Goal: Obtain resource: Download file/media

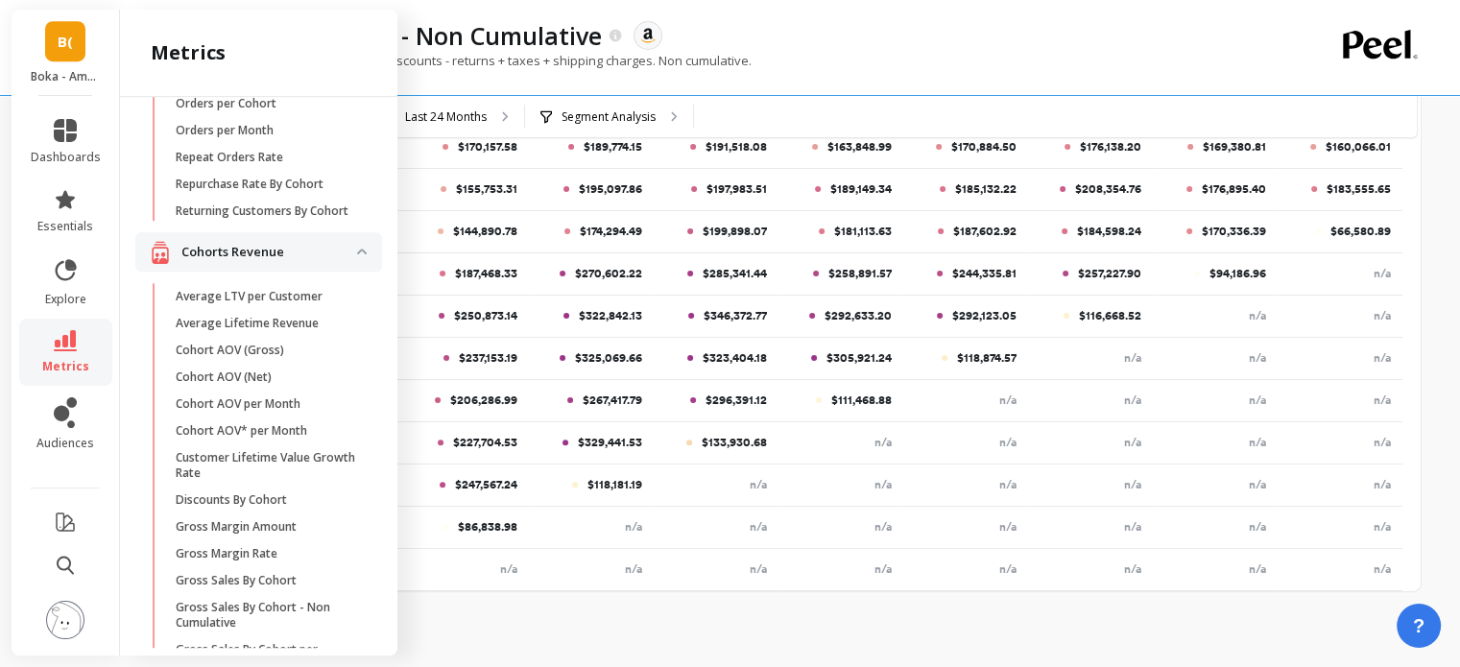
scroll to position [507, 0]
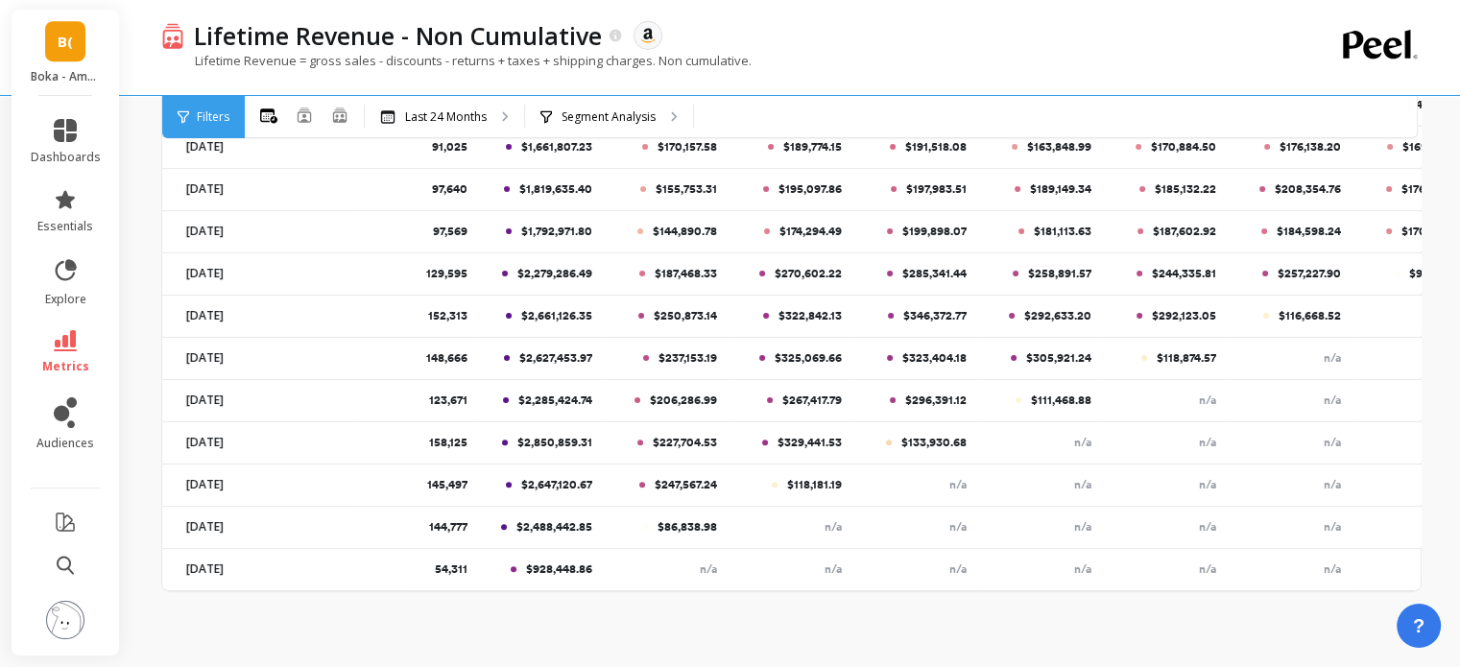
click at [779, 30] on div "Lifetime Revenue - Non Cumulative The data you are viewing comes from: Amazon S…" at bounding box center [724, 35] width 1080 height 33
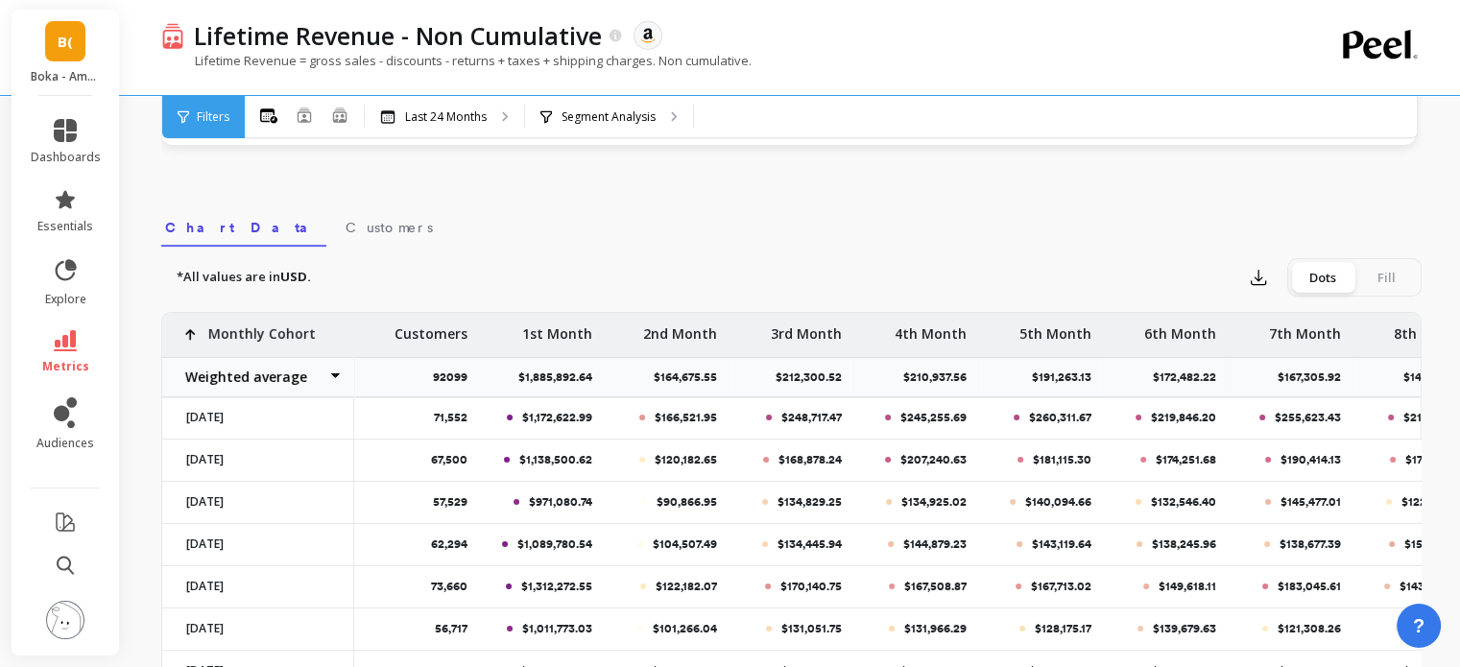
scroll to position [571, 0]
click at [1259, 285] on icon "button" at bounding box center [1257, 278] width 19 height 19
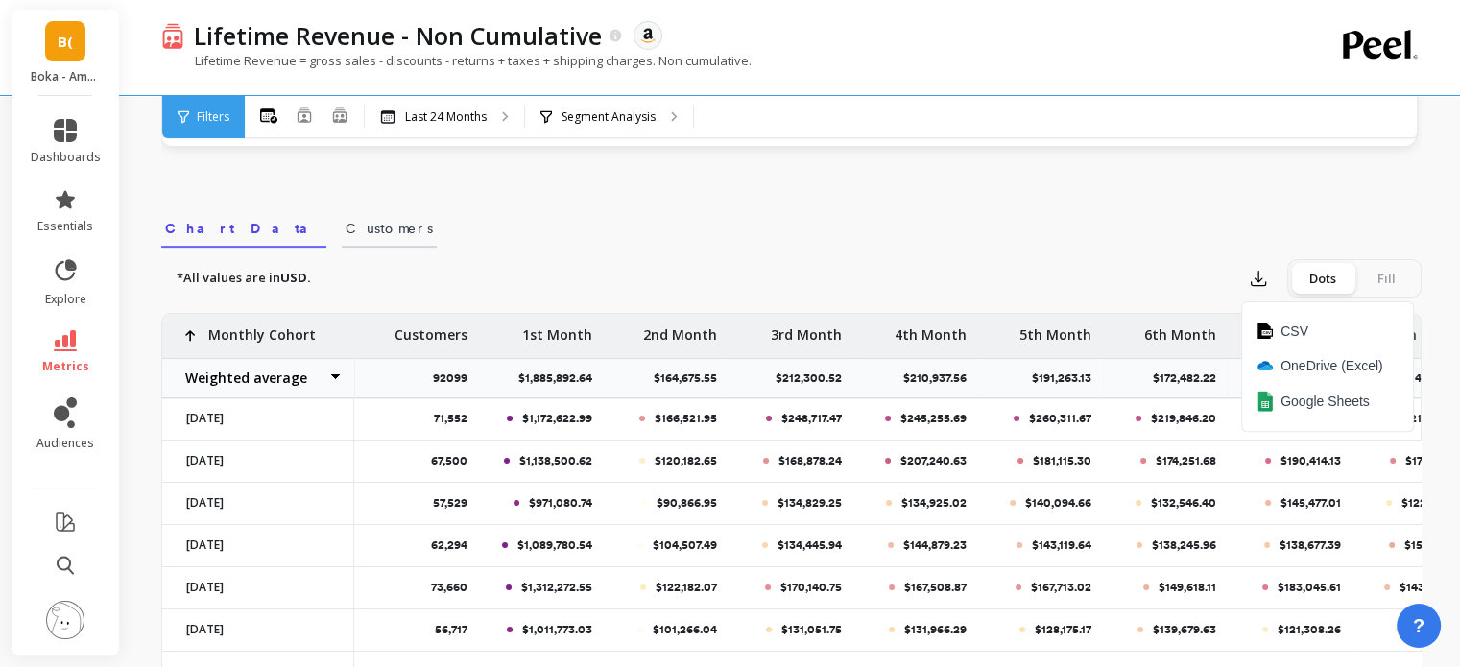
click at [345, 230] on span "Customers" at bounding box center [388, 228] width 87 height 19
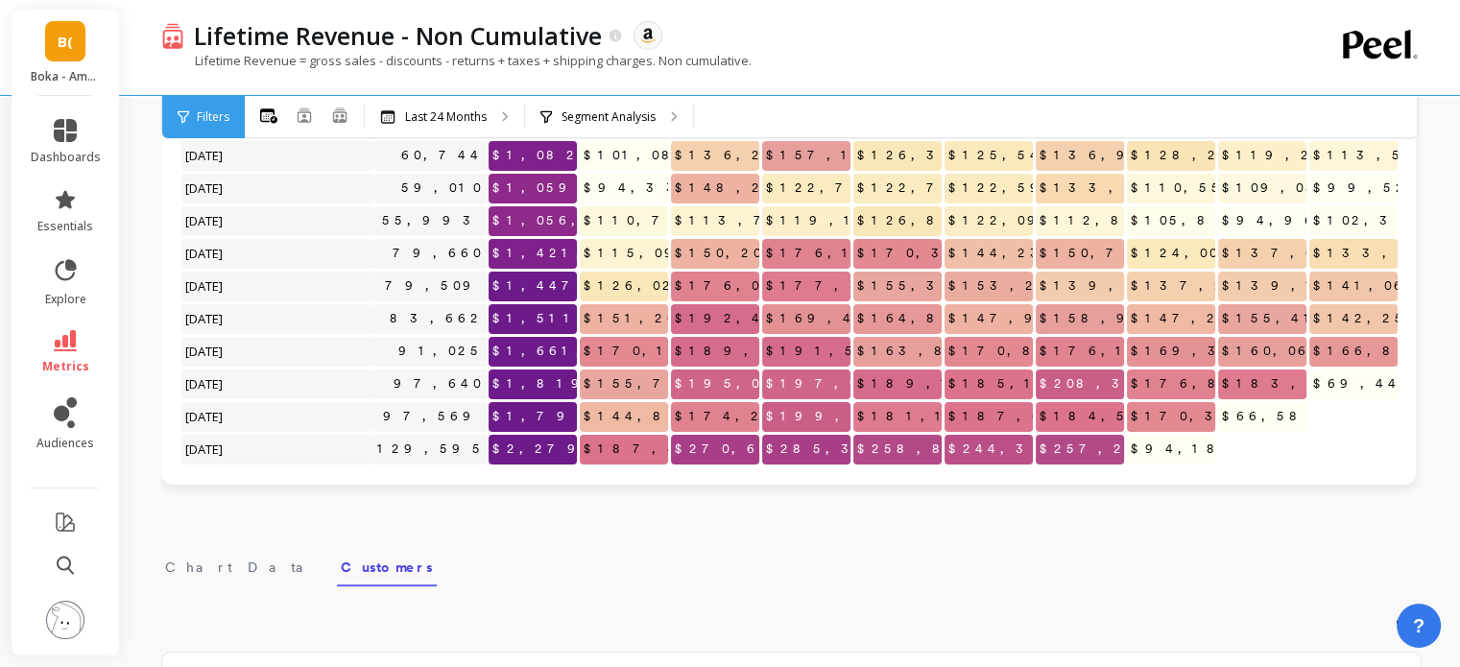
scroll to position [0, 0]
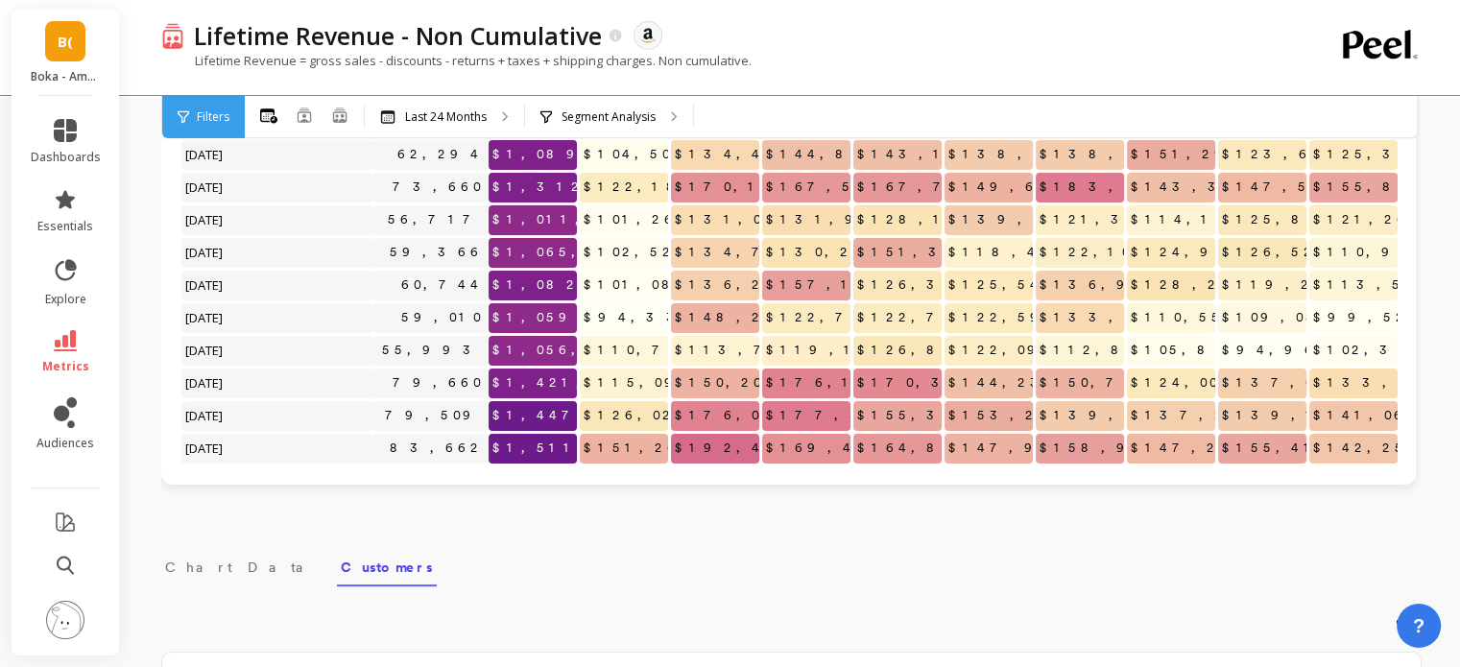
drag, startPoint x: 188, startPoint y: 573, endPoint x: 463, endPoint y: 509, distance: 281.9
click at [188, 573] on span "Chart Data" at bounding box center [241, 567] width 153 height 19
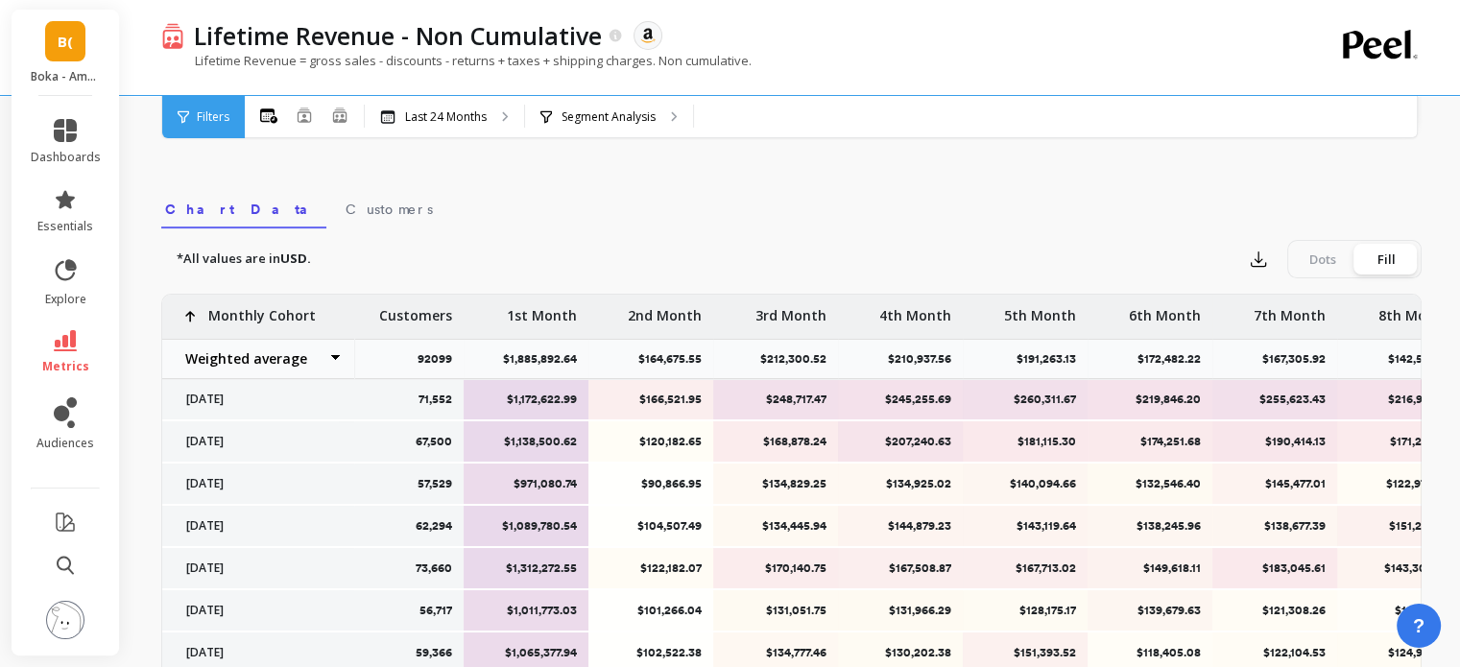
scroll to position [534, 0]
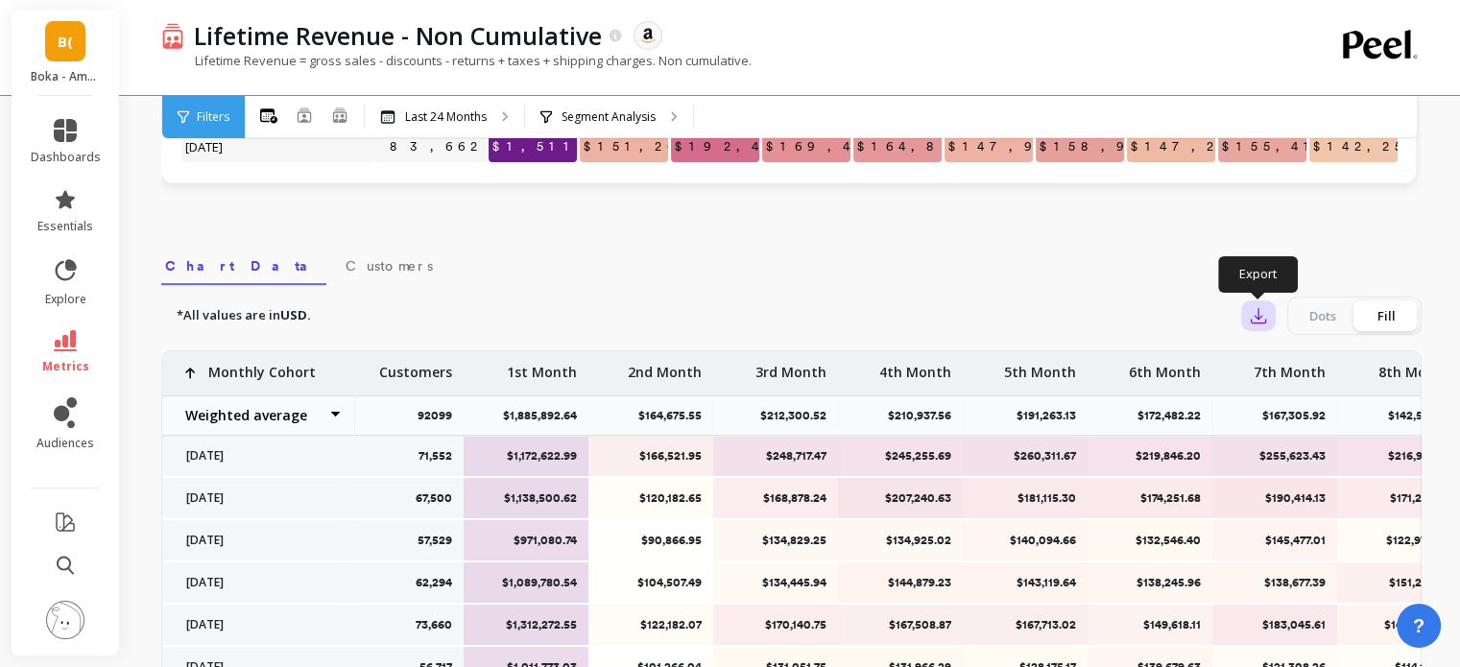
click at [1253, 315] on icon "button" at bounding box center [1257, 315] width 19 height 19
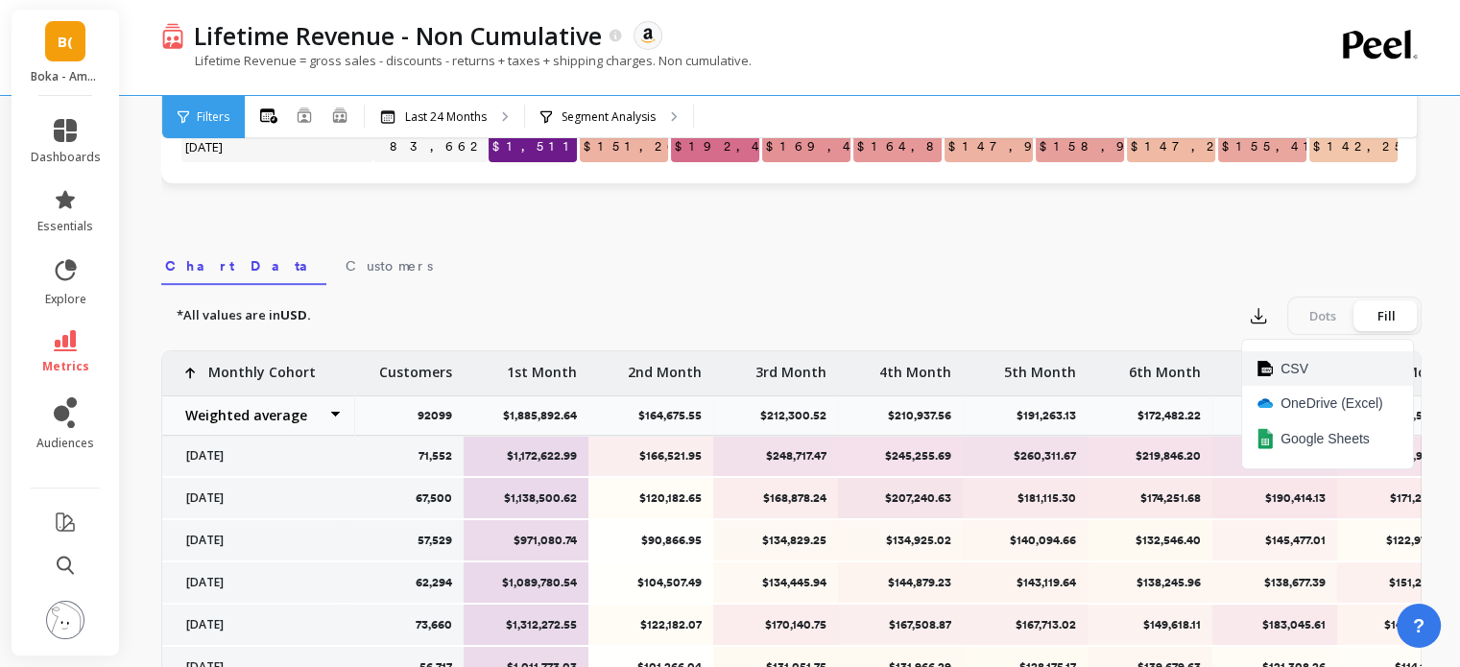
click at [1299, 366] on span "CSV" at bounding box center [1294, 368] width 28 height 19
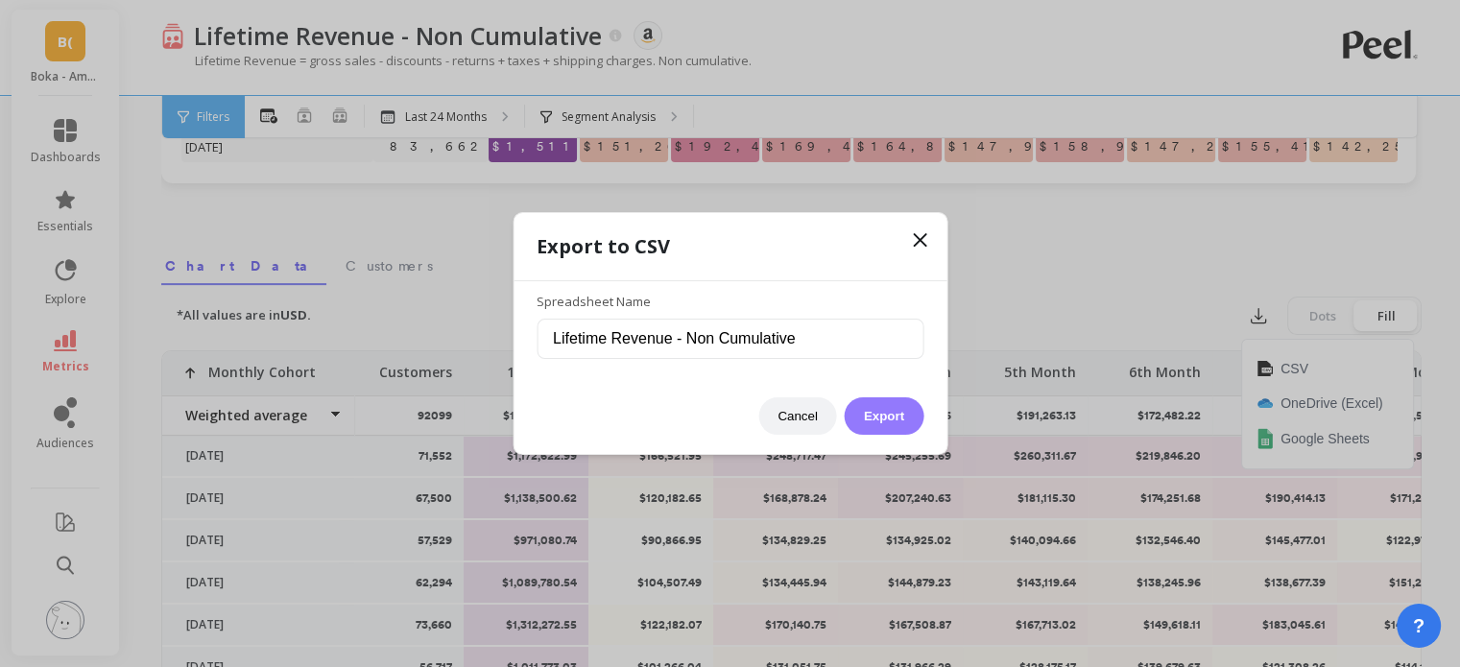
click at [871, 419] on button "Export" at bounding box center [883, 415] width 79 height 37
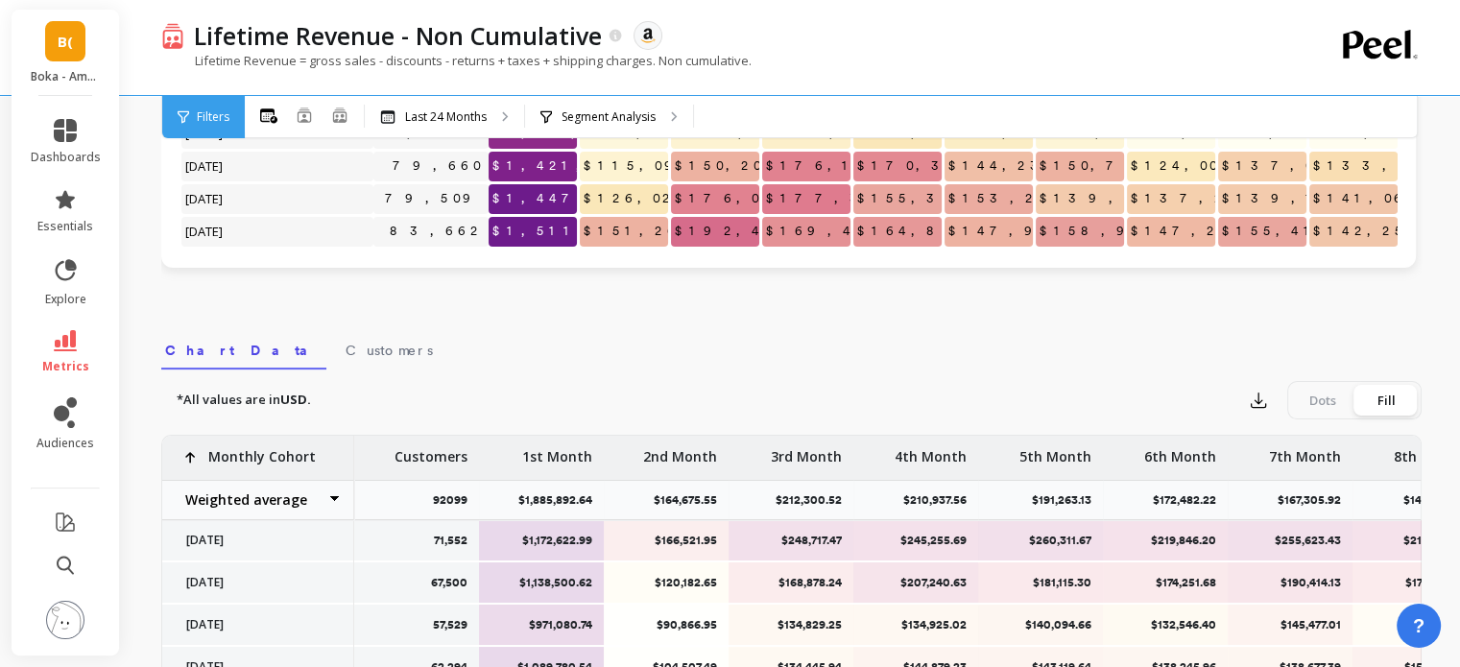
scroll to position [0, 15]
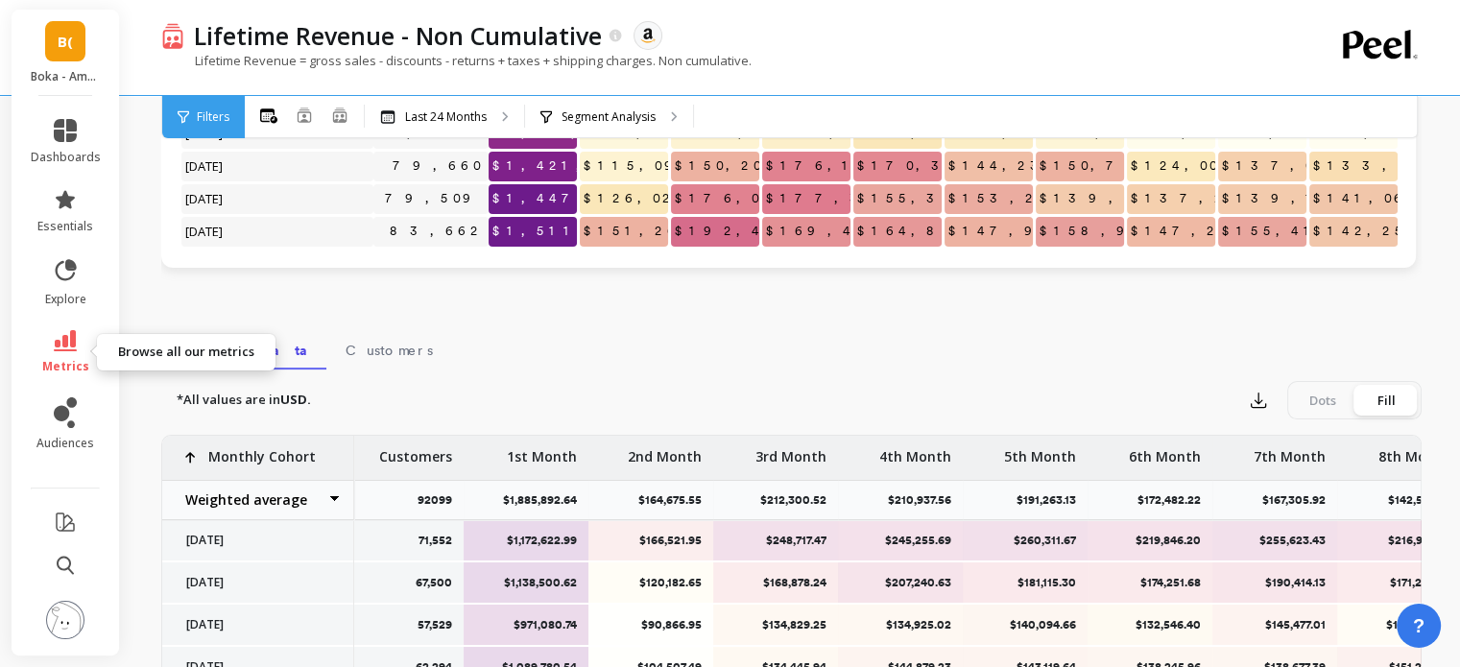
click at [72, 333] on icon at bounding box center [65, 340] width 23 height 21
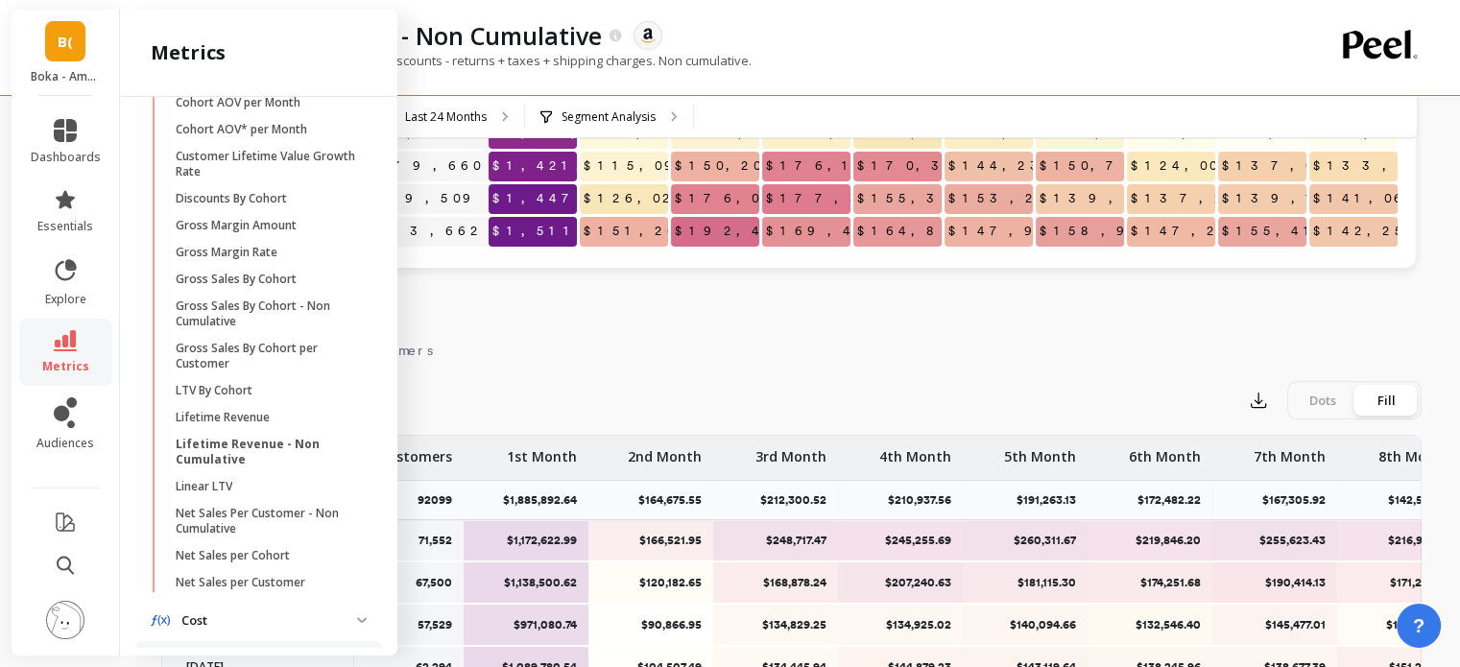
scroll to position [518, 0]
click at [255, 561] on p "Net Sales per Cohort" at bounding box center [233, 553] width 114 height 15
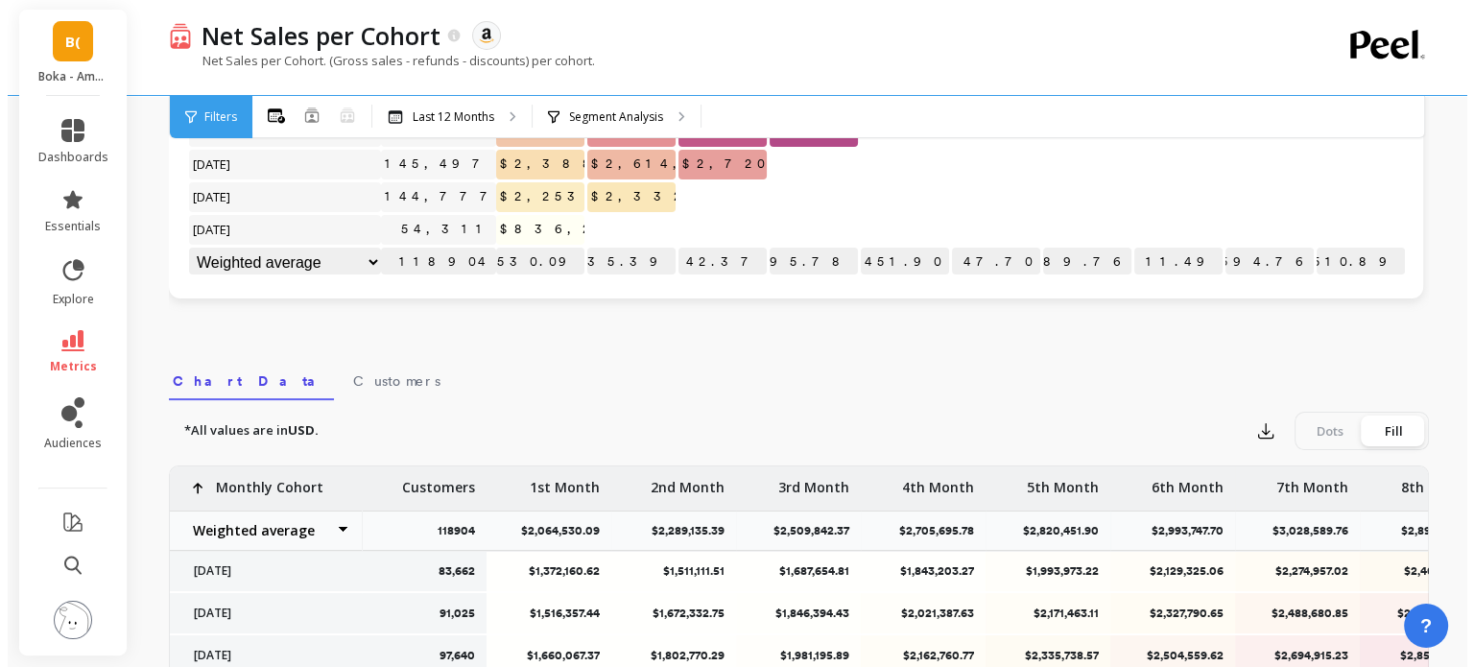
scroll to position [449, 0]
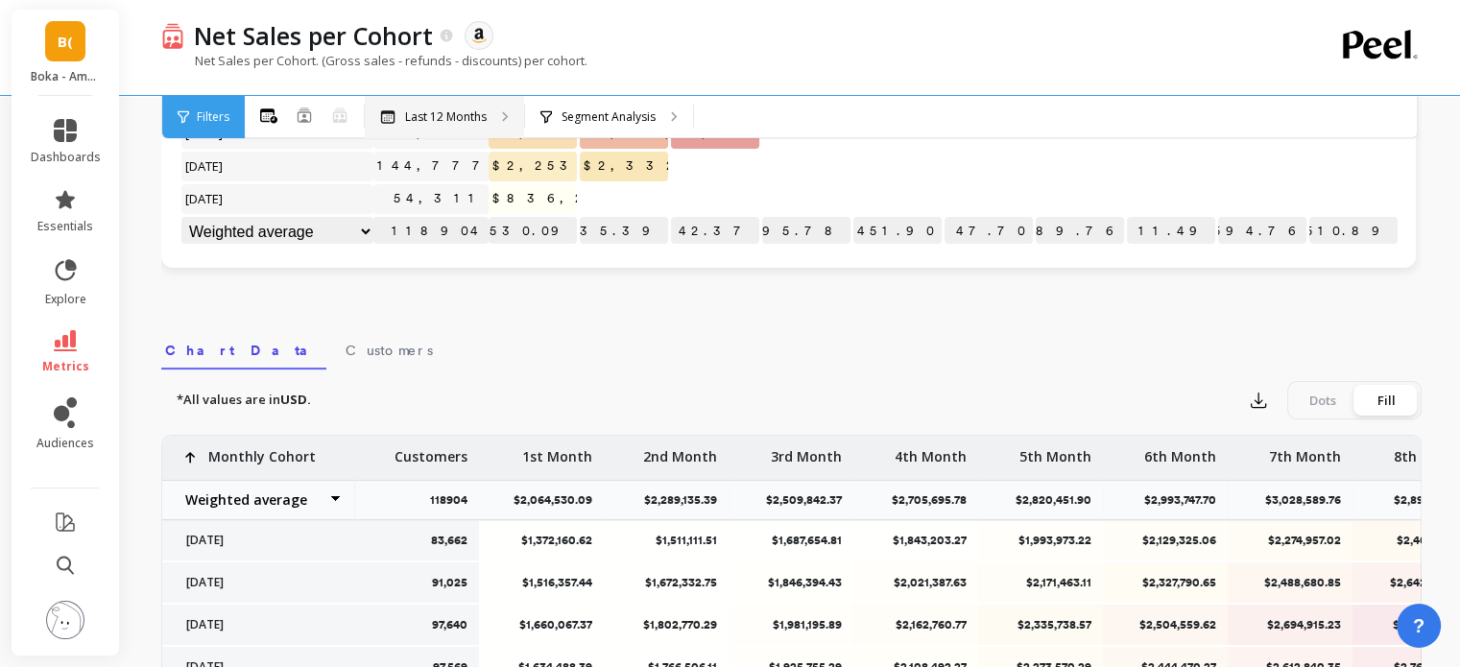
click at [491, 116] on div "Last 12 Months" at bounding box center [444, 117] width 159 height 42
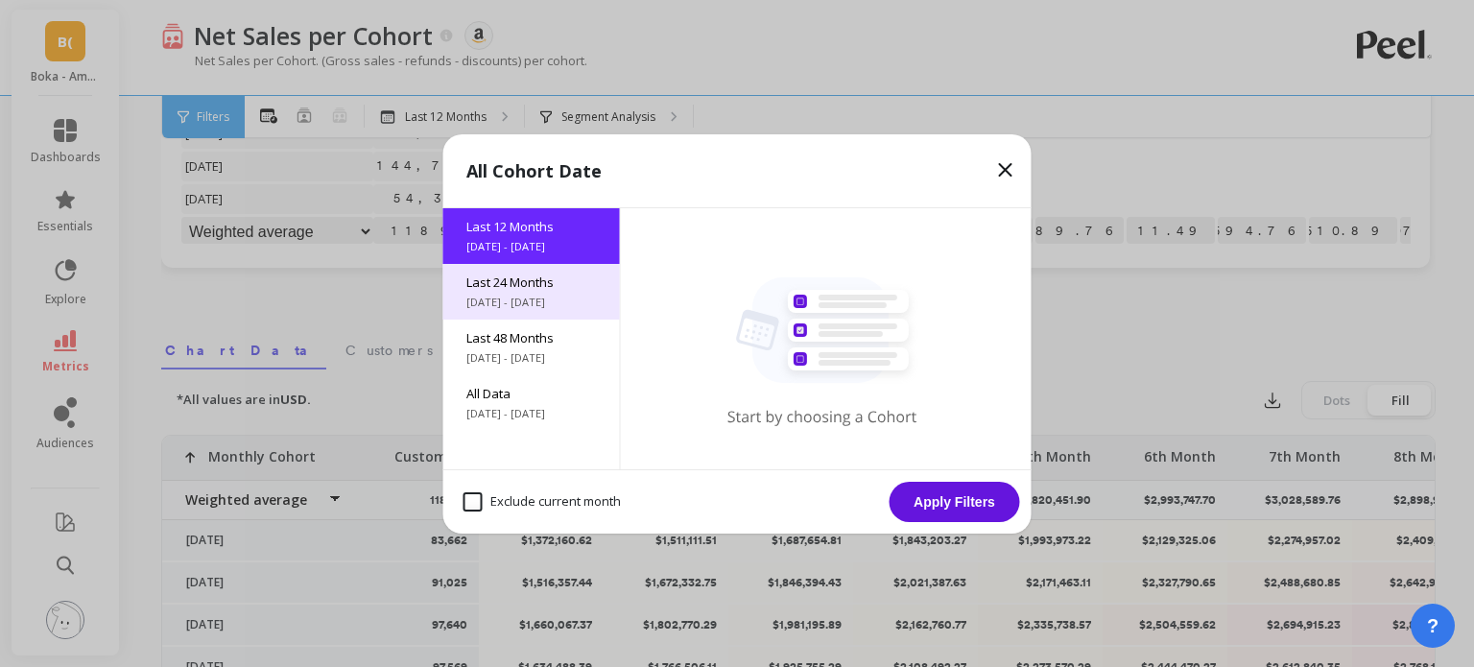
click at [506, 290] on span "Last 24 Months" at bounding box center [531, 281] width 131 height 17
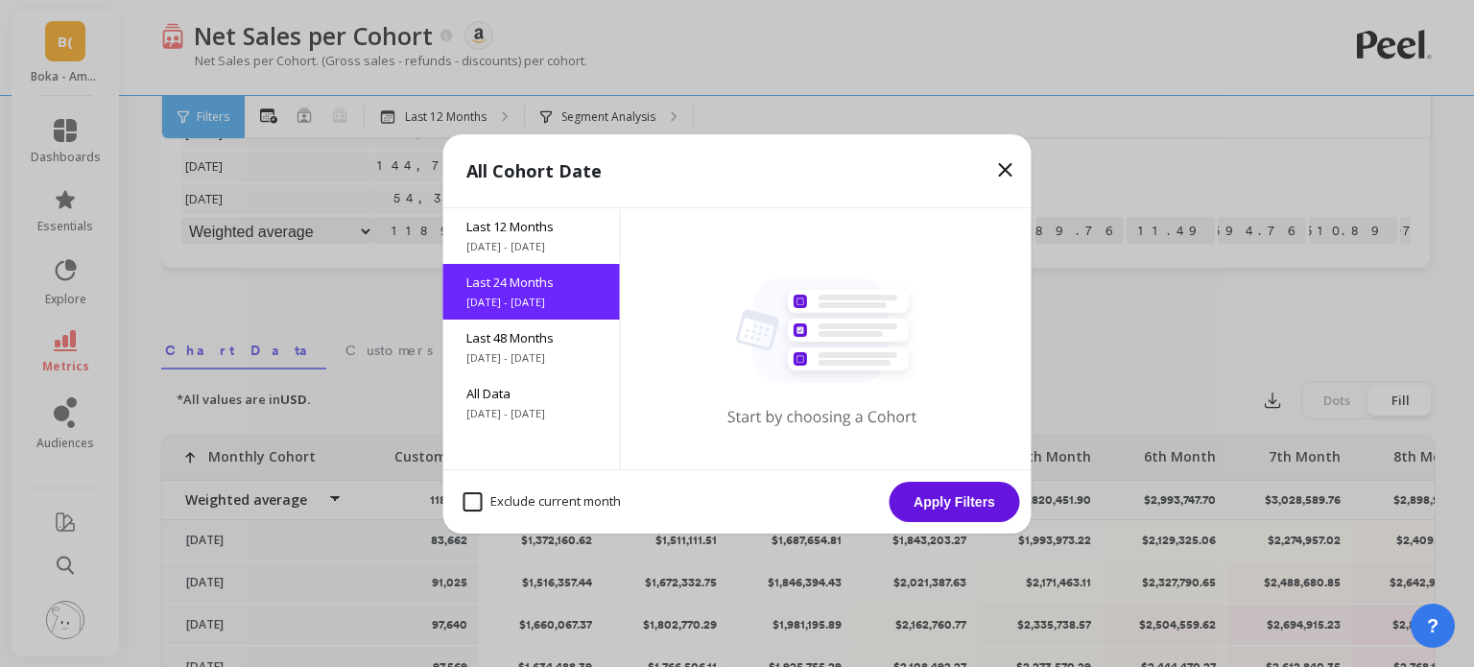
click at [953, 506] on button "Apply Filters" at bounding box center [955, 502] width 131 height 40
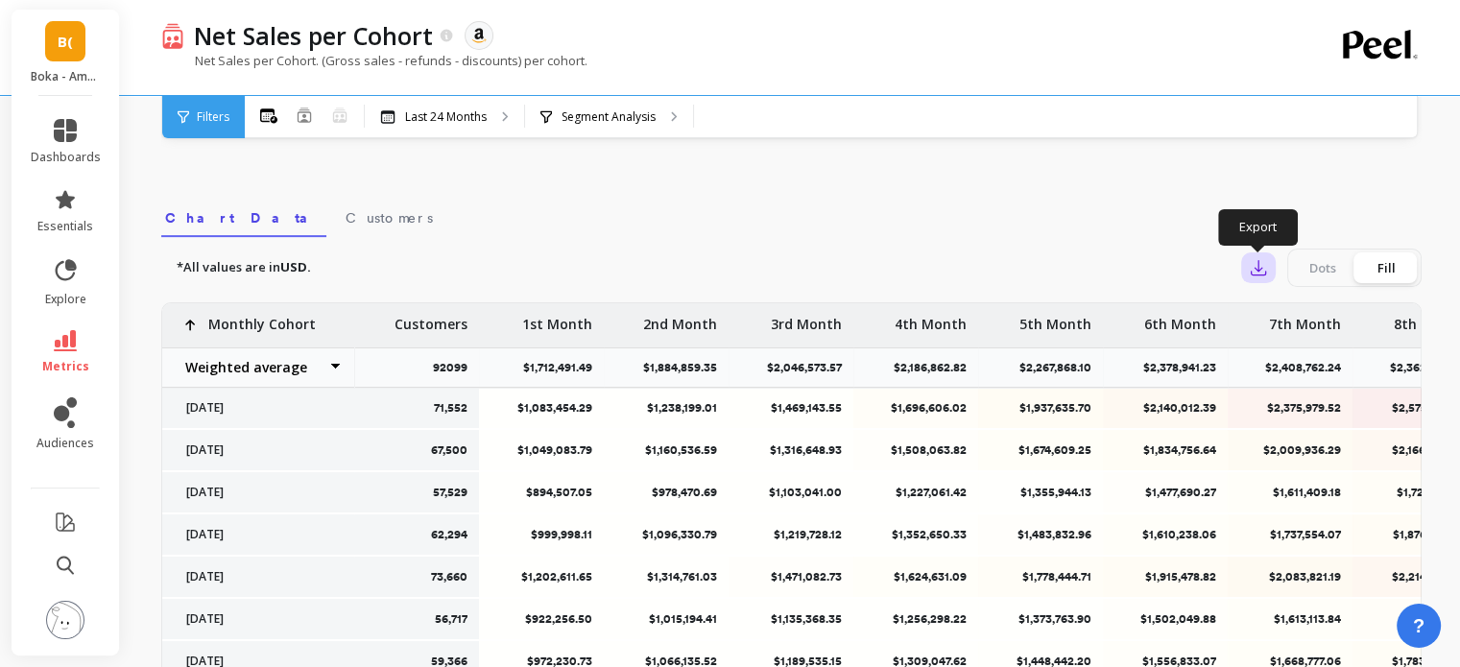
click at [1263, 275] on icon "button" at bounding box center [1257, 267] width 19 height 19
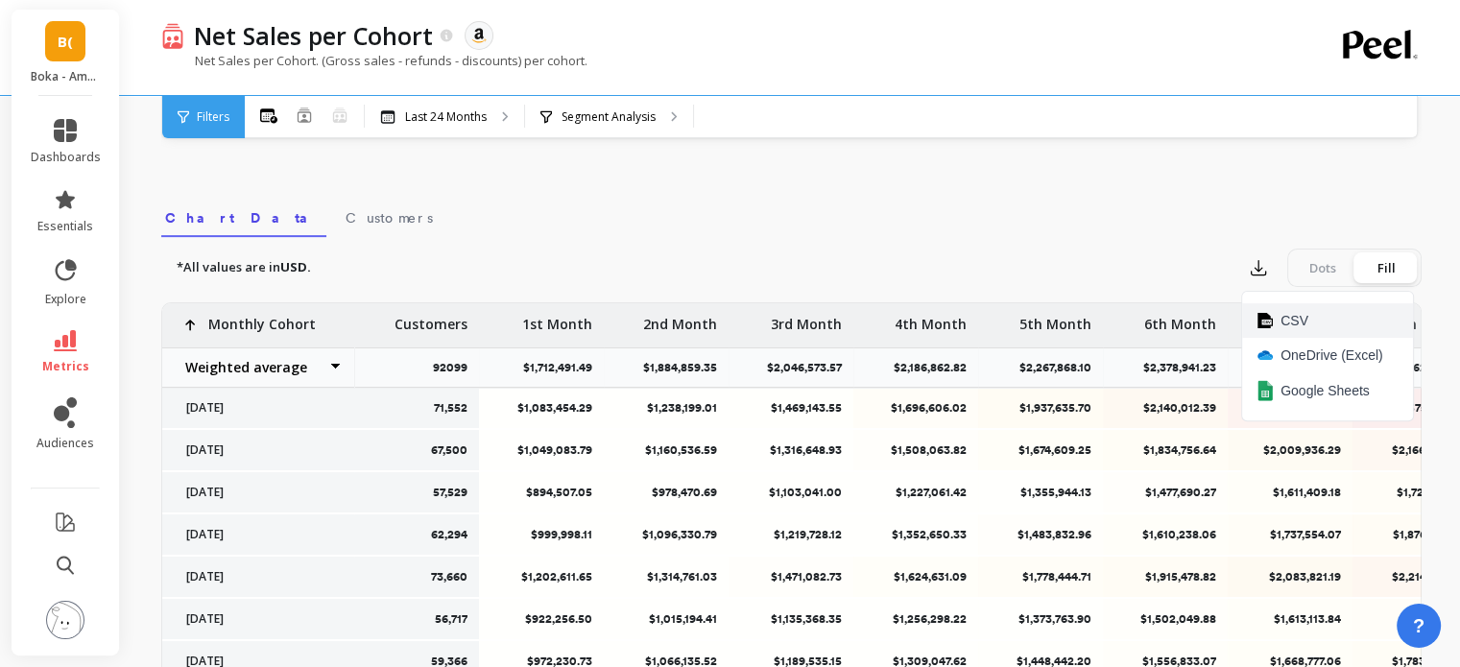
click at [1308, 321] on button "CSV" at bounding box center [1327, 320] width 171 height 35
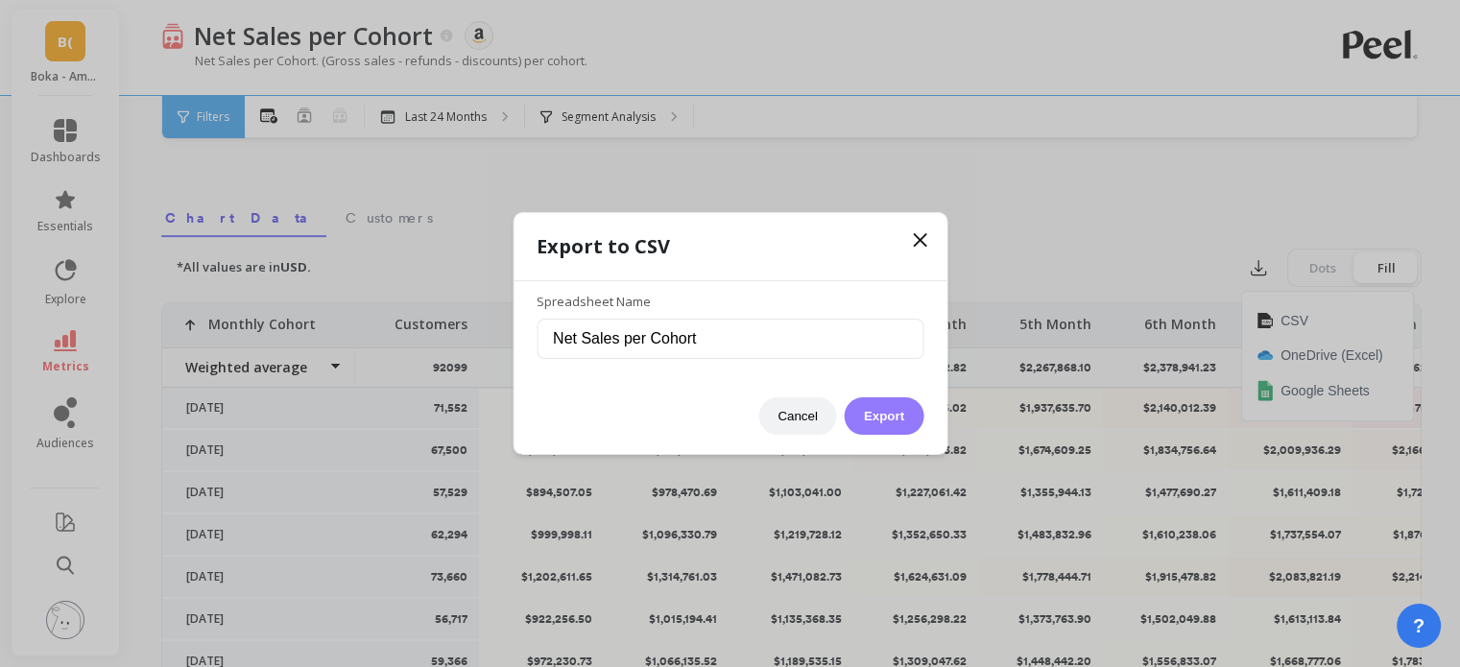
click at [897, 419] on button "Export" at bounding box center [883, 415] width 79 height 37
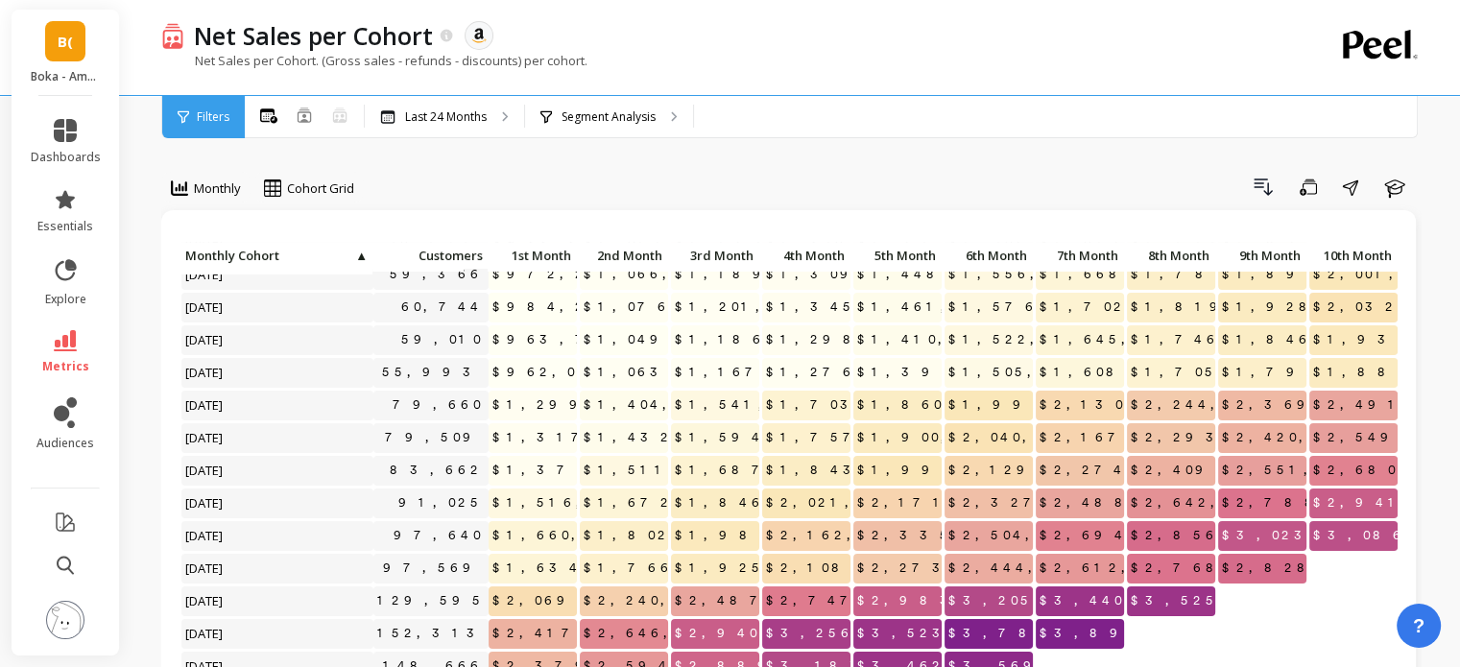
scroll to position [209, 0]
click at [543, 256] on span "1st Month" at bounding box center [531, 255] width 79 height 15
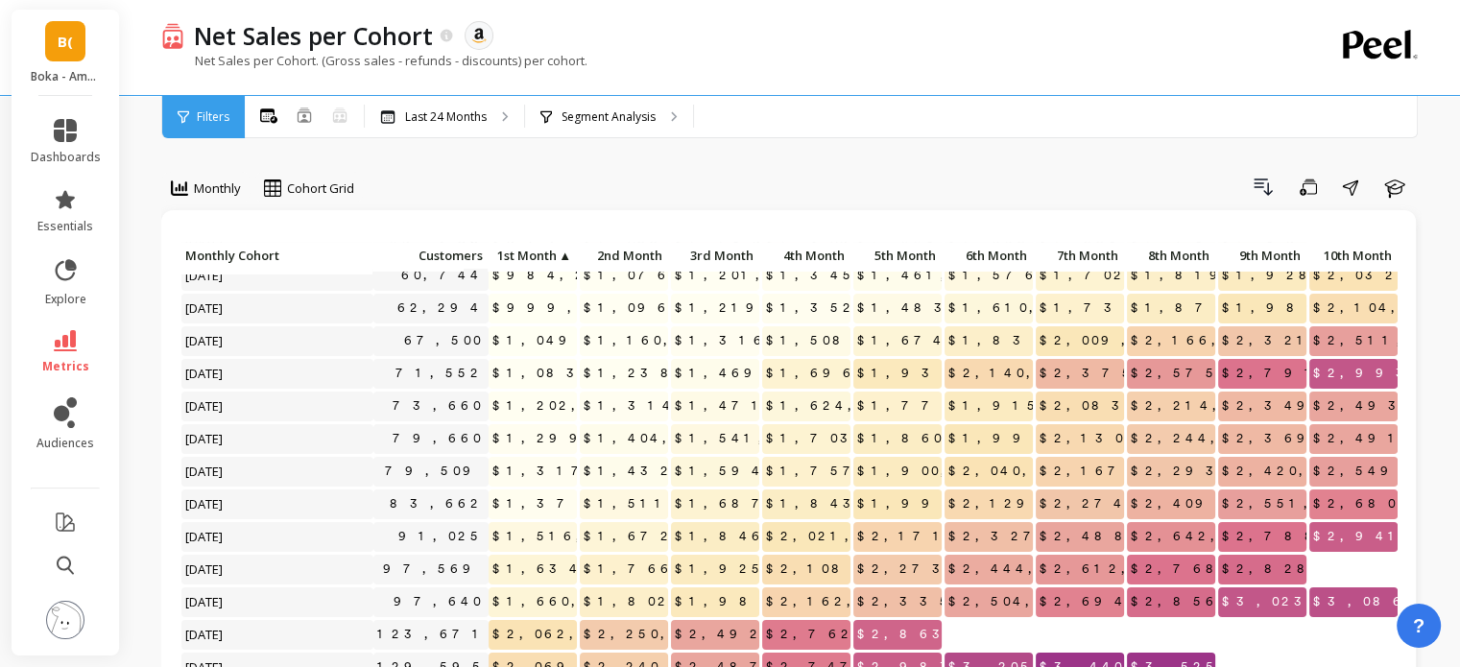
click at [543, 256] on span "1st Month" at bounding box center [524, 255] width 64 height 15
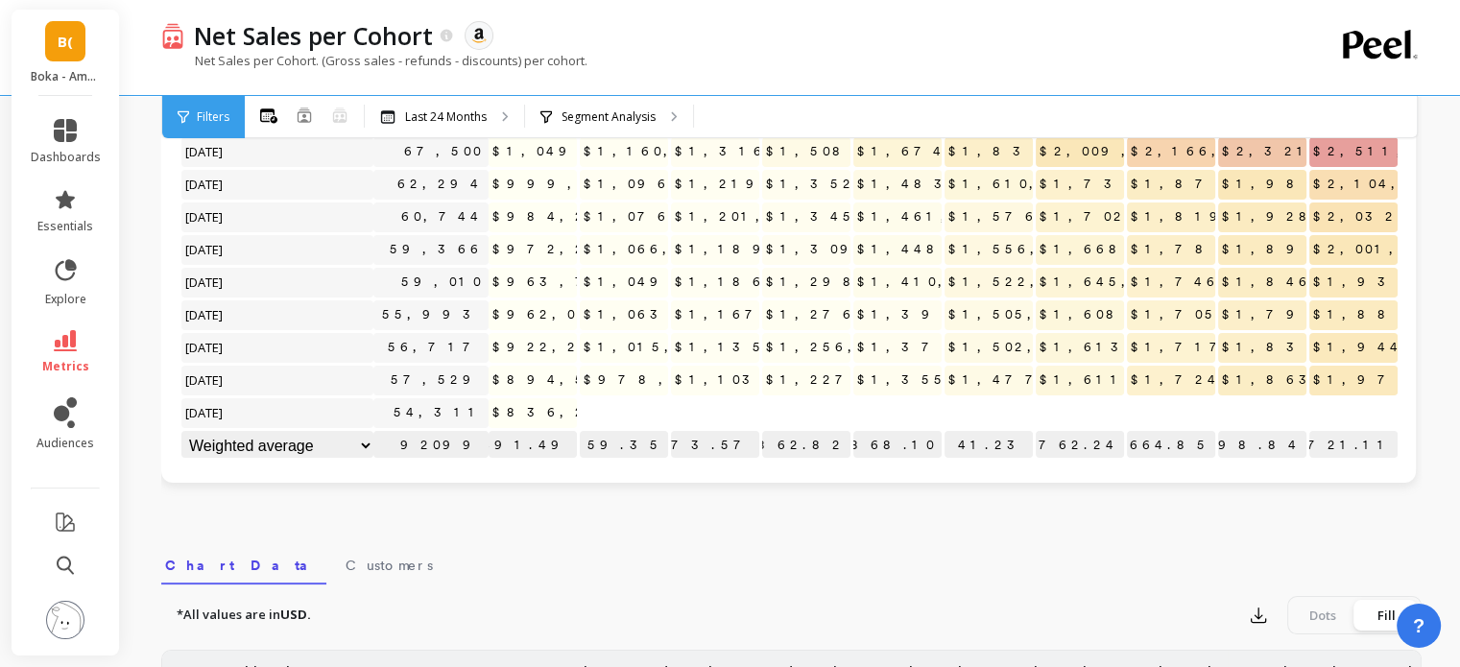
scroll to position [244, 0]
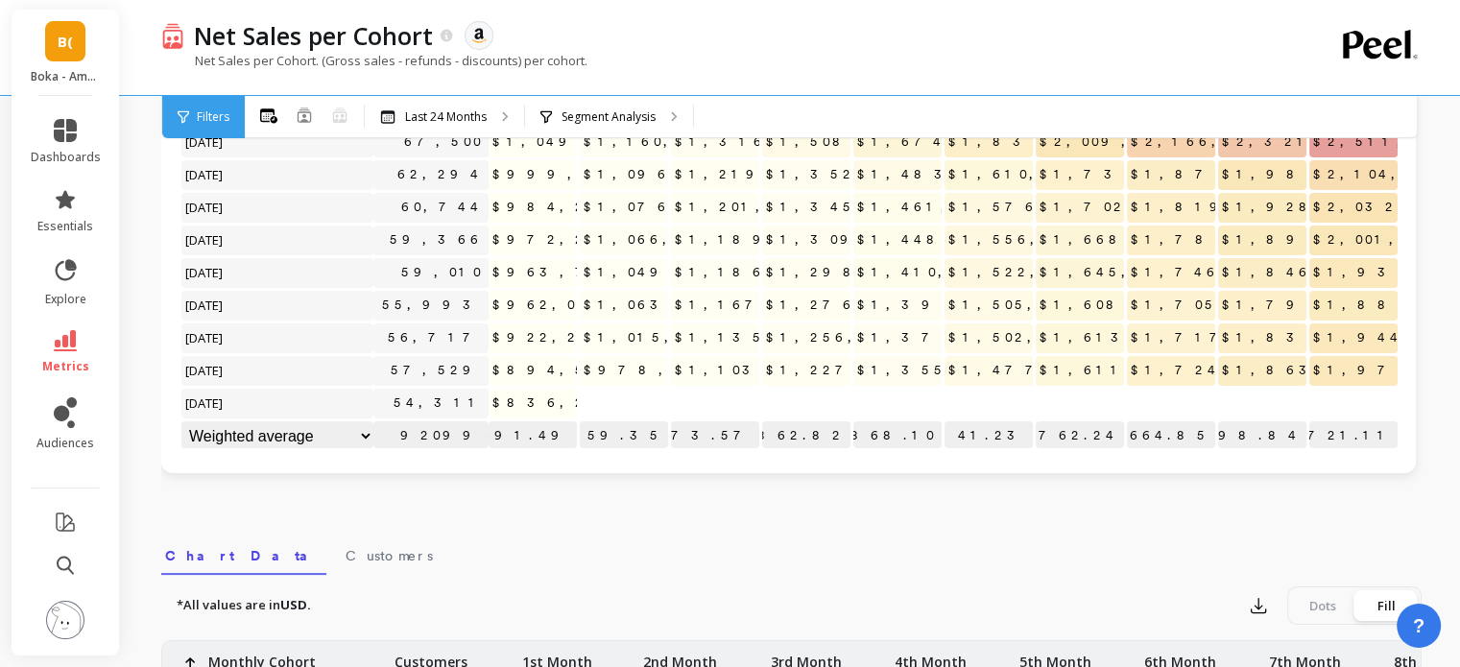
click at [62, 48] on span "B(" at bounding box center [65, 42] width 15 height 22
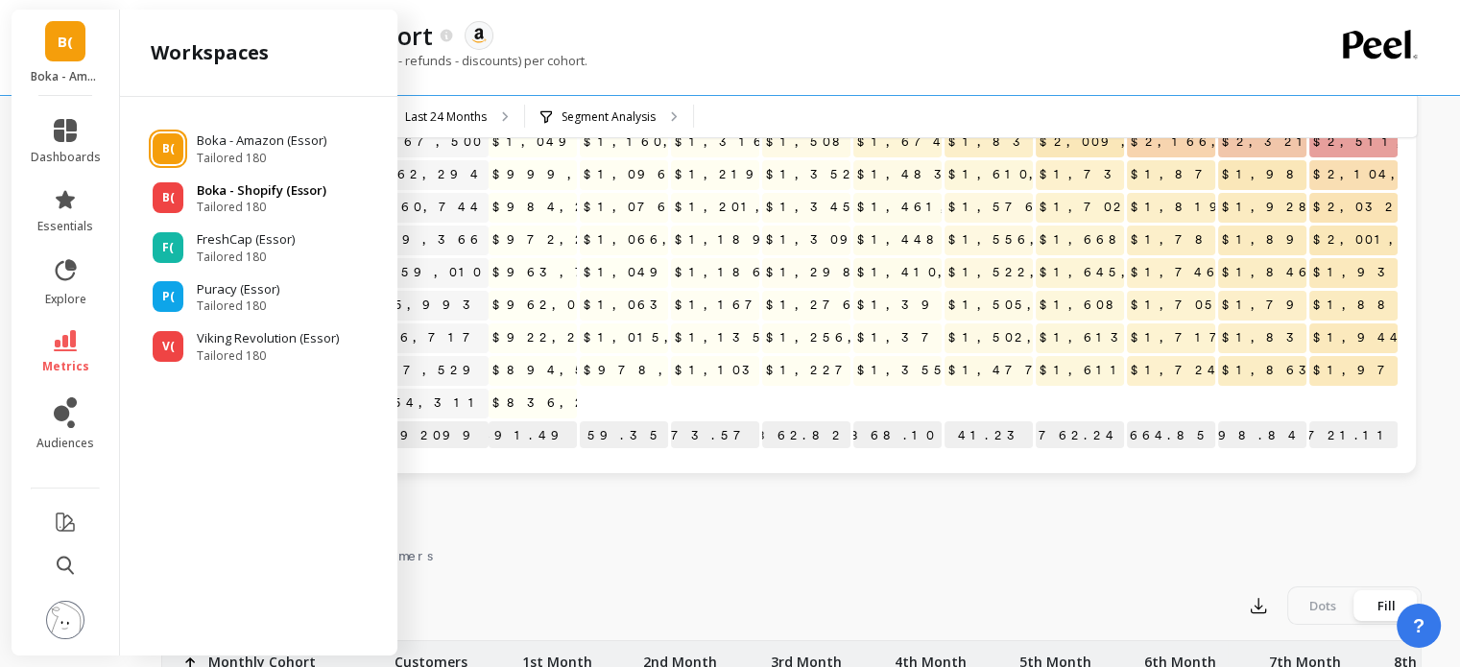
click at [261, 198] on p "Boka - Shopify (Essor)" at bounding box center [262, 190] width 130 height 19
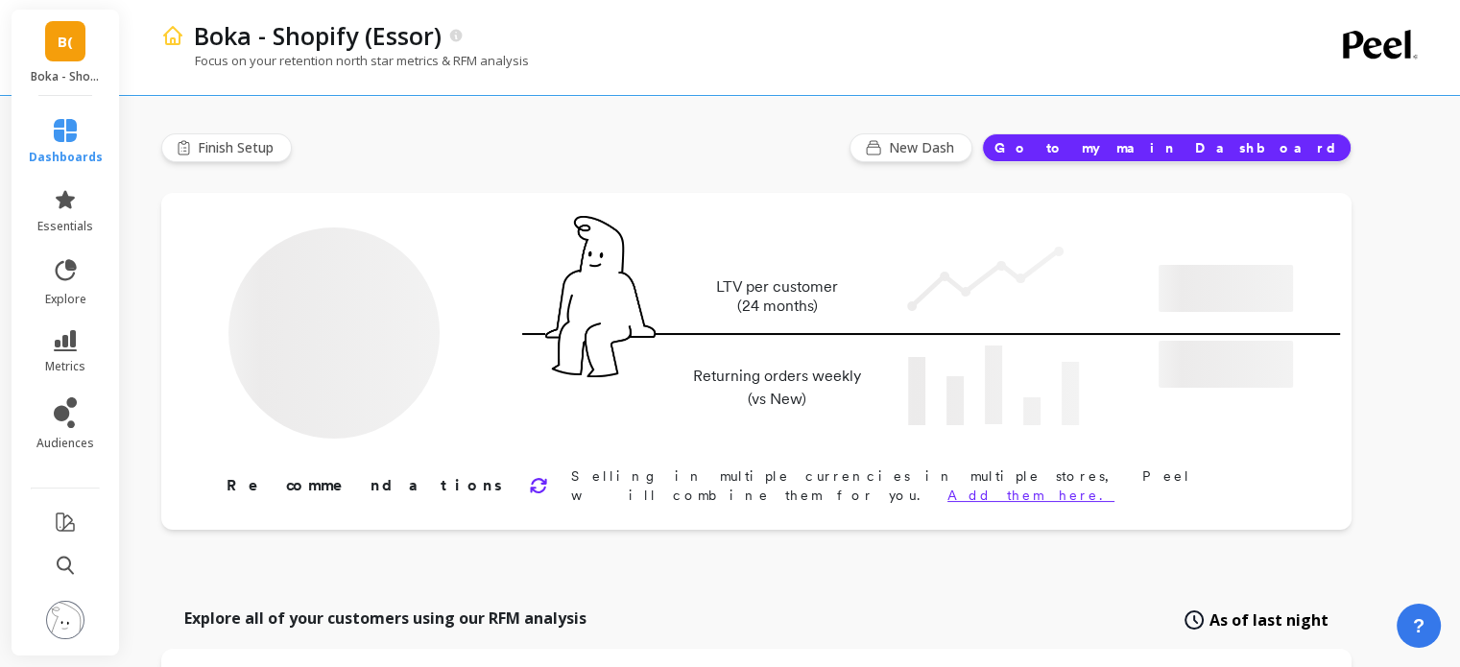
type input "Champions"
type input "32253"
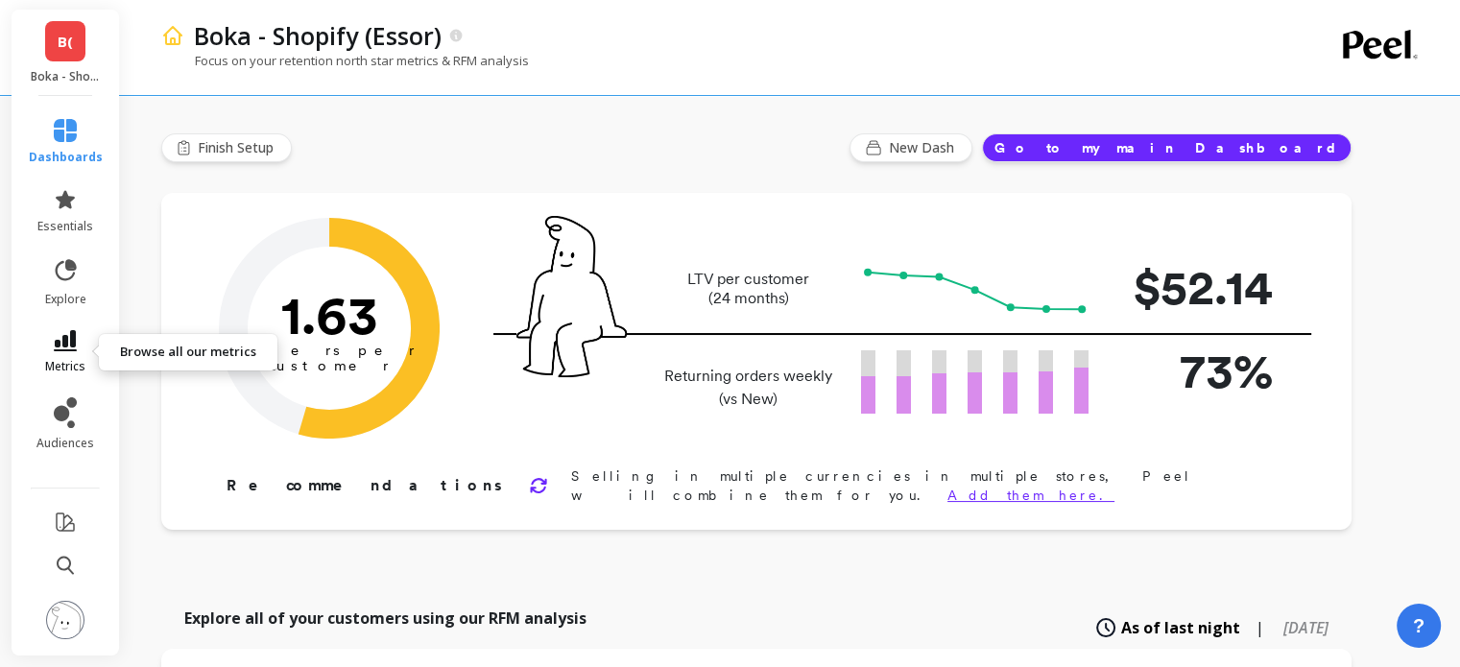
click at [81, 345] on link "metrics" at bounding box center [66, 352] width 74 height 44
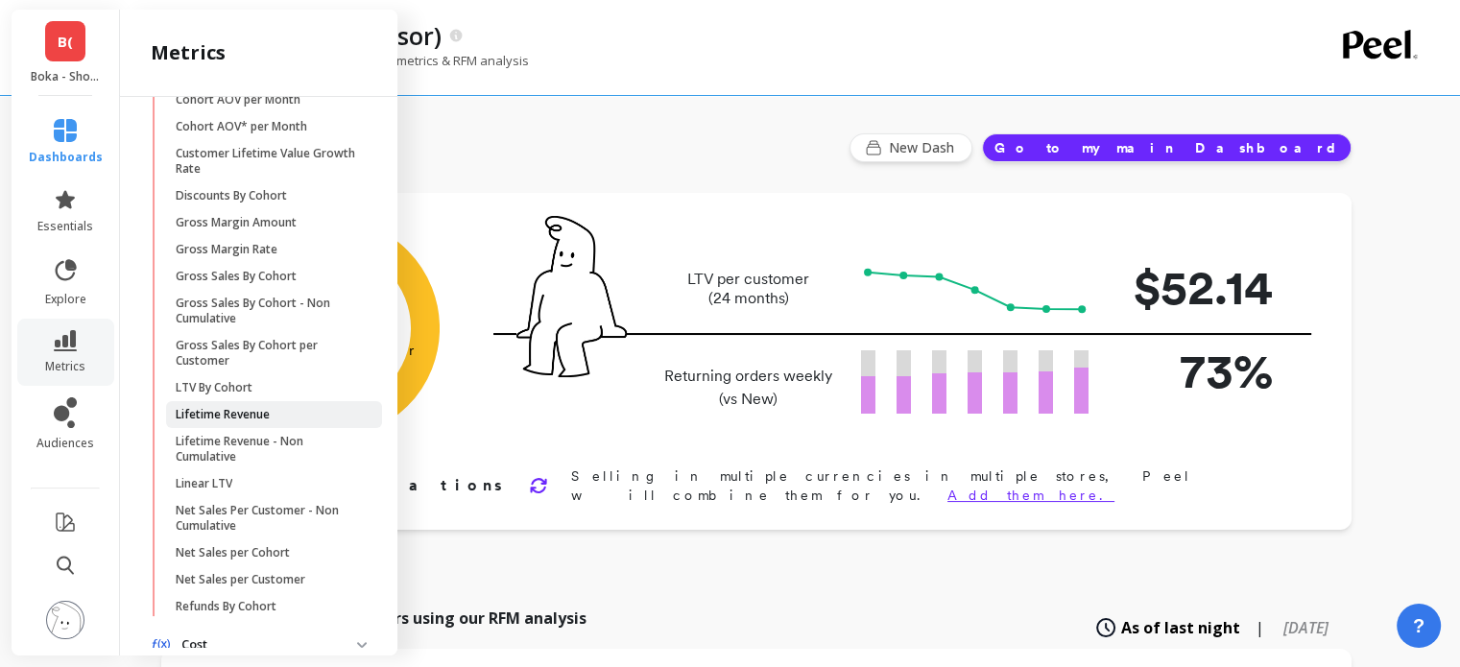
scroll to position [587, 0]
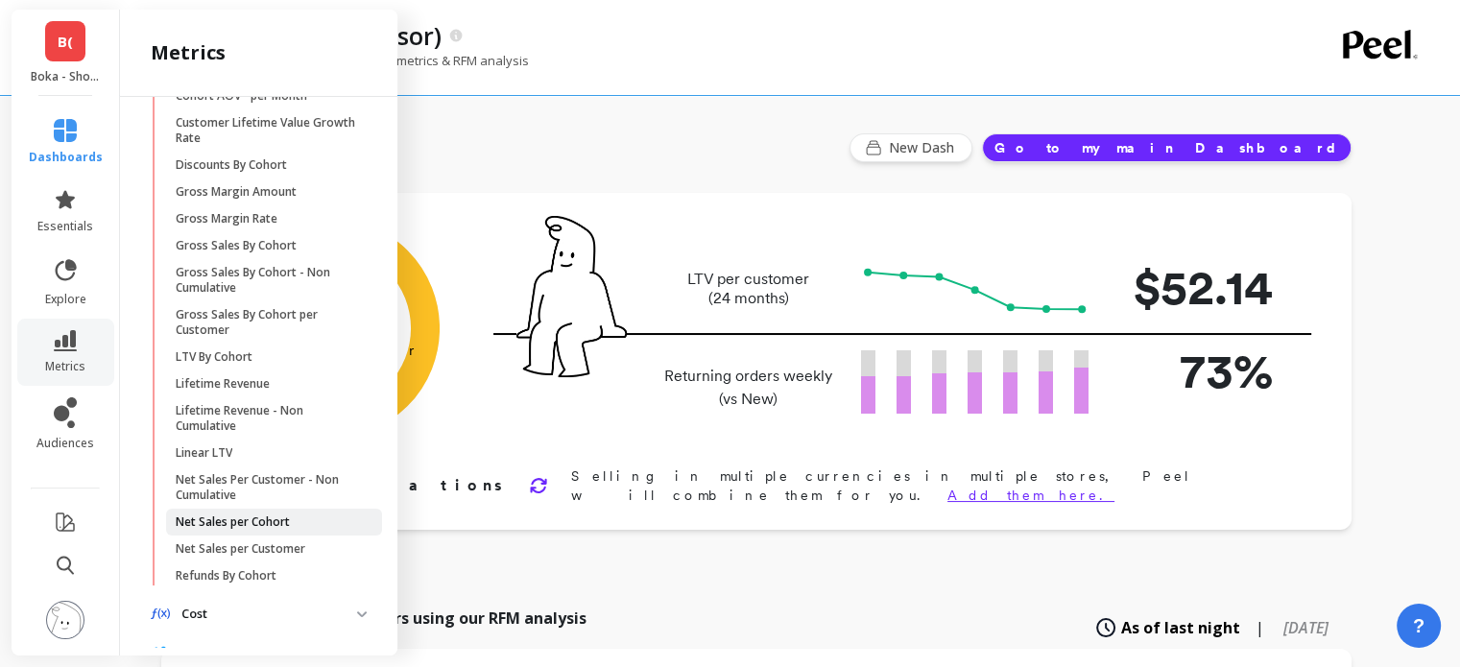
click at [288, 535] on link "Net Sales per Cohort" at bounding box center [274, 522] width 216 height 27
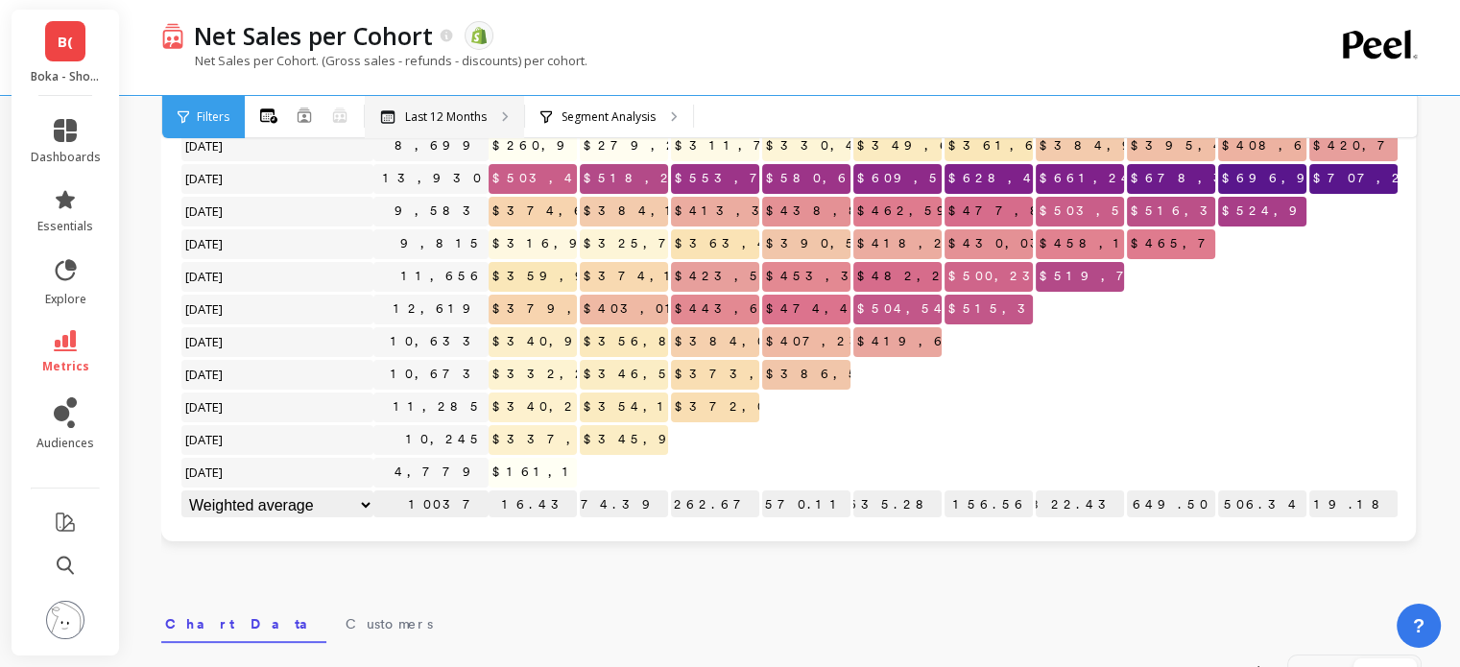
click at [454, 120] on p "Last 12 Months" at bounding box center [446, 116] width 82 height 15
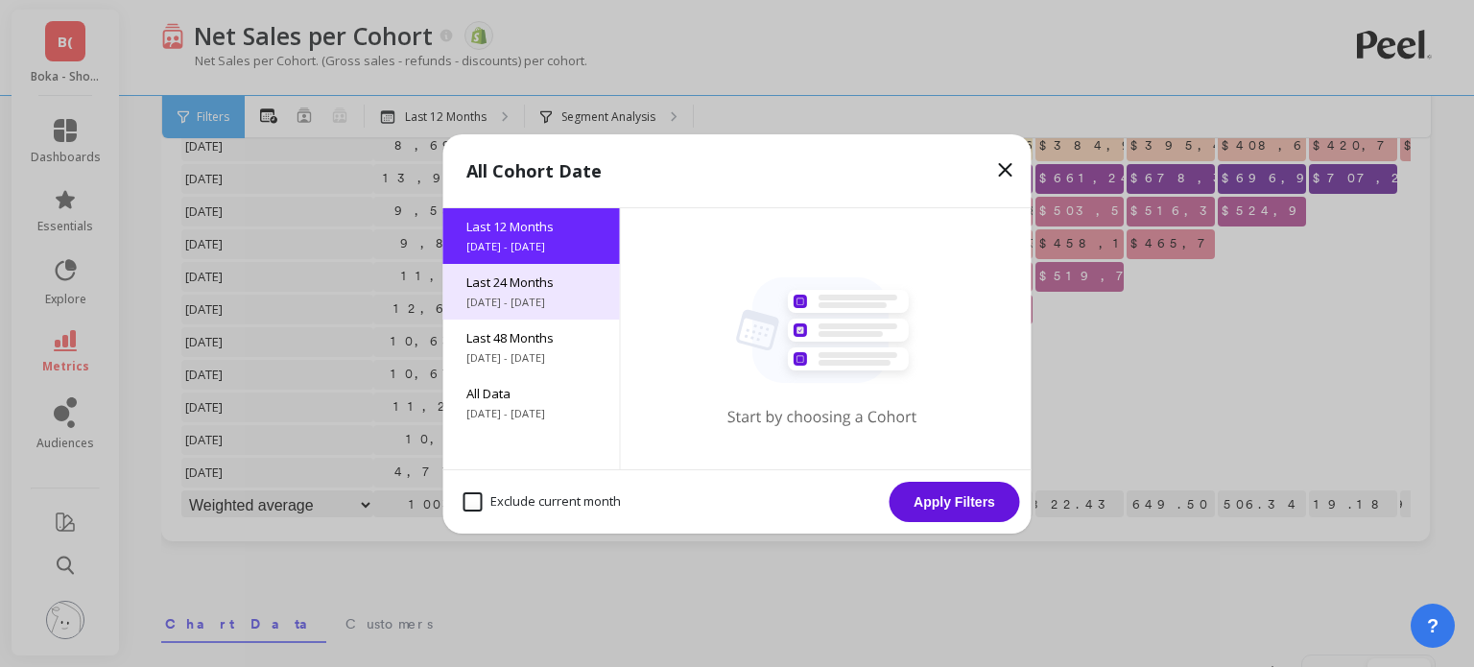
click at [534, 314] on div "Last 24 Months 8/20/2023 - 8/20/2025" at bounding box center [531, 292] width 177 height 56
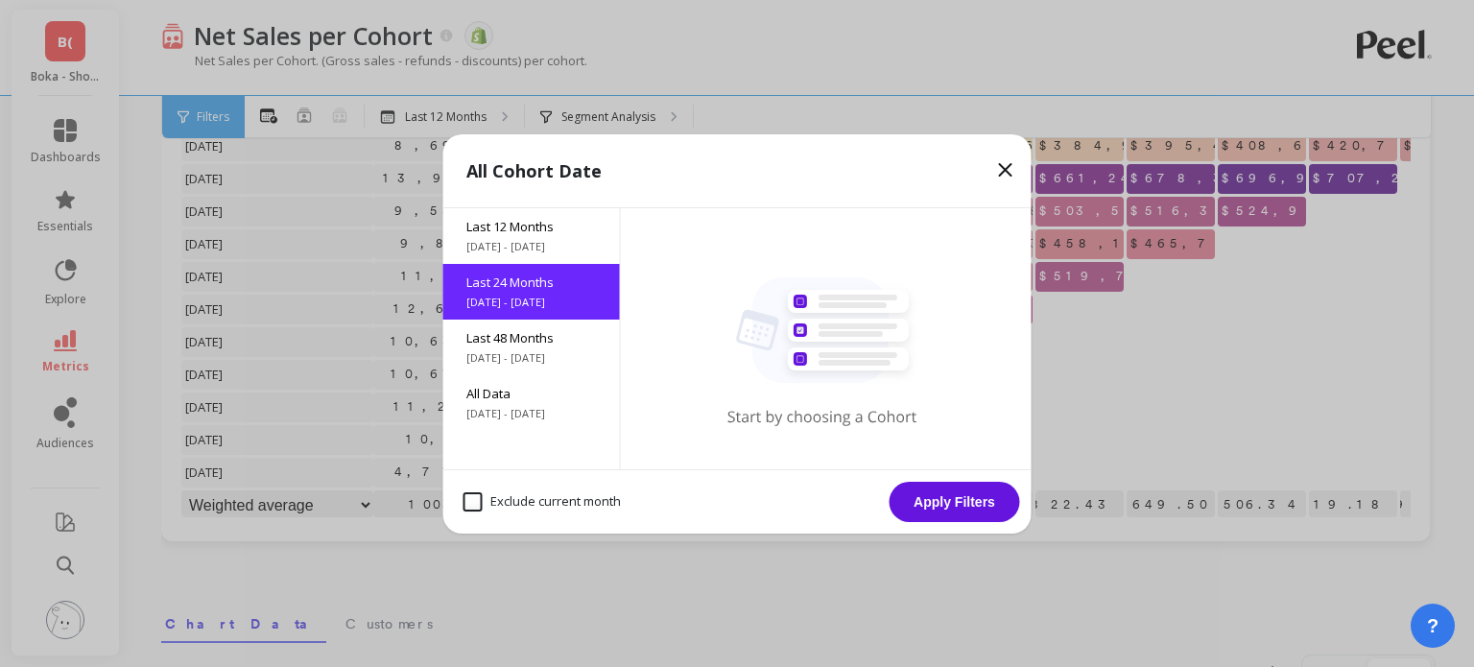
click at [974, 504] on button "Apply Filters" at bounding box center [955, 502] width 131 height 40
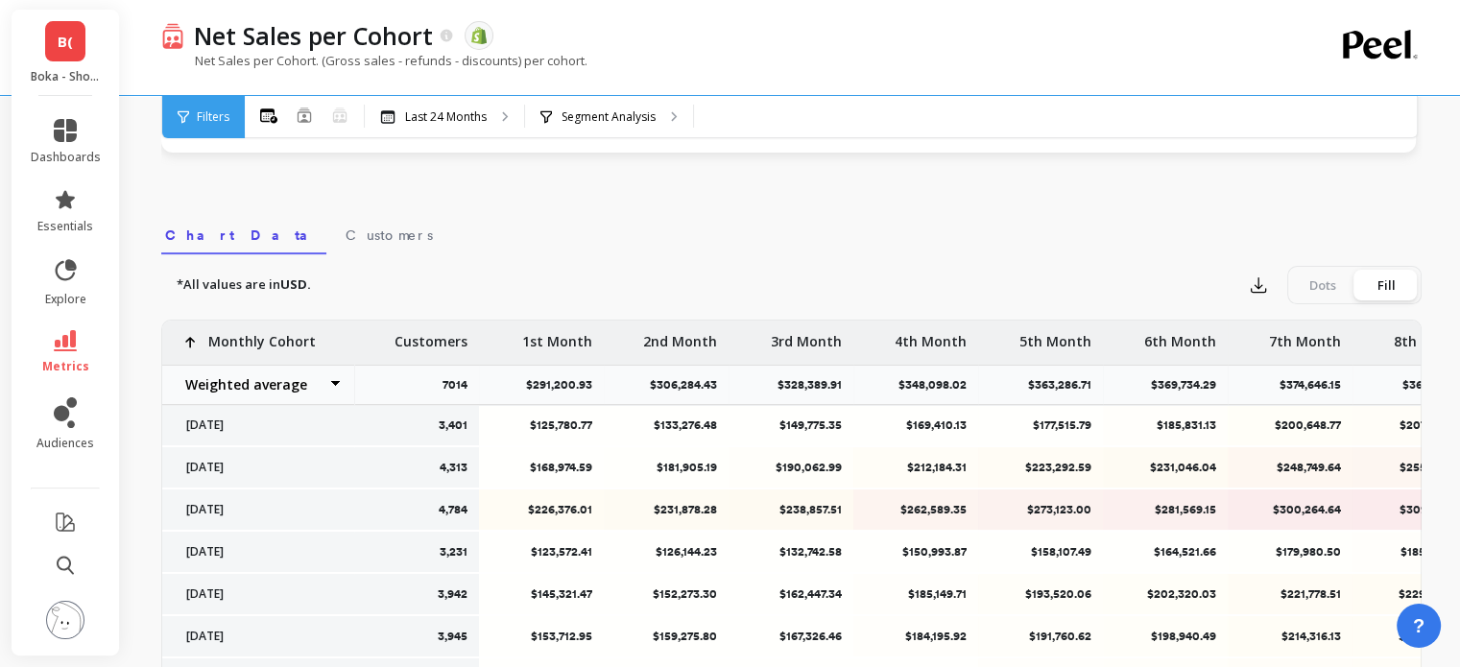
scroll to position [40, 0]
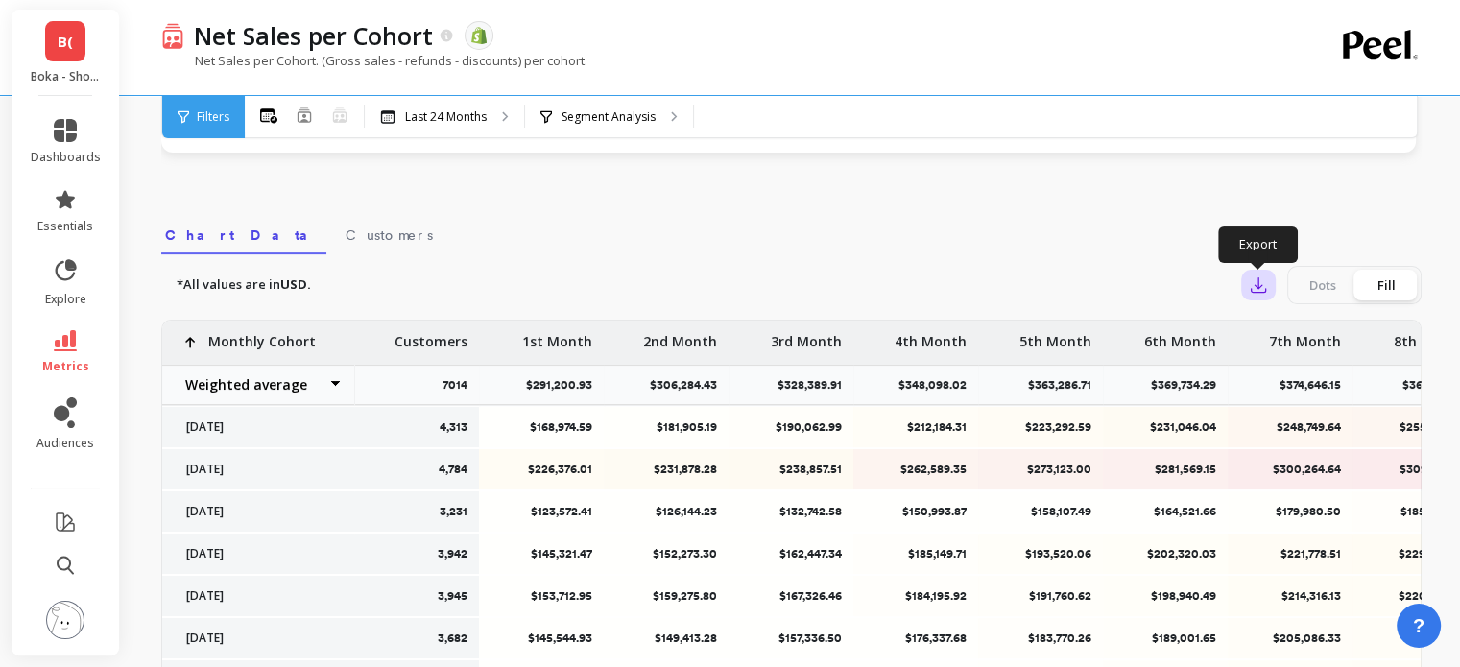
click at [1247, 275] on button "button" at bounding box center [1258, 285] width 35 height 31
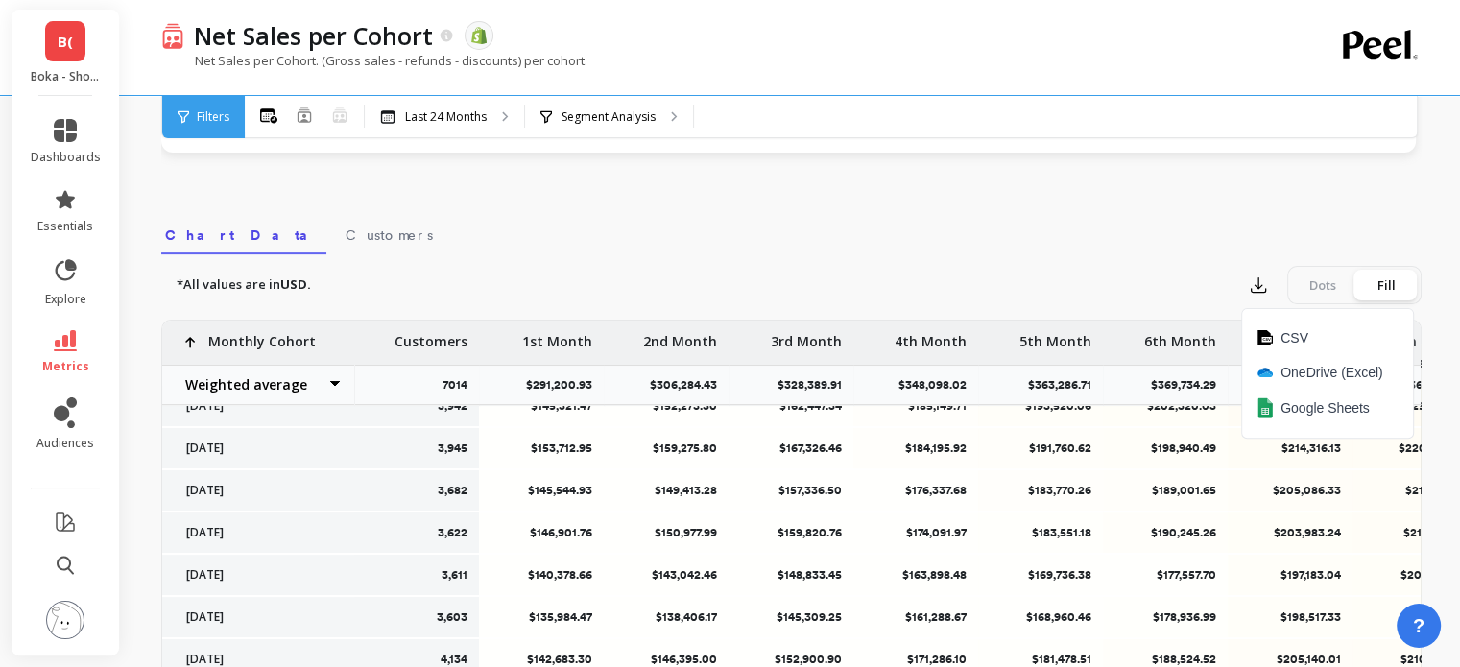
scroll to position [260, 0]
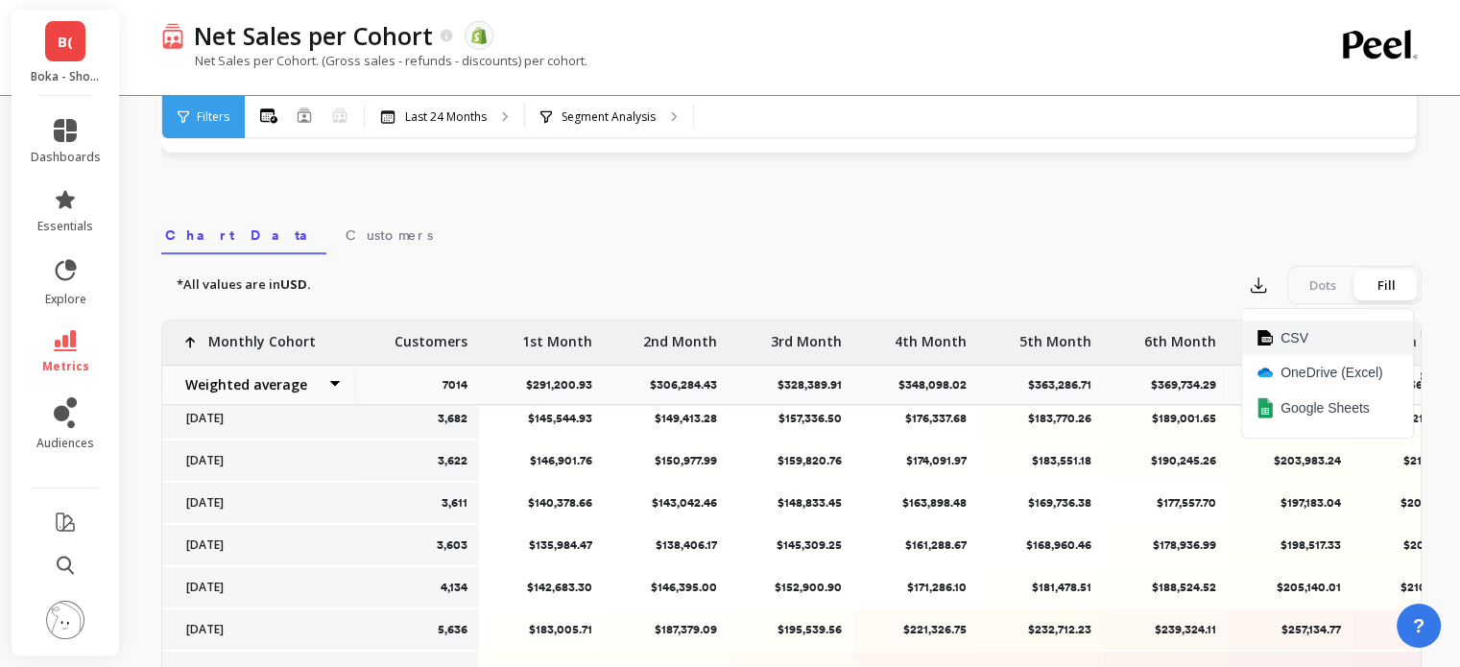
click at [1284, 342] on span "CSV" at bounding box center [1294, 337] width 28 height 19
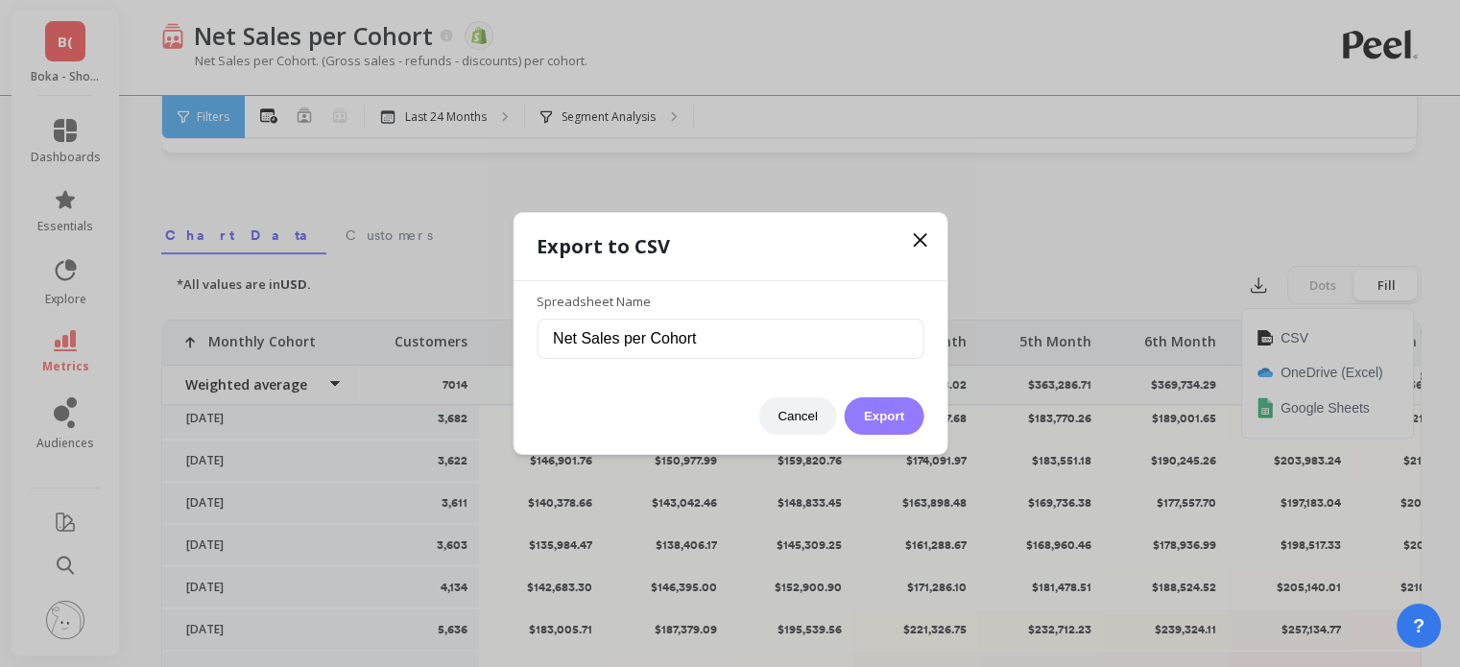
click at [875, 414] on button "Export" at bounding box center [883, 415] width 79 height 37
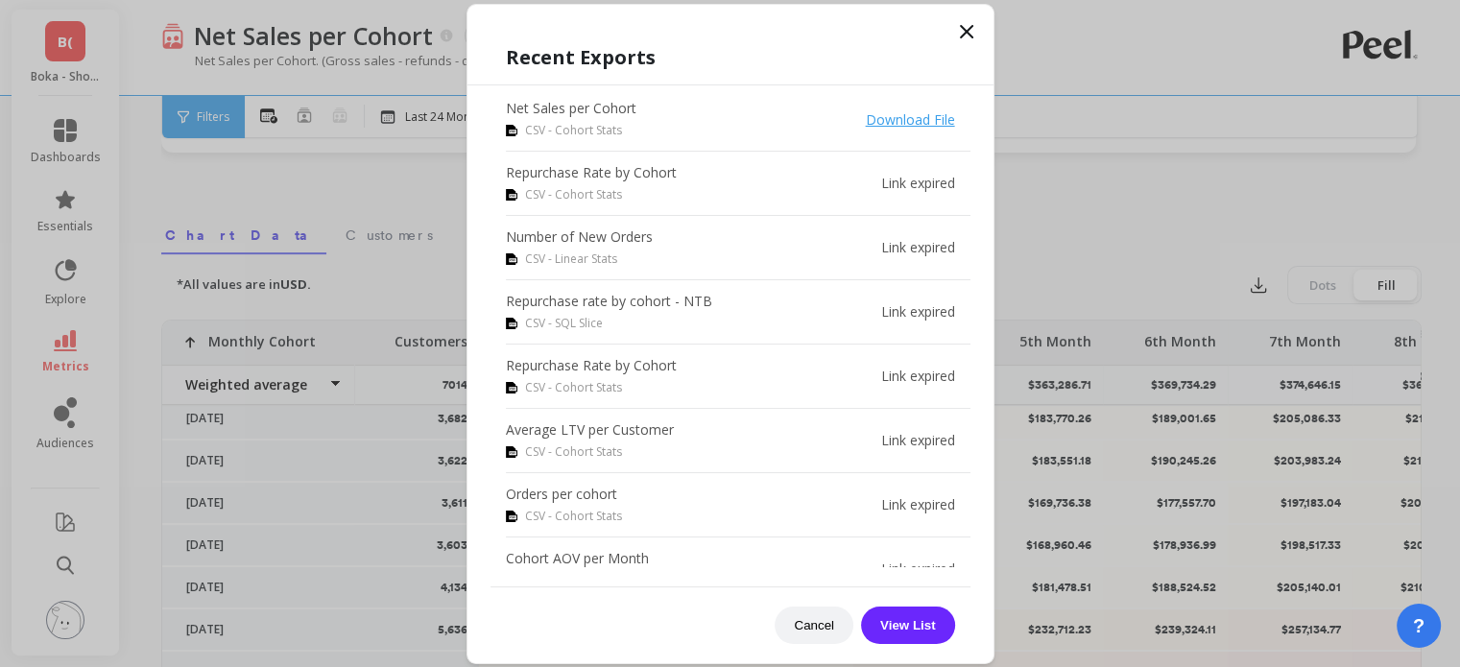
click at [967, 37] on icon at bounding box center [966, 31] width 23 height 23
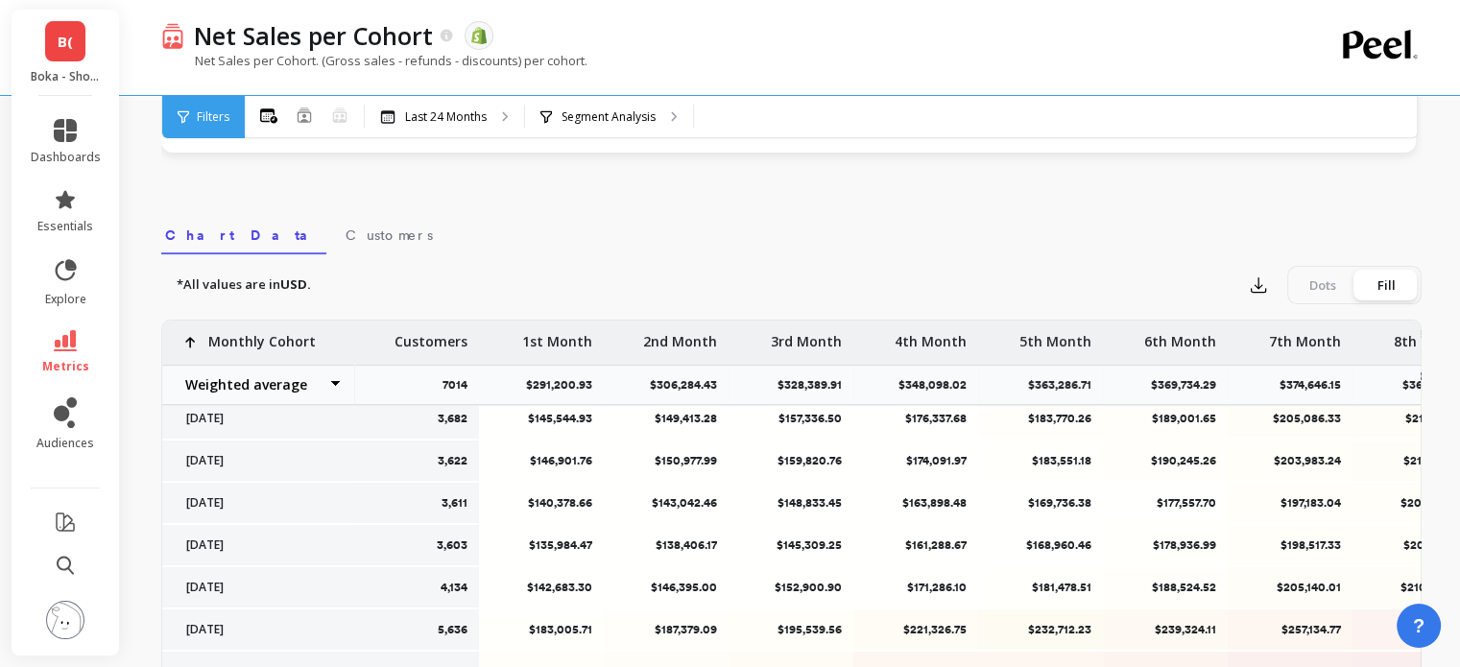
click at [56, 37] on link "B(" at bounding box center [65, 41] width 40 height 40
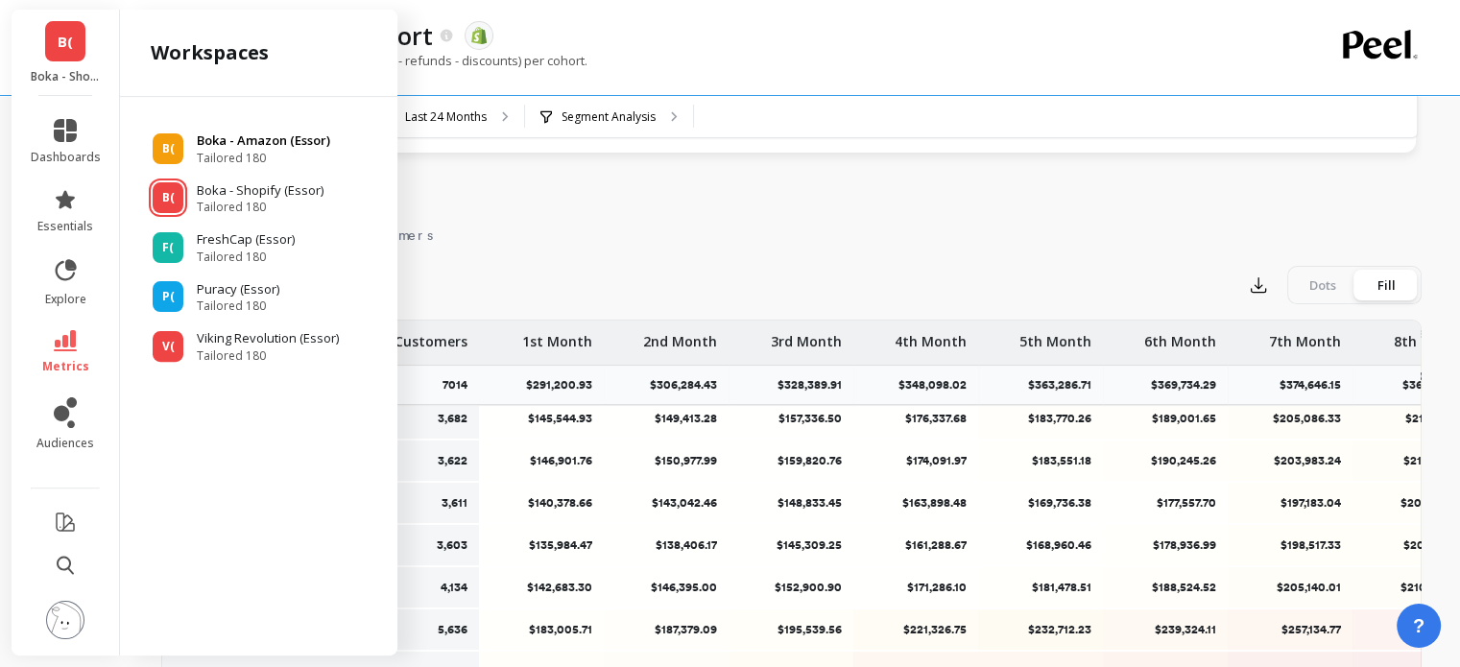
click at [246, 154] on span "Tailored 180" at bounding box center [263, 158] width 133 height 15
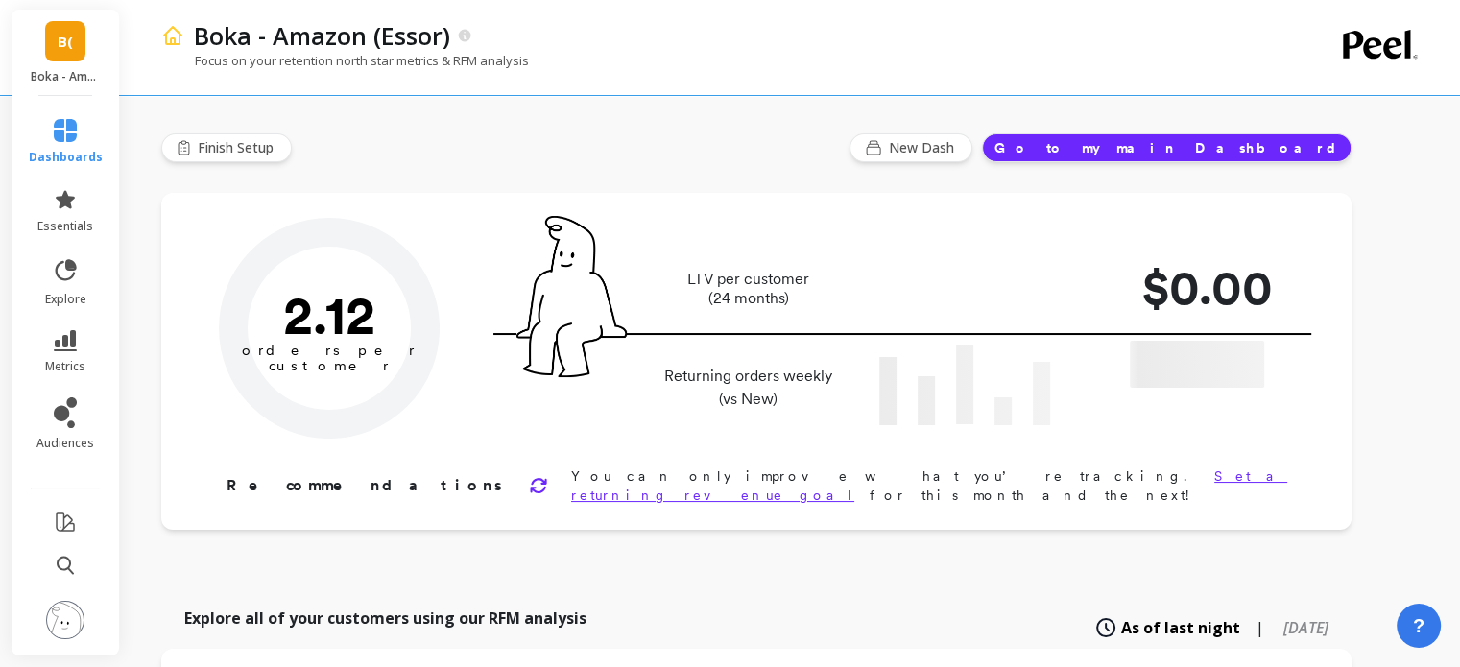
type input "Champions"
type input "240930"
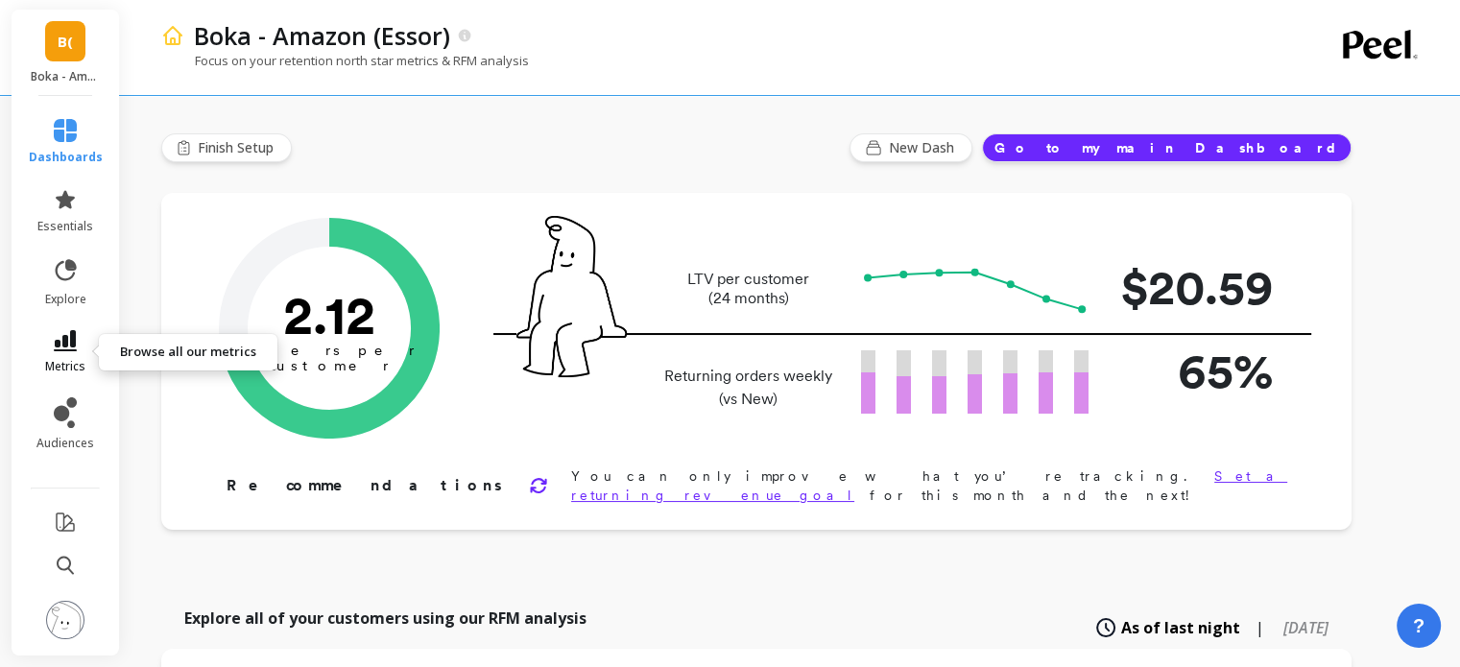
click at [77, 346] on link "metrics" at bounding box center [66, 352] width 74 height 44
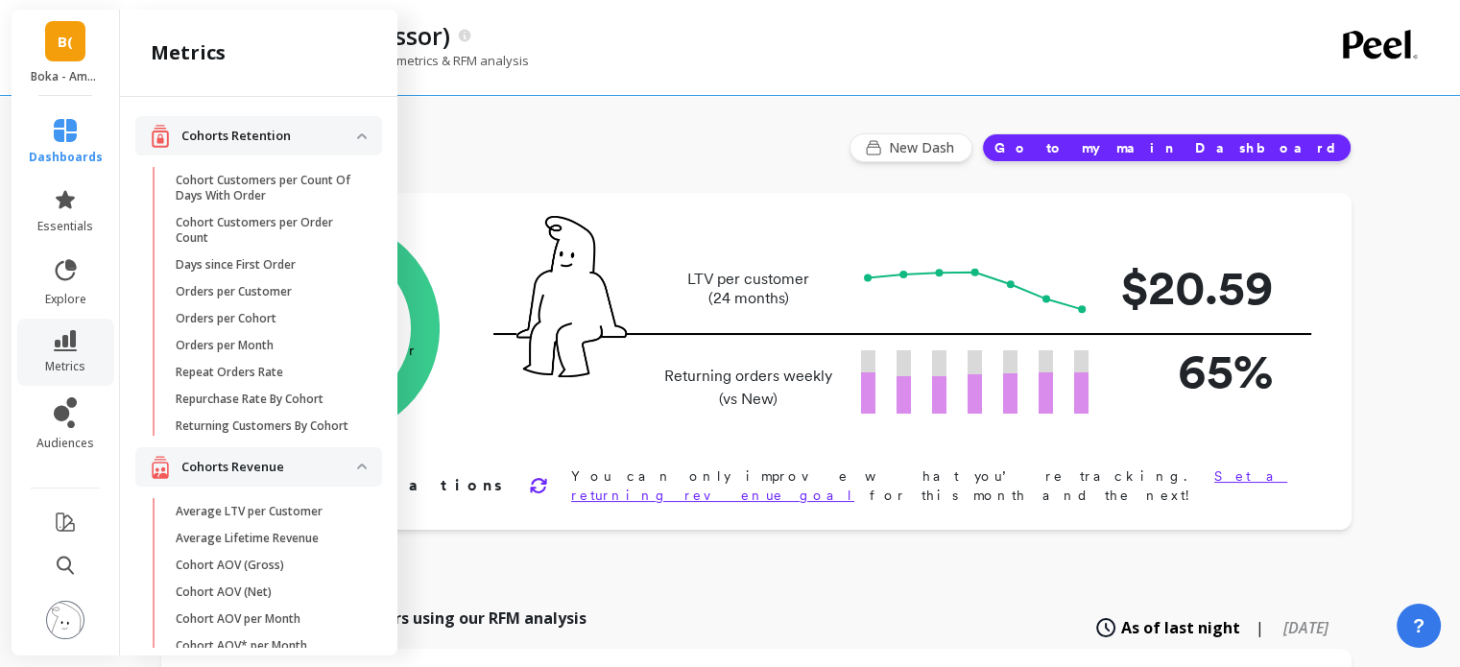
click at [250, 291] on p "Orders per Customer" at bounding box center [234, 291] width 116 height 15
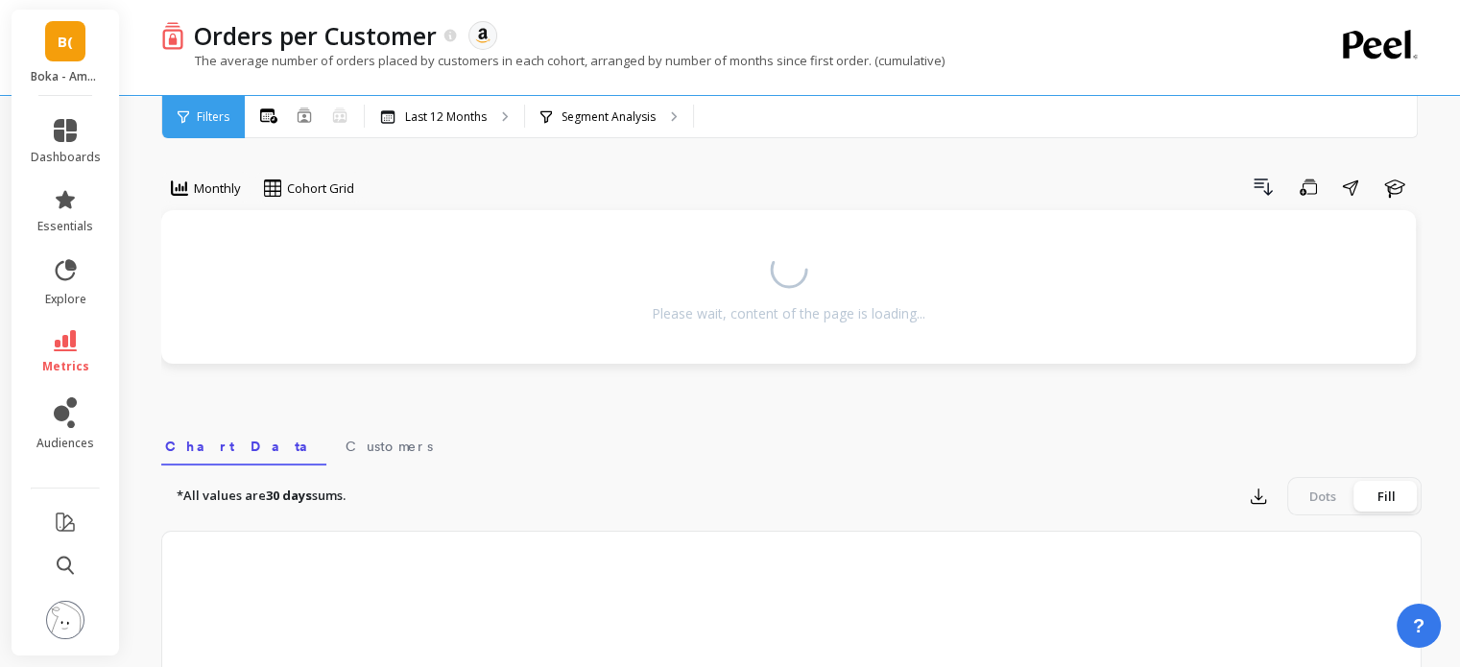
drag, startPoint x: 250, startPoint y: 291, endPoint x: 53, endPoint y: 351, distance: 206.7
click at [53, 351] on link "metrics" at bounding box center [66, 352] width 70 height 44
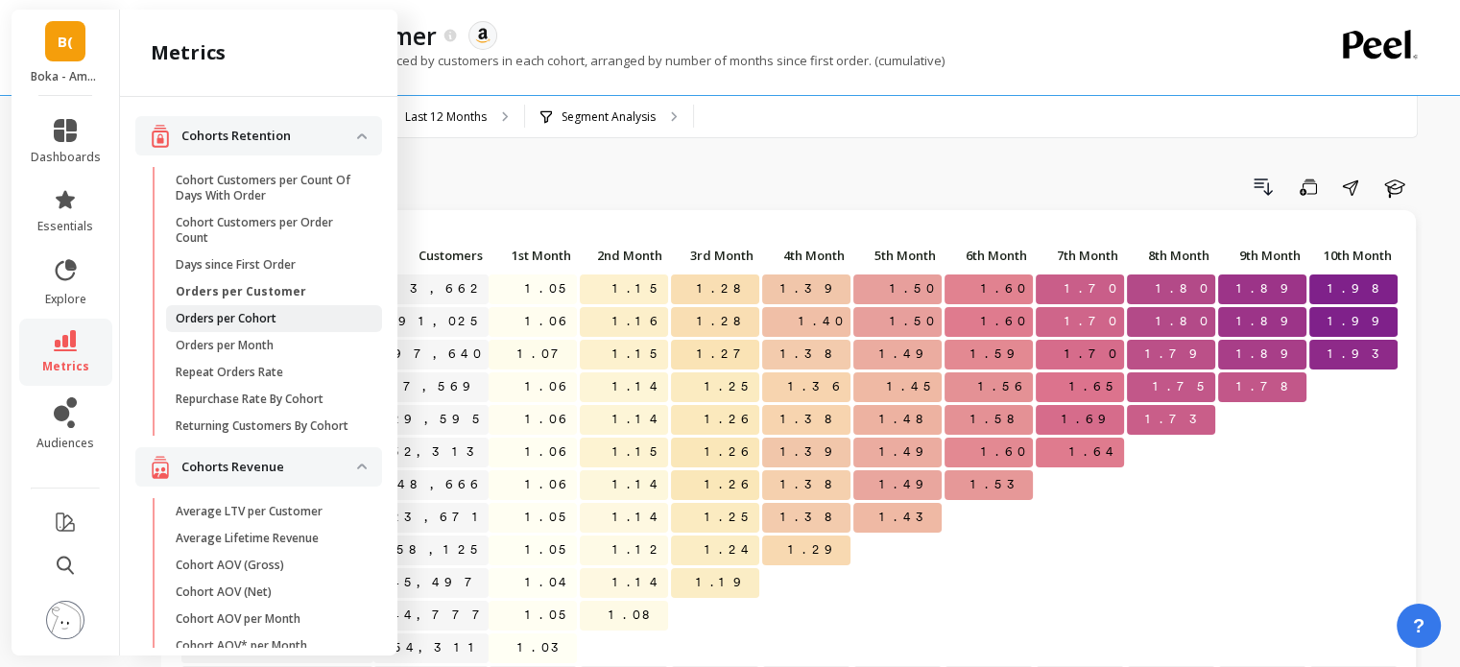
click at [249, 321] on p "Orders per Cohort" at bounding box center [226, 318] width 101 height 15
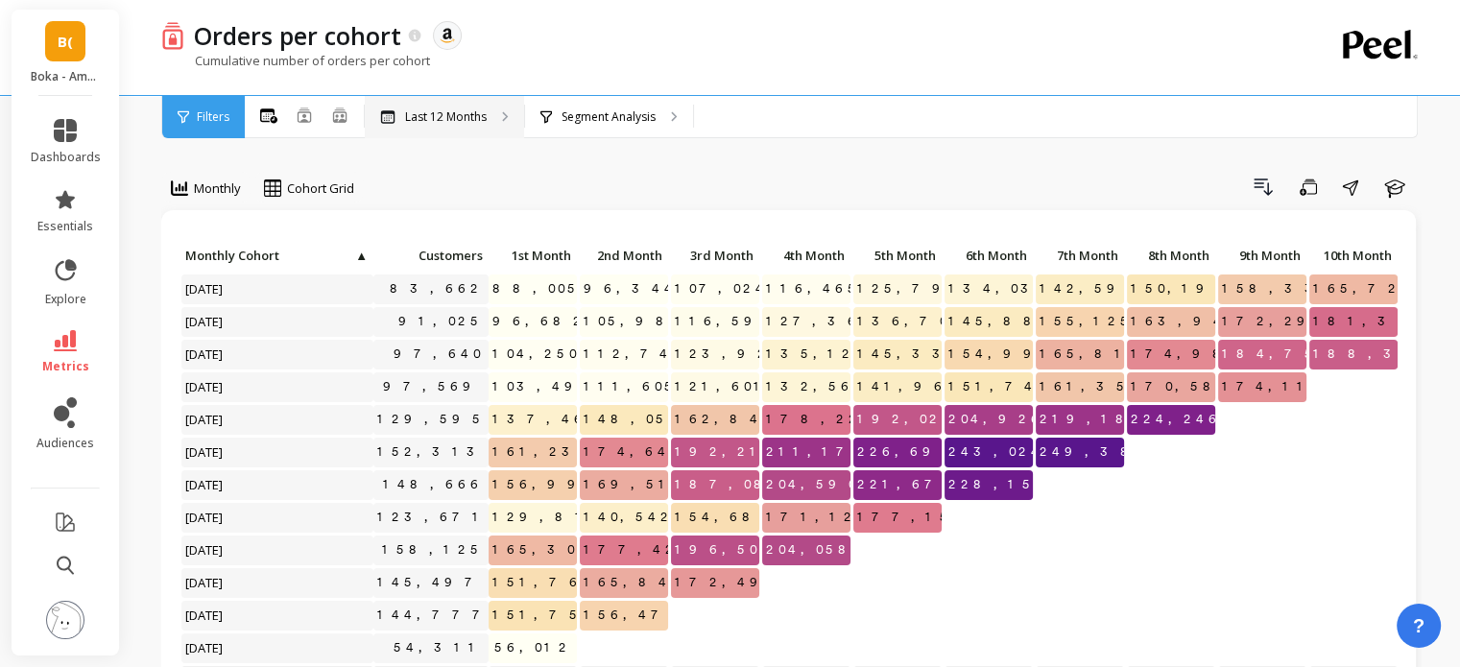
click at [456, 132] on div "Last 12 Months" at bounding box center [444, 117] width 159 height 42
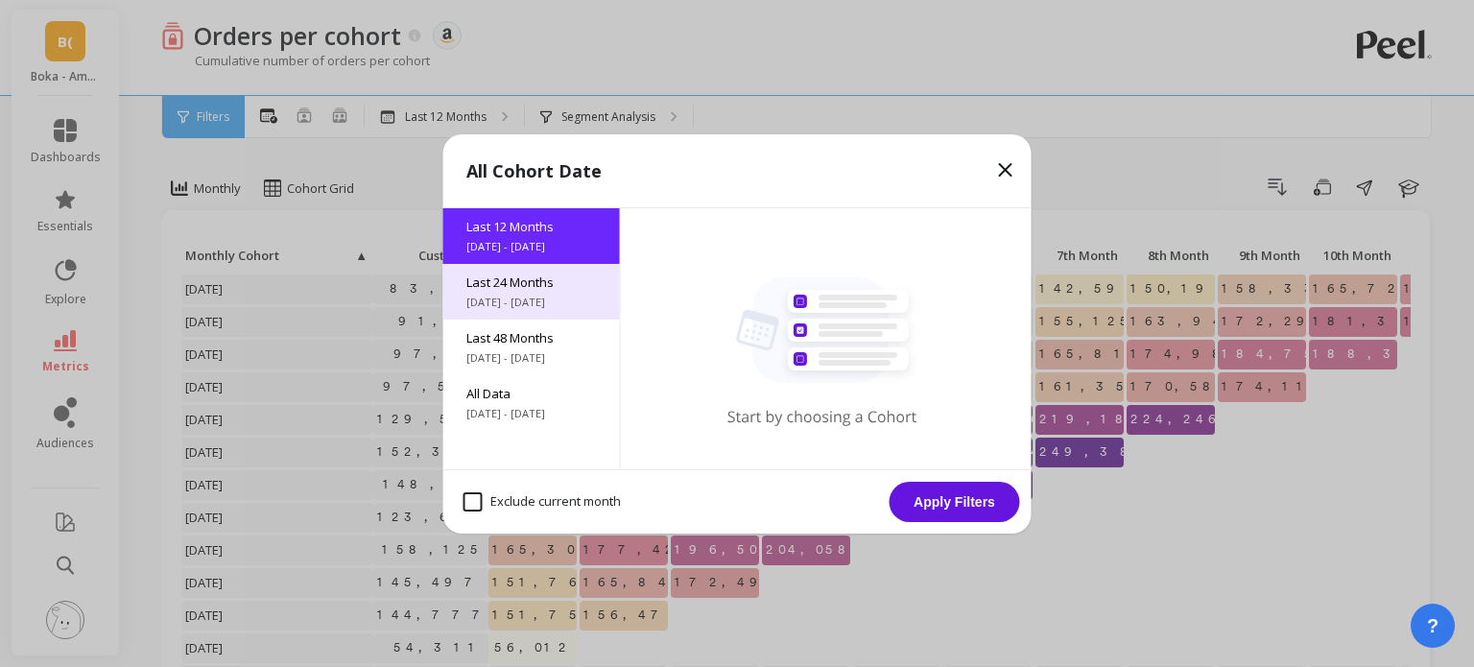
click at [522, 290] on span "Last 24 Months" at bounding box center [531, 281] width 131 height 17
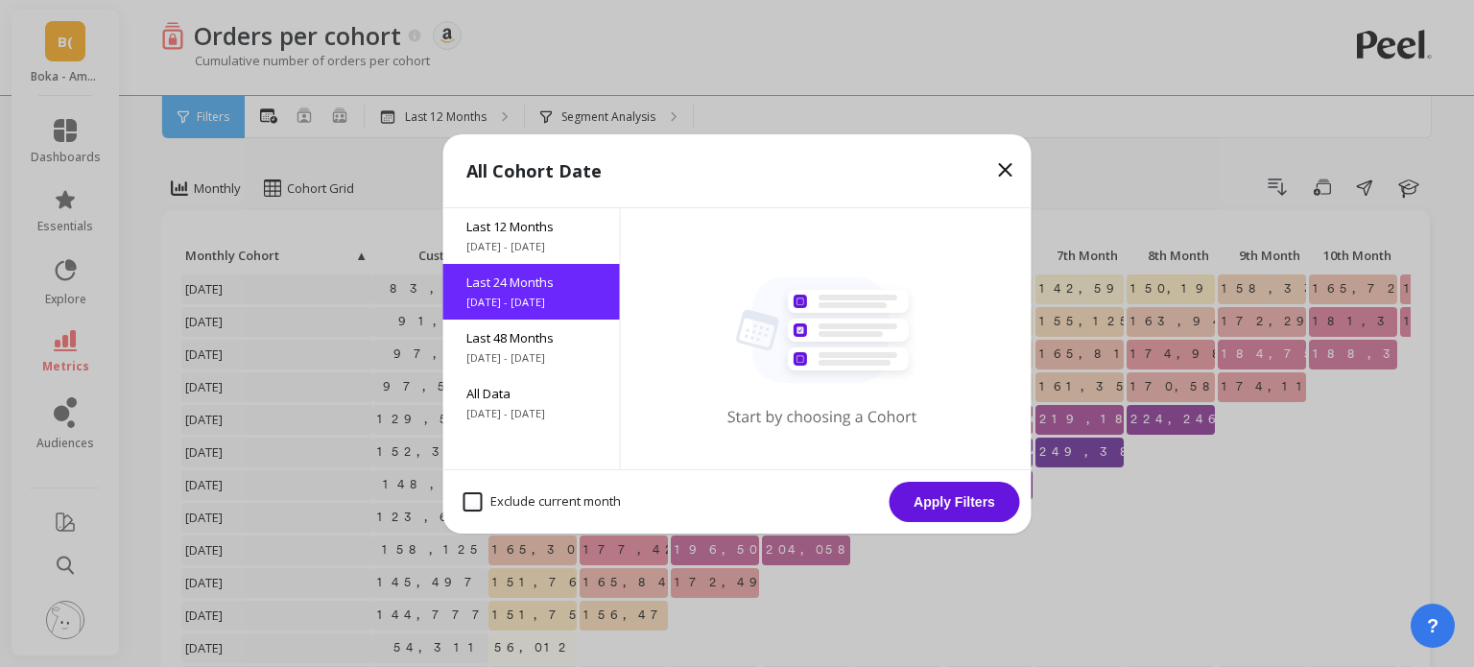
click at [980, 506] on button "Apply Filters" at bounding box center [955, 502] width 131 height 40
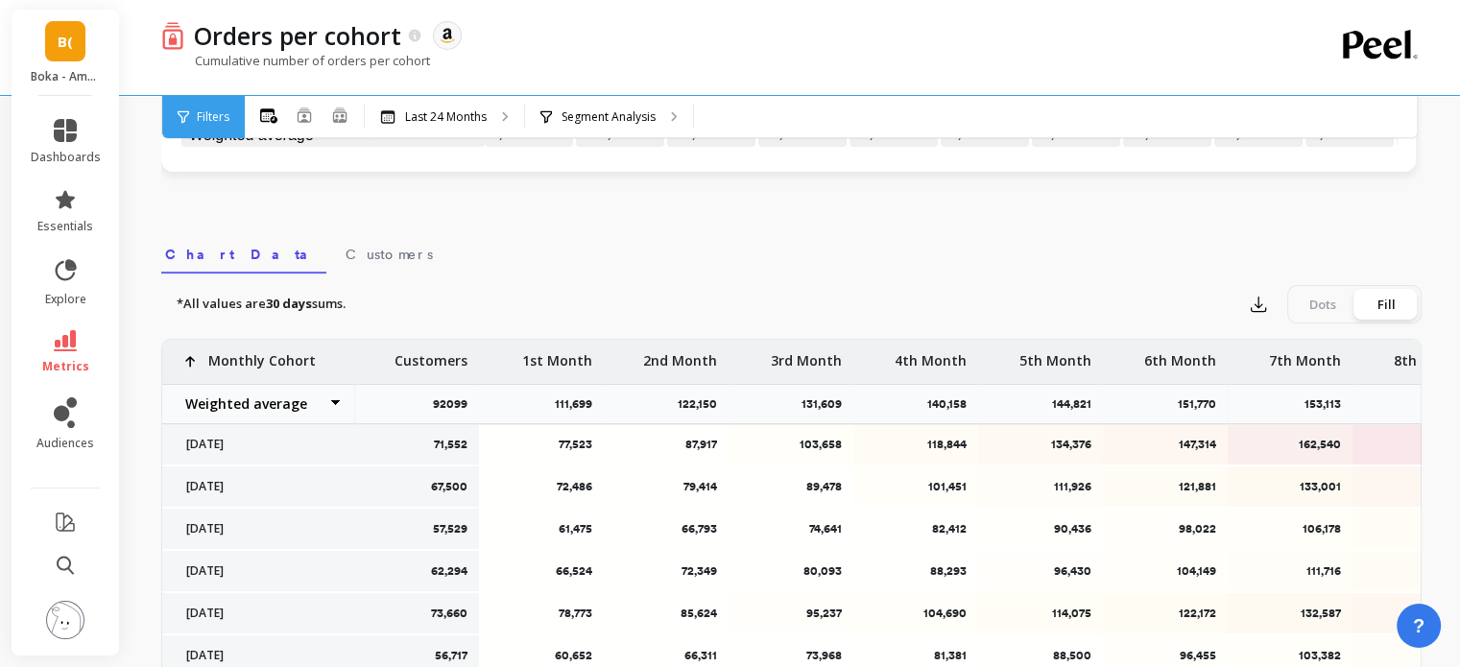
scroll to position [547, 0]
click at [1257, 298] on icon "button" at bounding box center [1258, 303] width 14 height 14
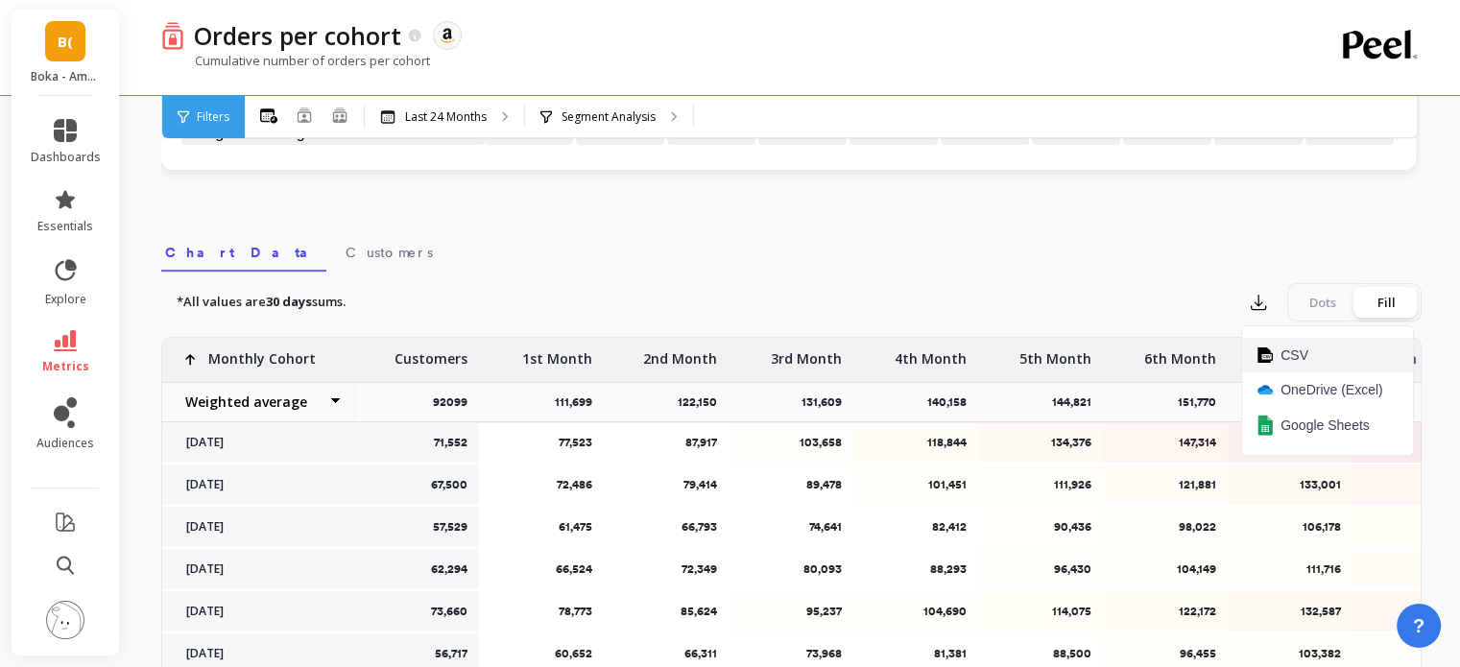
click at [1325, 358] on button "CSV" at bounding box center [1327, 355] width 171 height 35
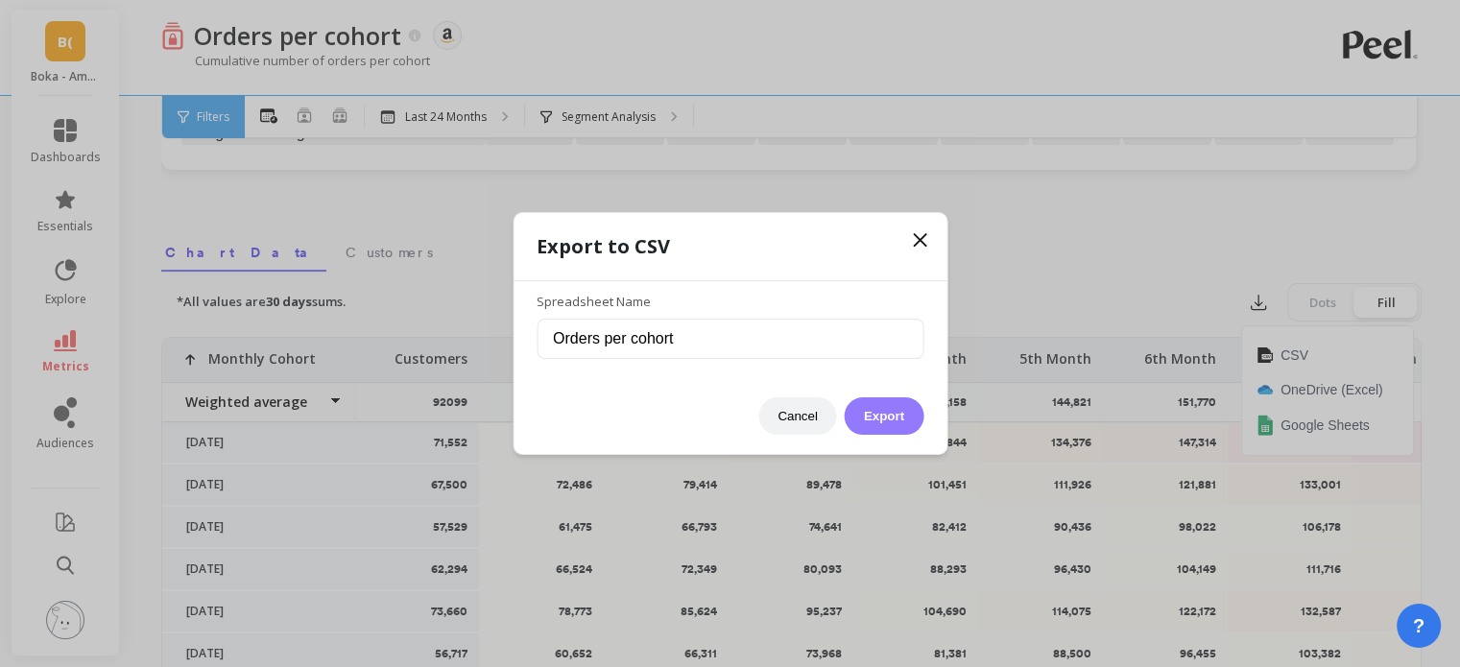
click at [870, 406] on button "Export" at bounding box center [883, 415] width 79 height 37
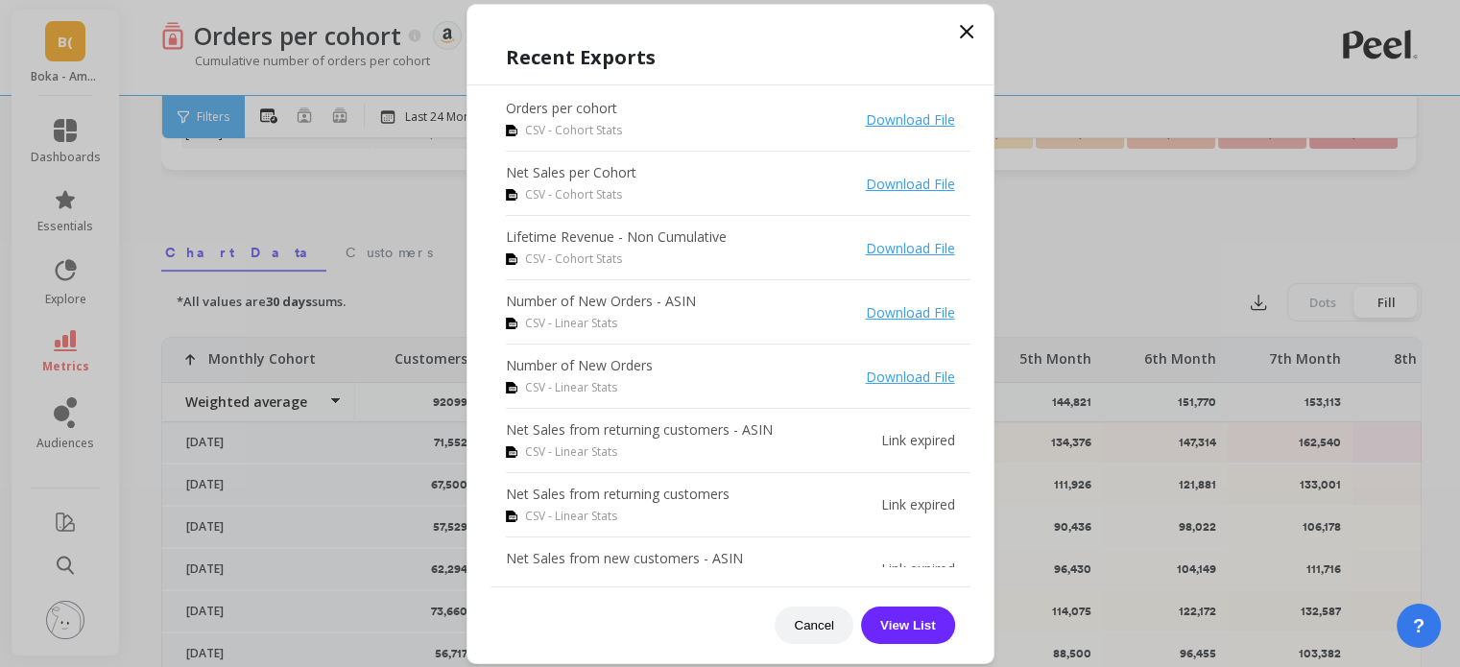
click at [960, 33] on icon at bounding box center [966, 31] width 23 height 23
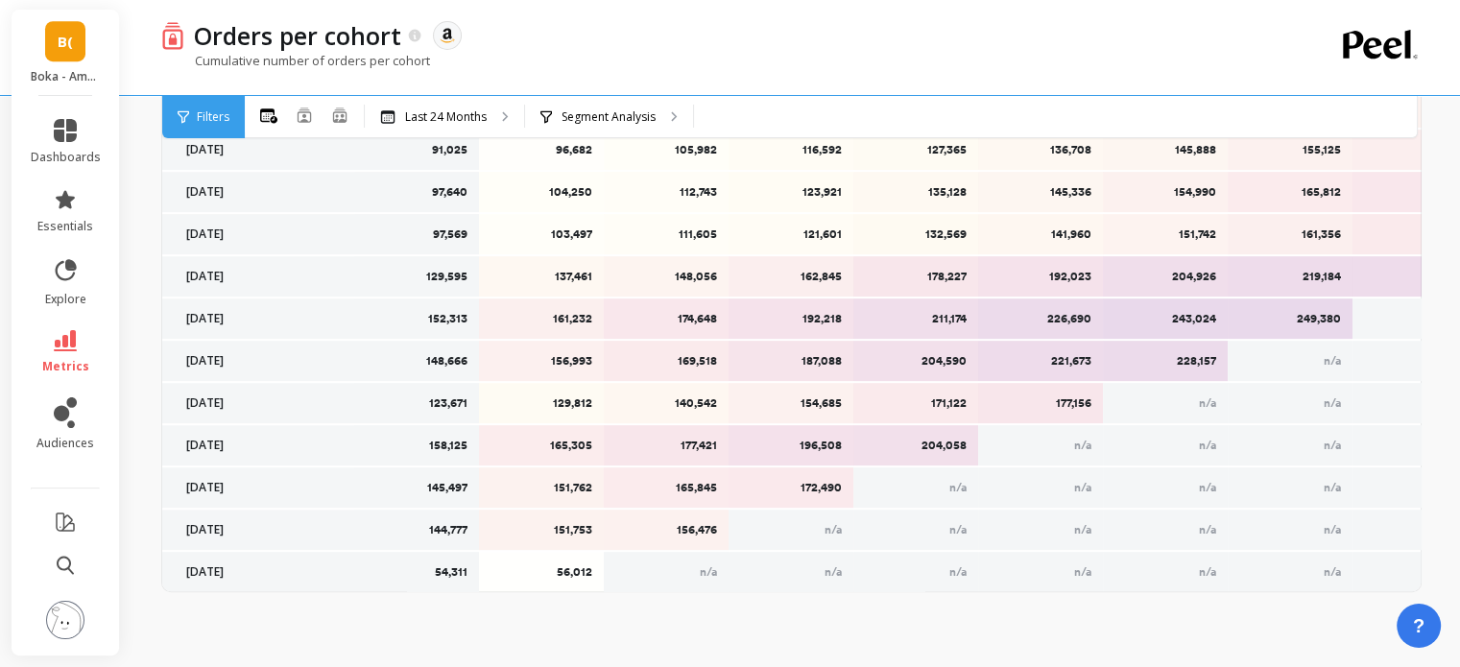
scroll to position [507, 0]
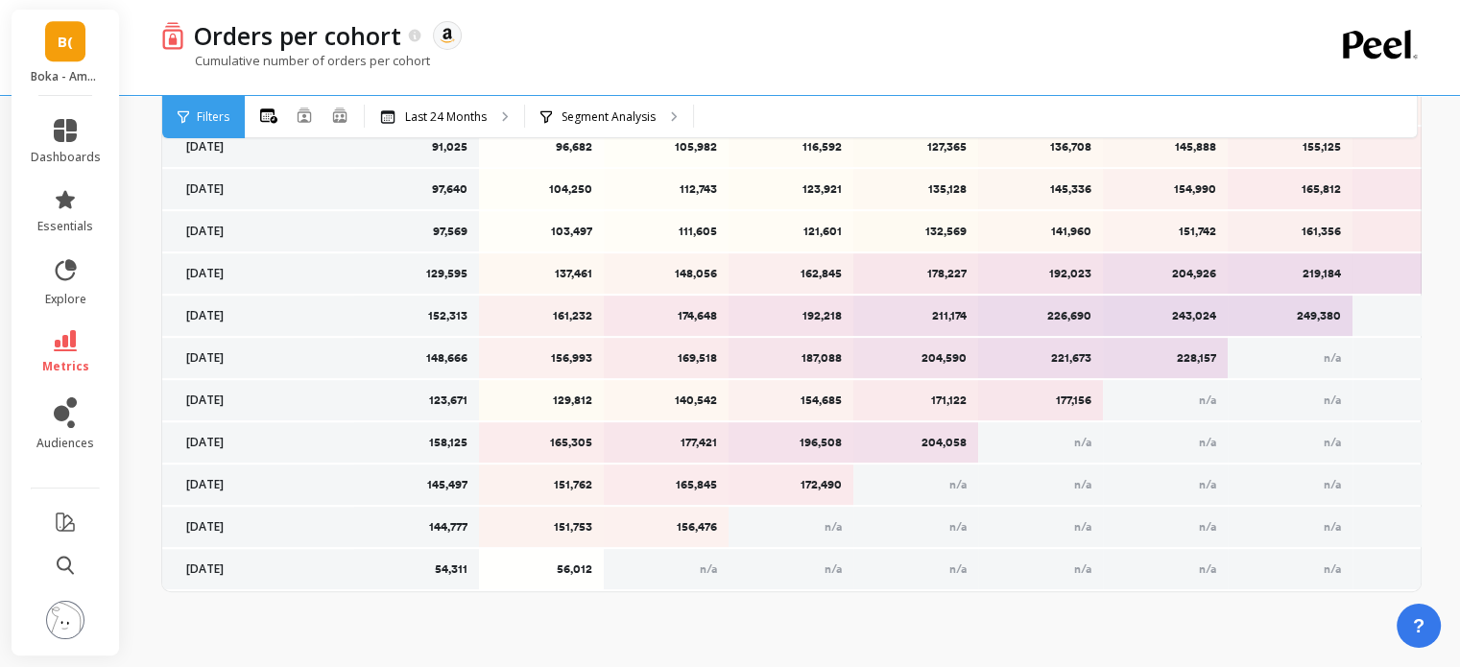
click at [67, 49] on span "B(" at bounding box center [65, 42] width 15 height 22
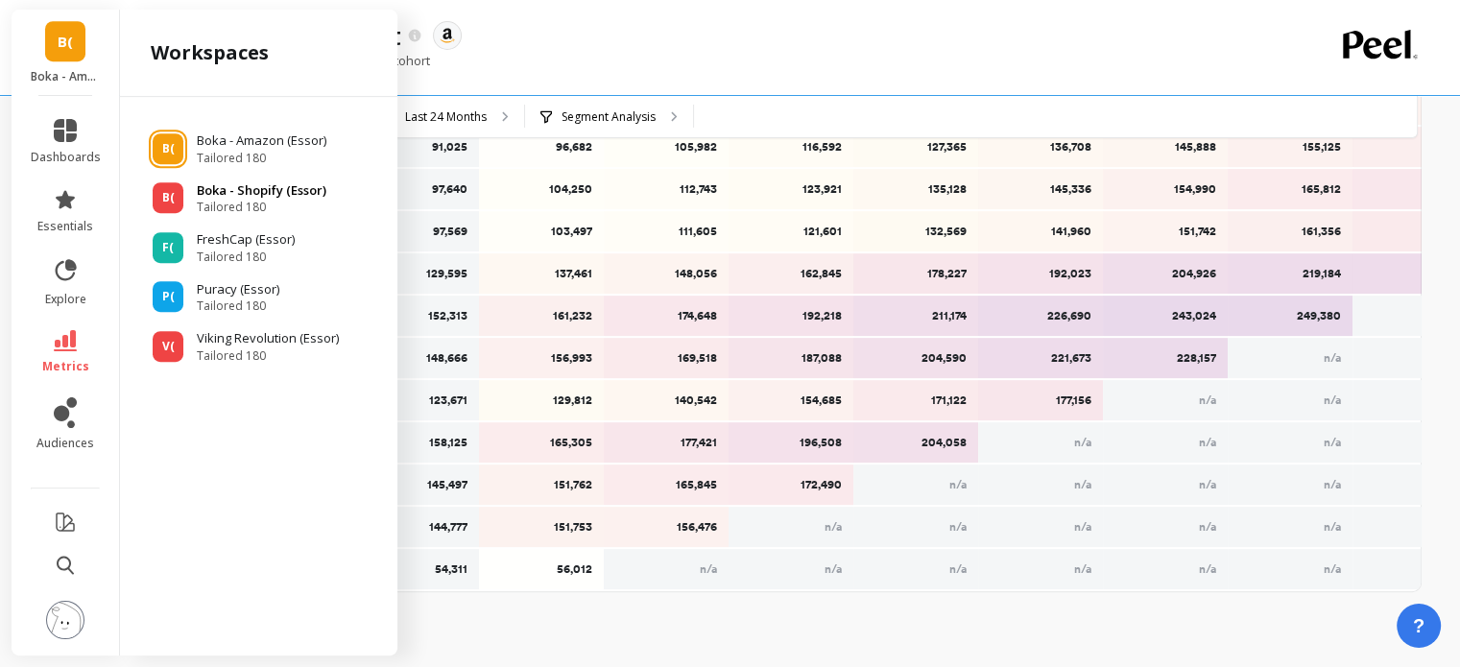
click at [246, 200] on span "Tailored 180" at bounding box center [262, 207] width 130 height 15
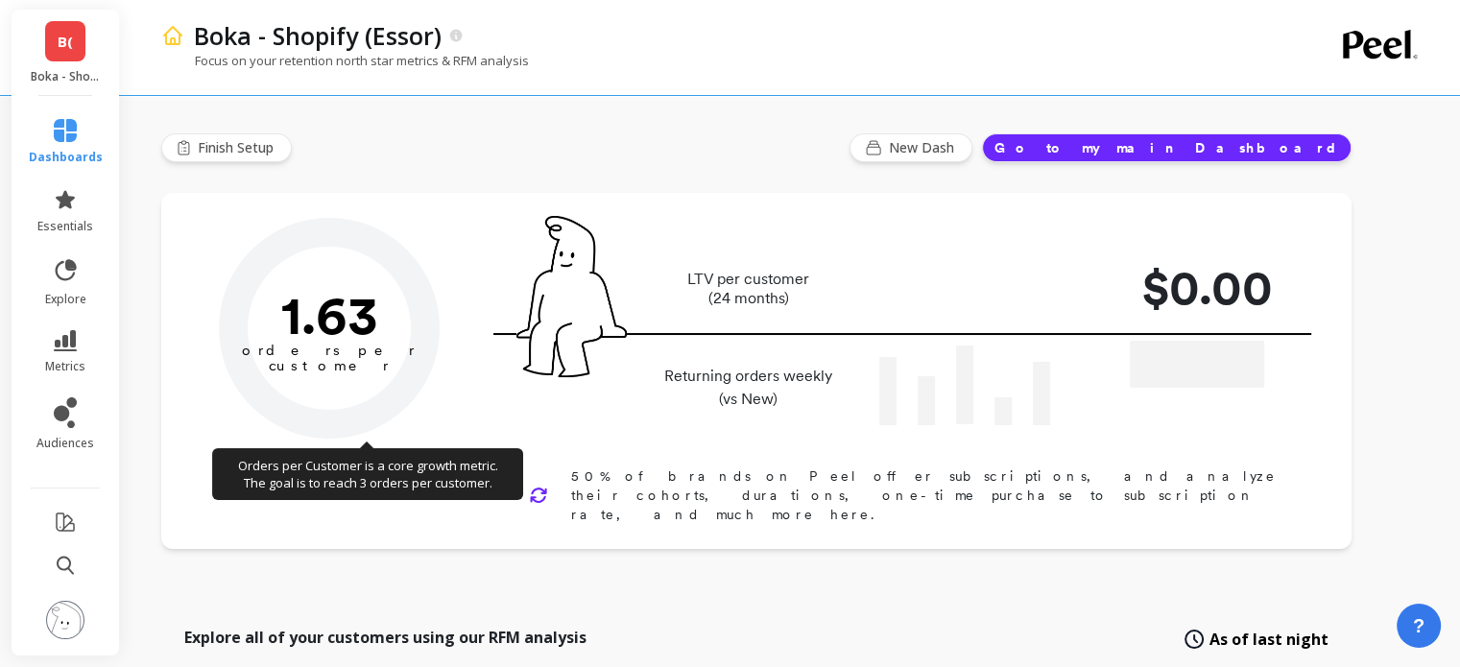
type input "Champions"
type input "32253"
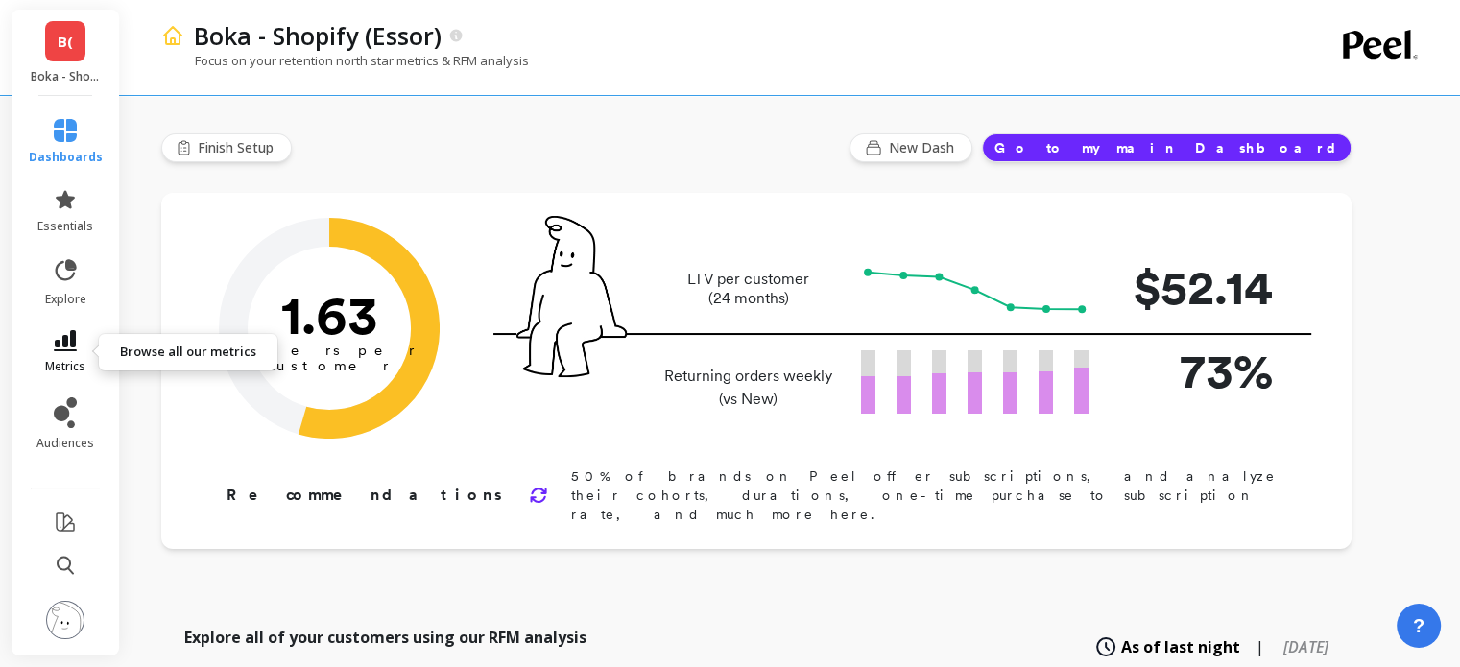
click at [74, 344] on icon at bounding box center [65, 340] width 23 height 21
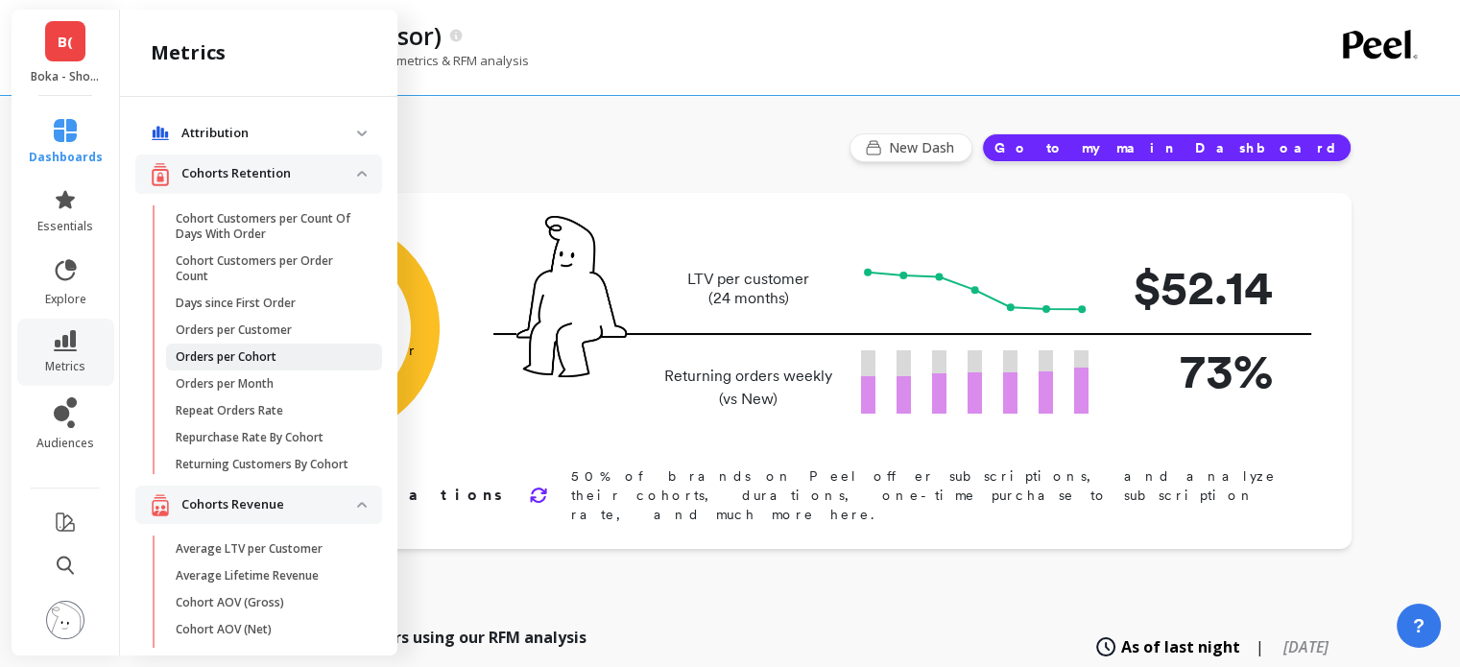
click at [245, 360] on p "Orders per Cohort" at bounding box center [226, 356] width 101 height 15
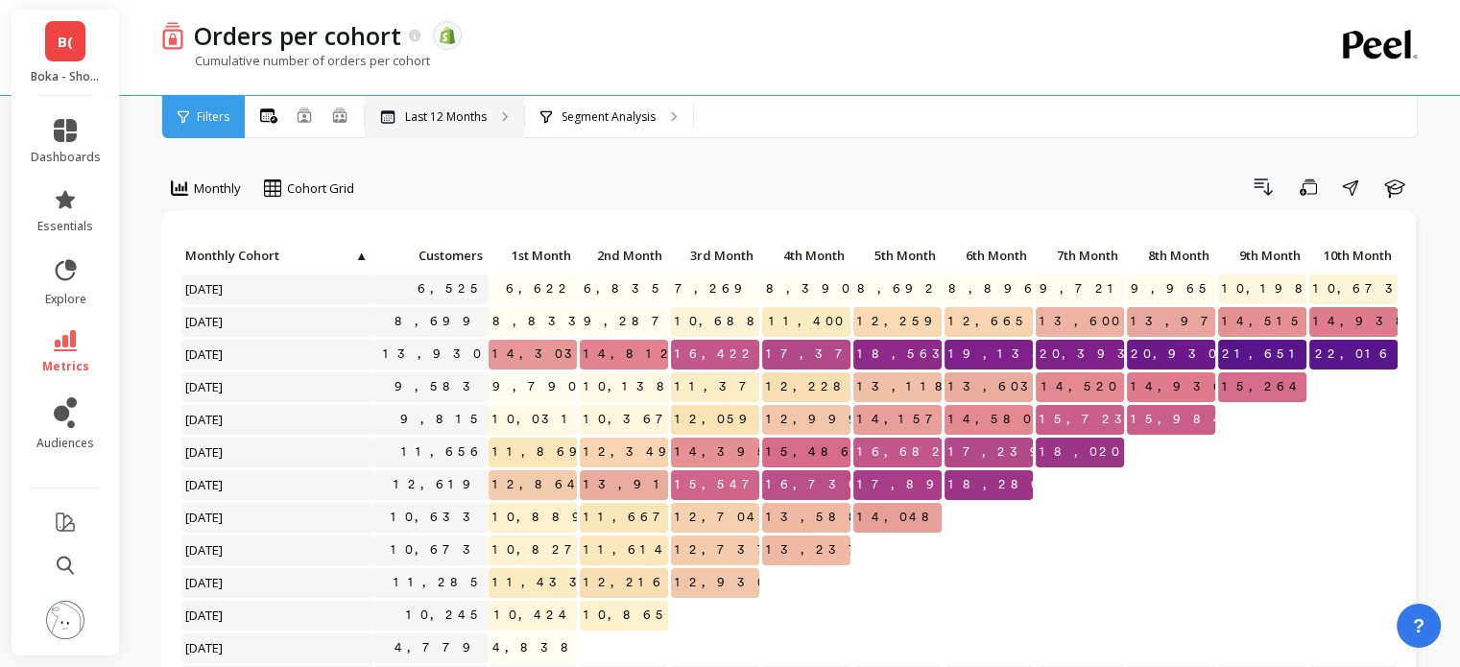
click at [473, 114] on p "Last 12 Months" at bounding box center [446, 116] width 82 height 15
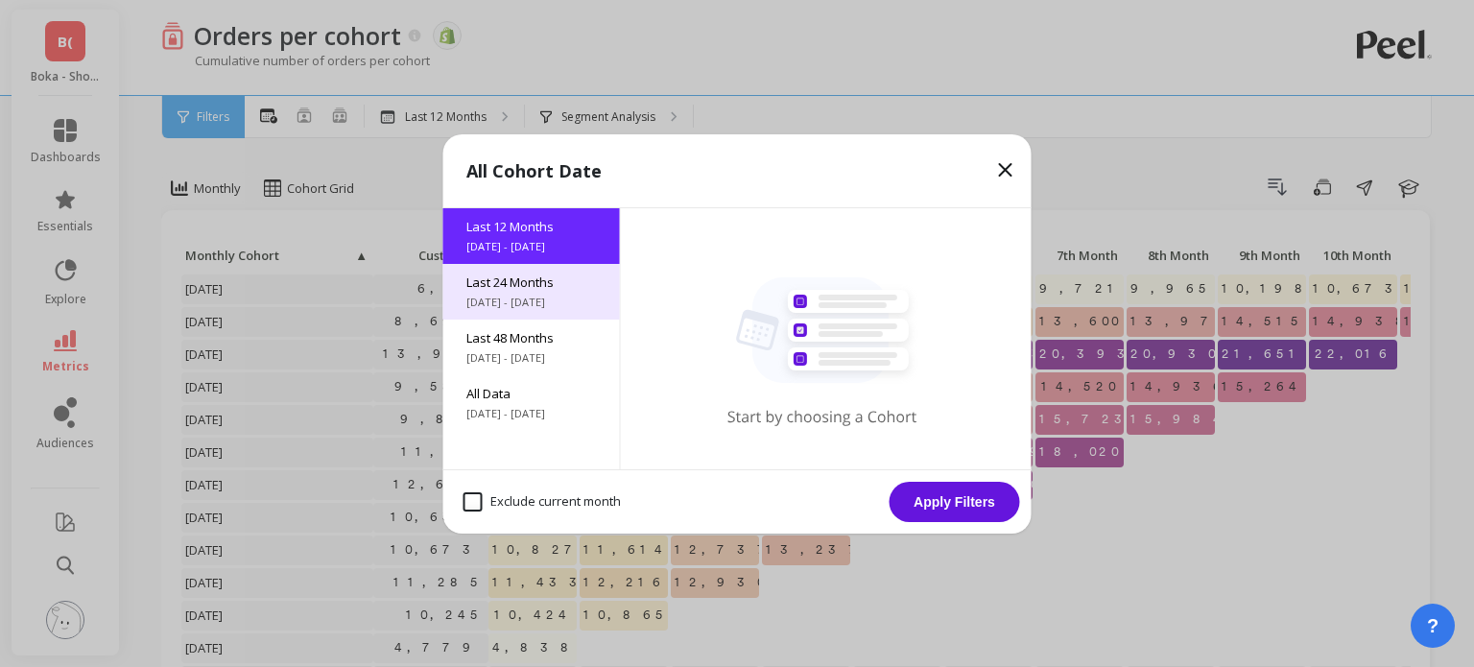
drag, startPoint x: 473, startPoint y: 114, endPoint x: 515, endPoint y: 295, distance: 185.3
click at [515, 295] on span "[DATE] - [DATE]" at bounding box center [531, 302] width 131 height 15
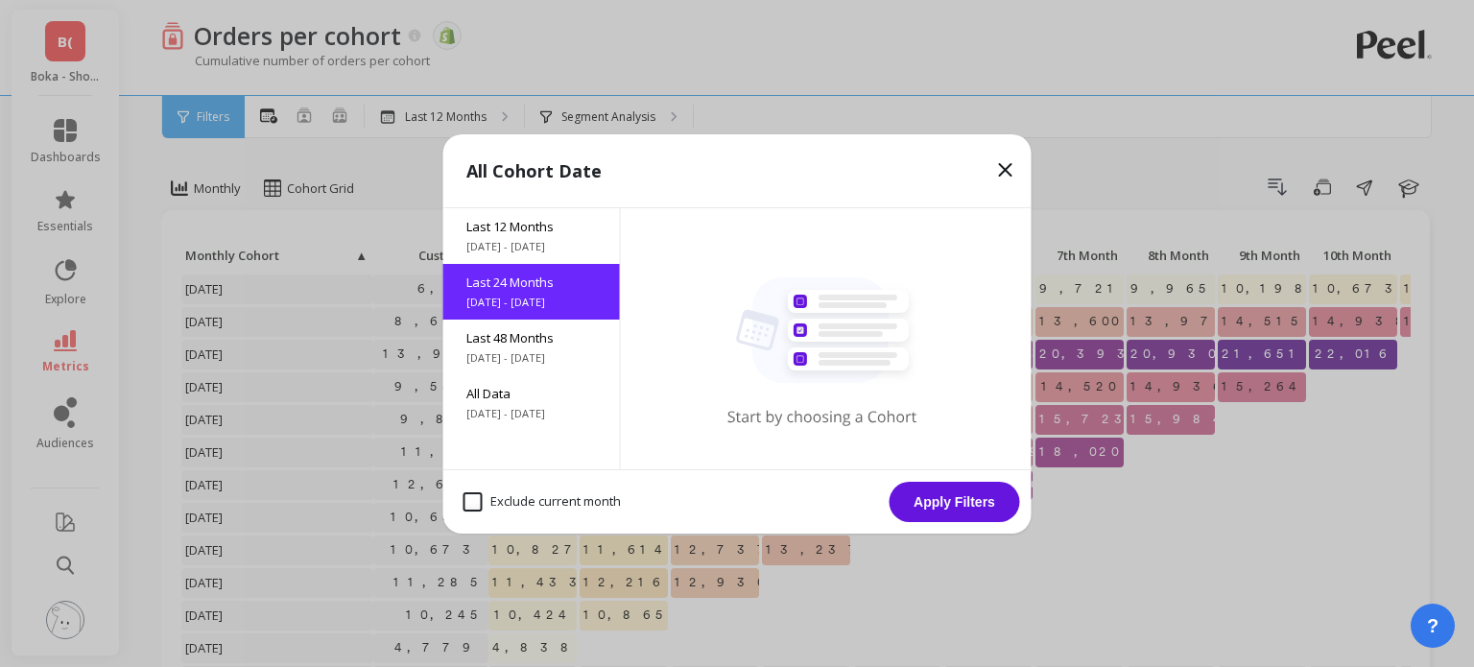
click at [946, 493] on button "Apply Filters" at bounding box center [955, 502] width 131 height 40
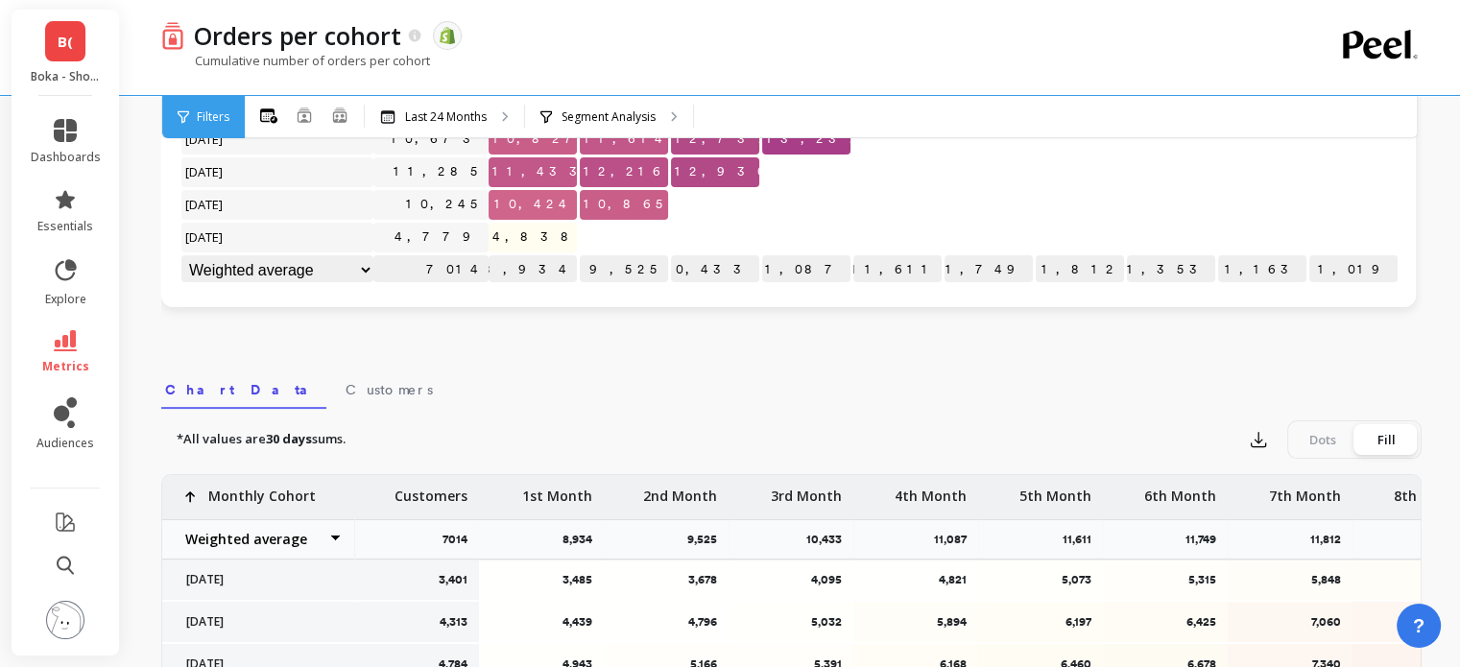
scroll to position [418, 0]
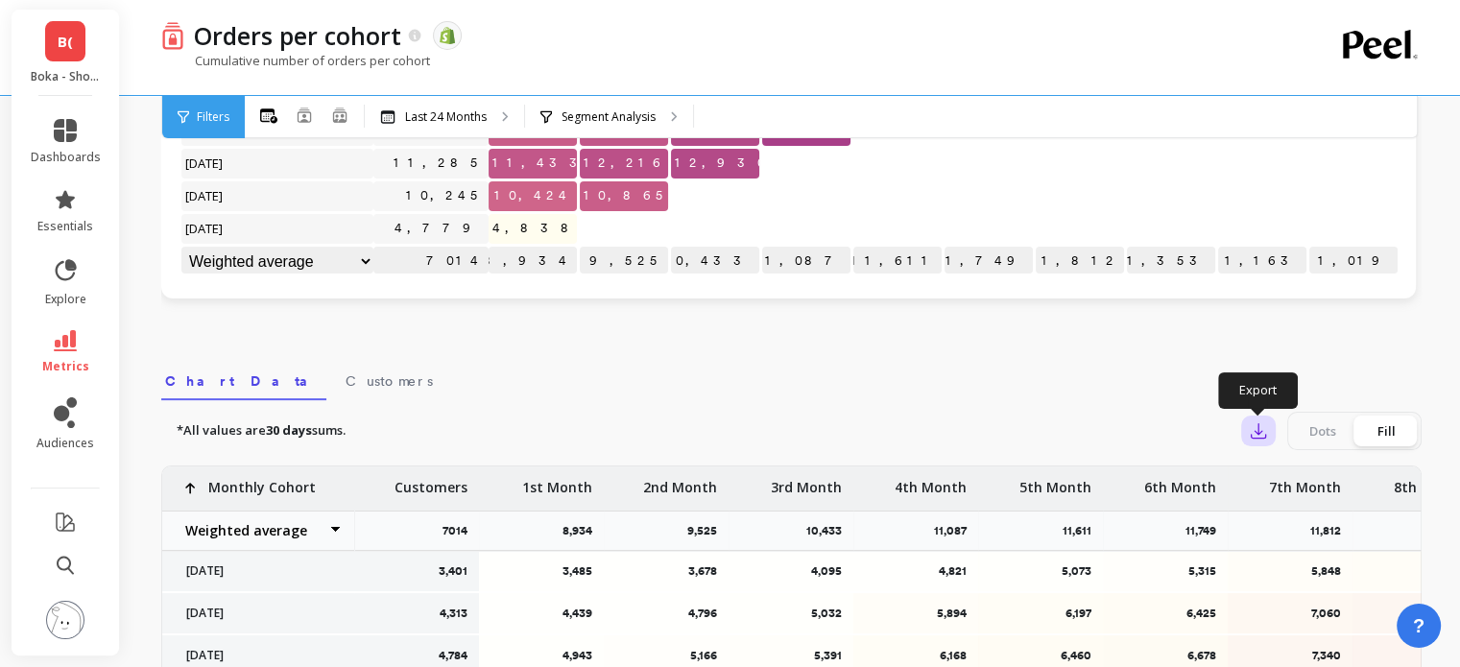
click at [1261, 426] on icon "button" at bounding box center [1257, 430] width 19 height 19
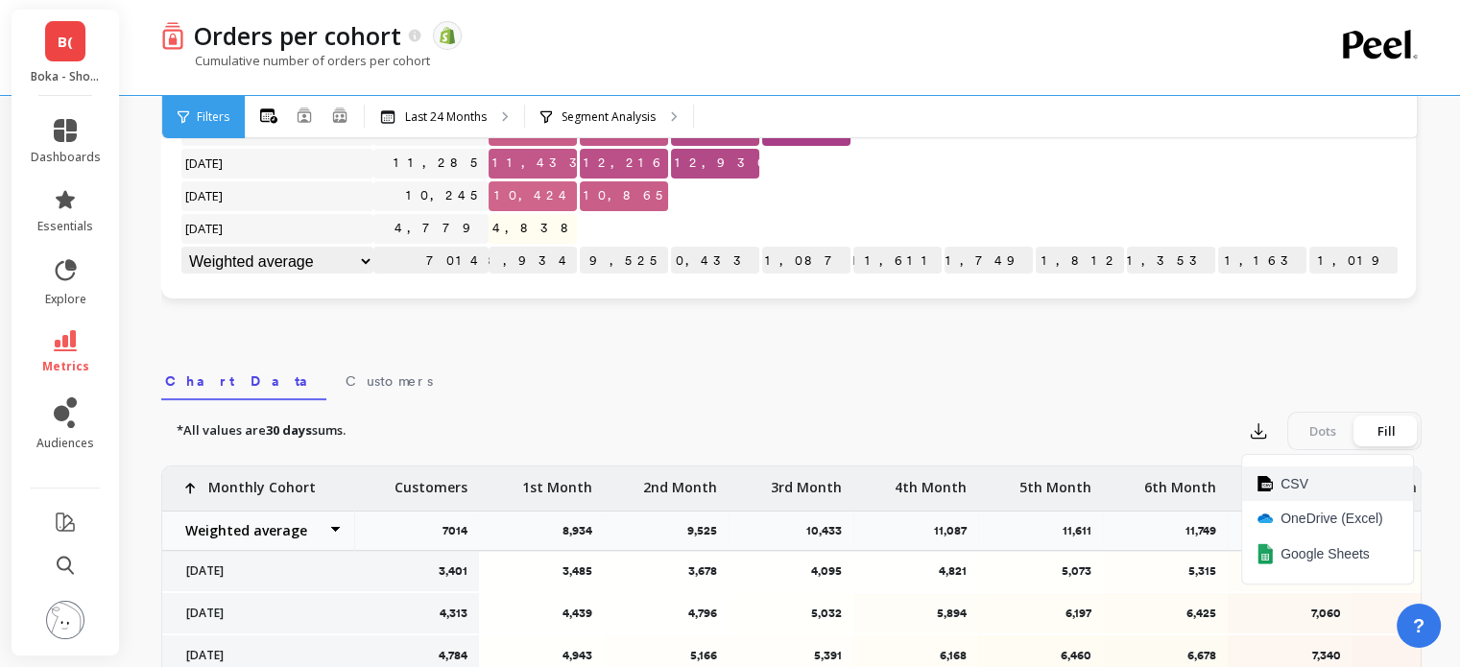
click at [1324, 479] on button "CSV" at bounding box center [1327, 483] width 171 height 35
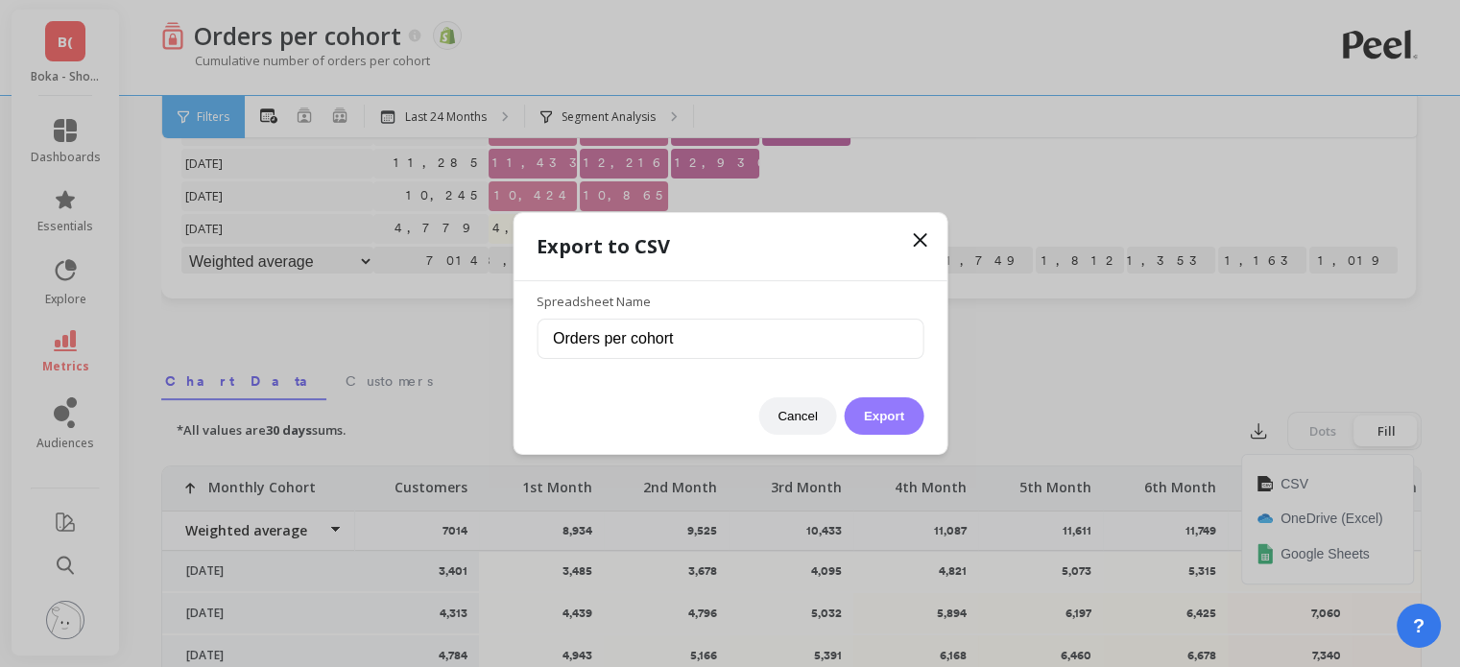
click at [876, 431] on button "Export" at bounding box center [883, 415] width 79 height 37
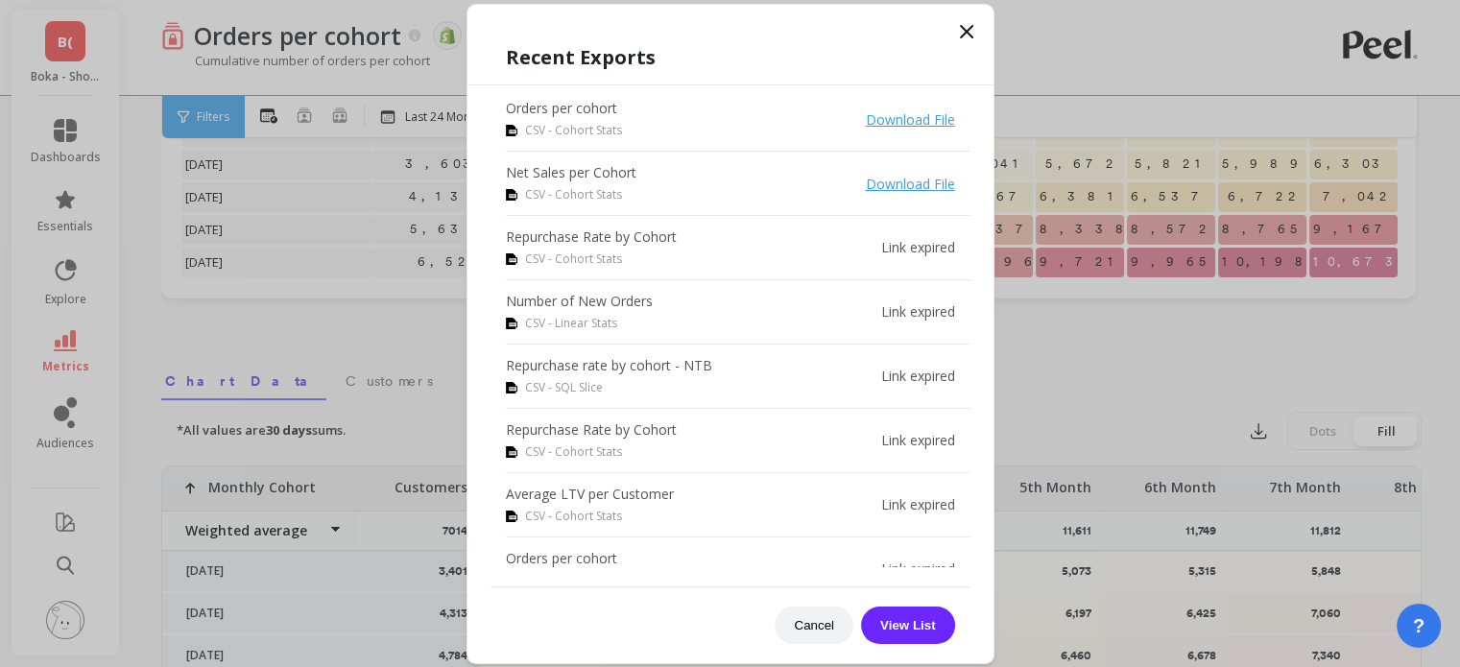
click at [963, 27] on icon at bounding box center [966, 31] width 23 height 23
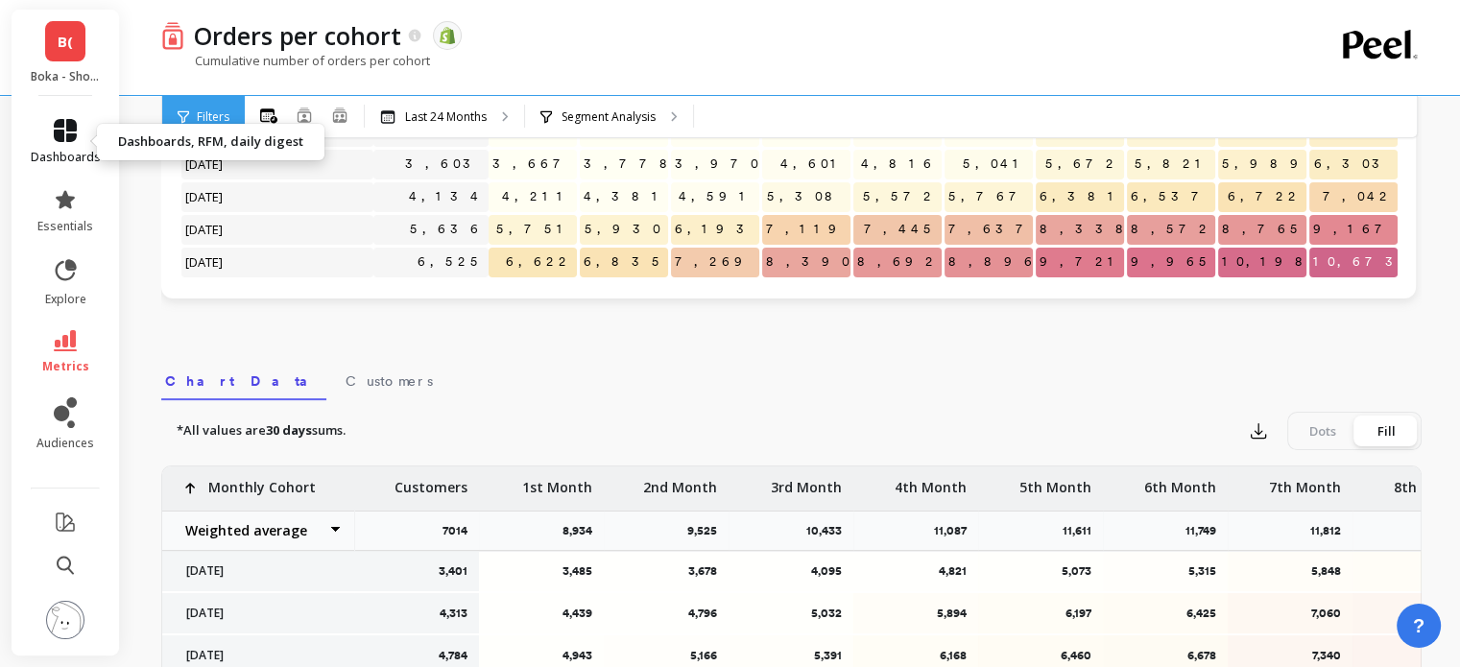
click at [71, 139] on icon at bounding box center [65, 130] width 23 height 23
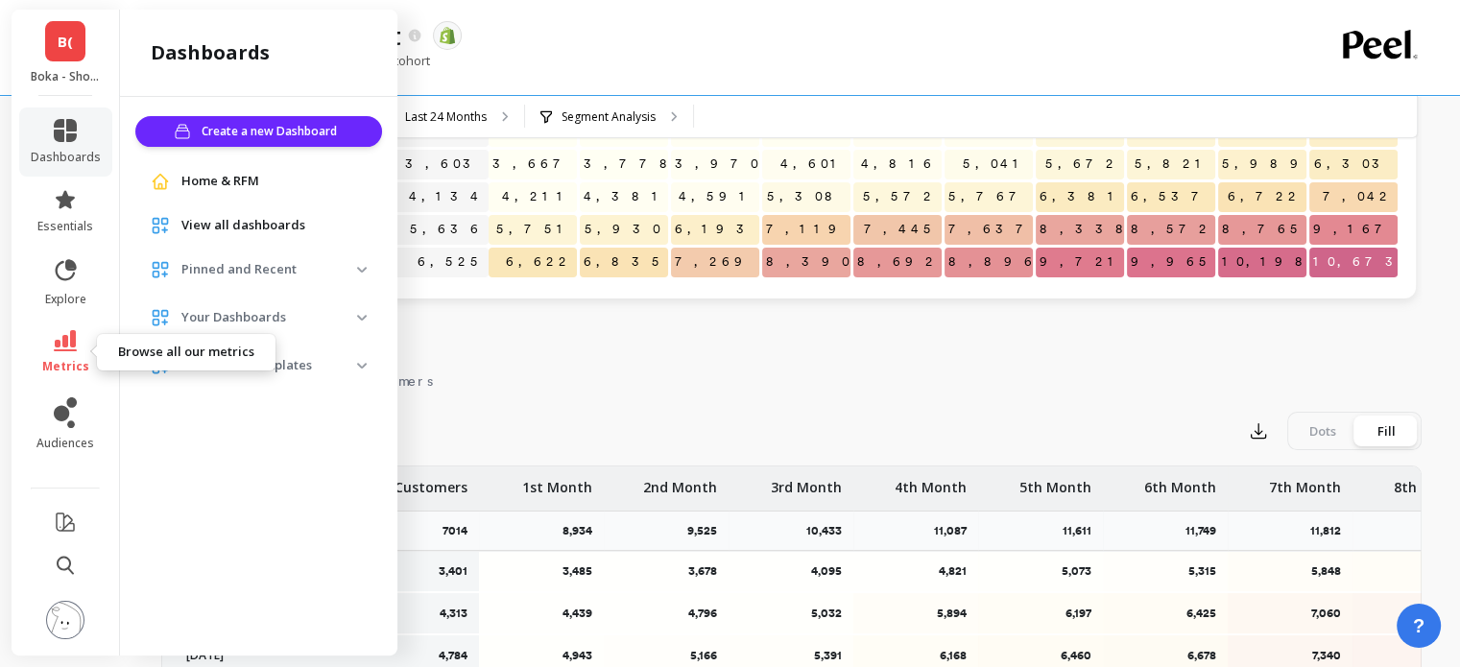
click at [79, 348] on link "metrics" at bounding box center [66, 352] width 70 height 44
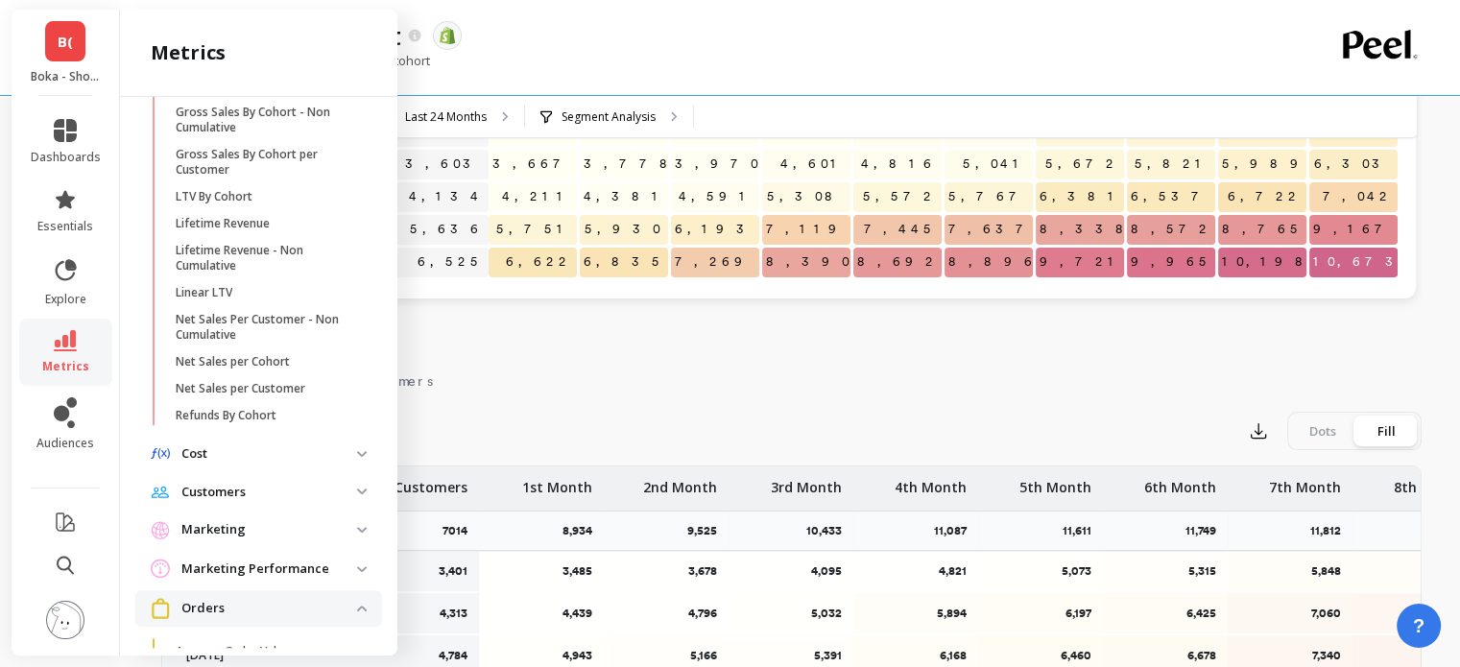
scroll to position [754, 0]
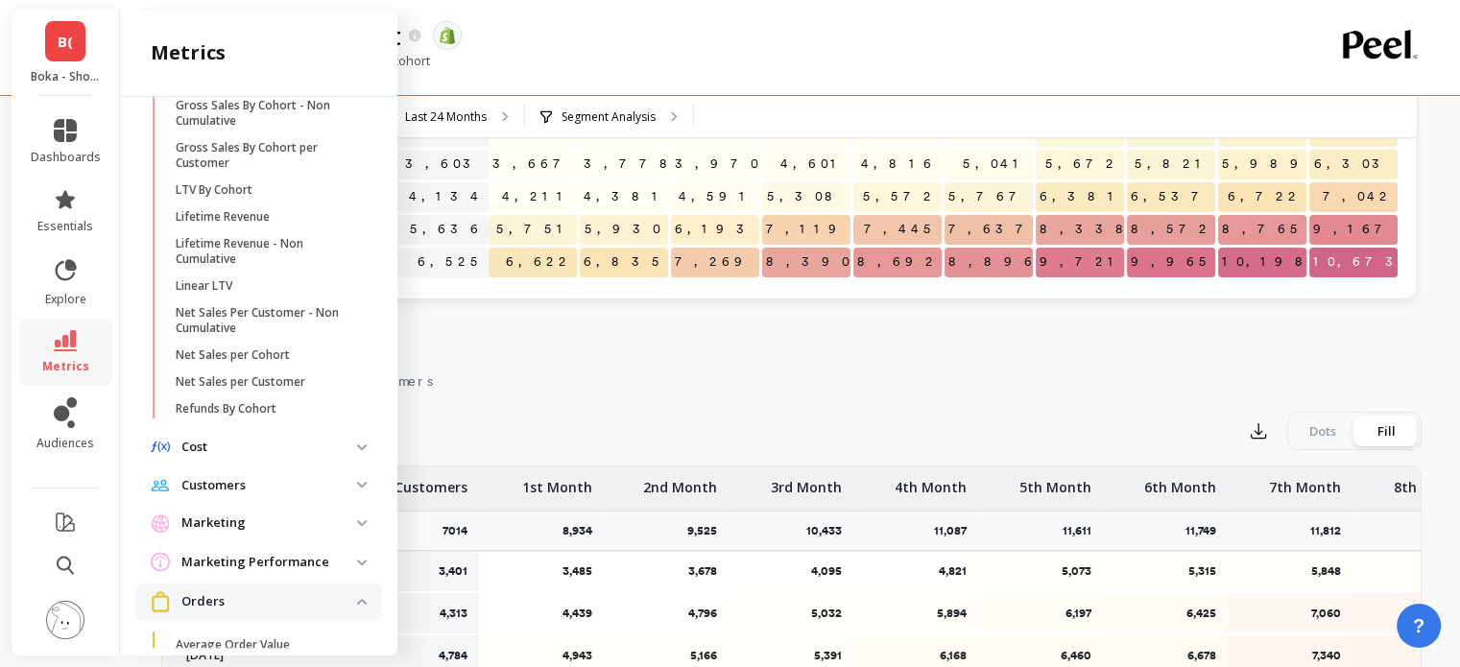
click at [320, 491] on p "Customers" at bounding box center [269, 485] width 176 height 19
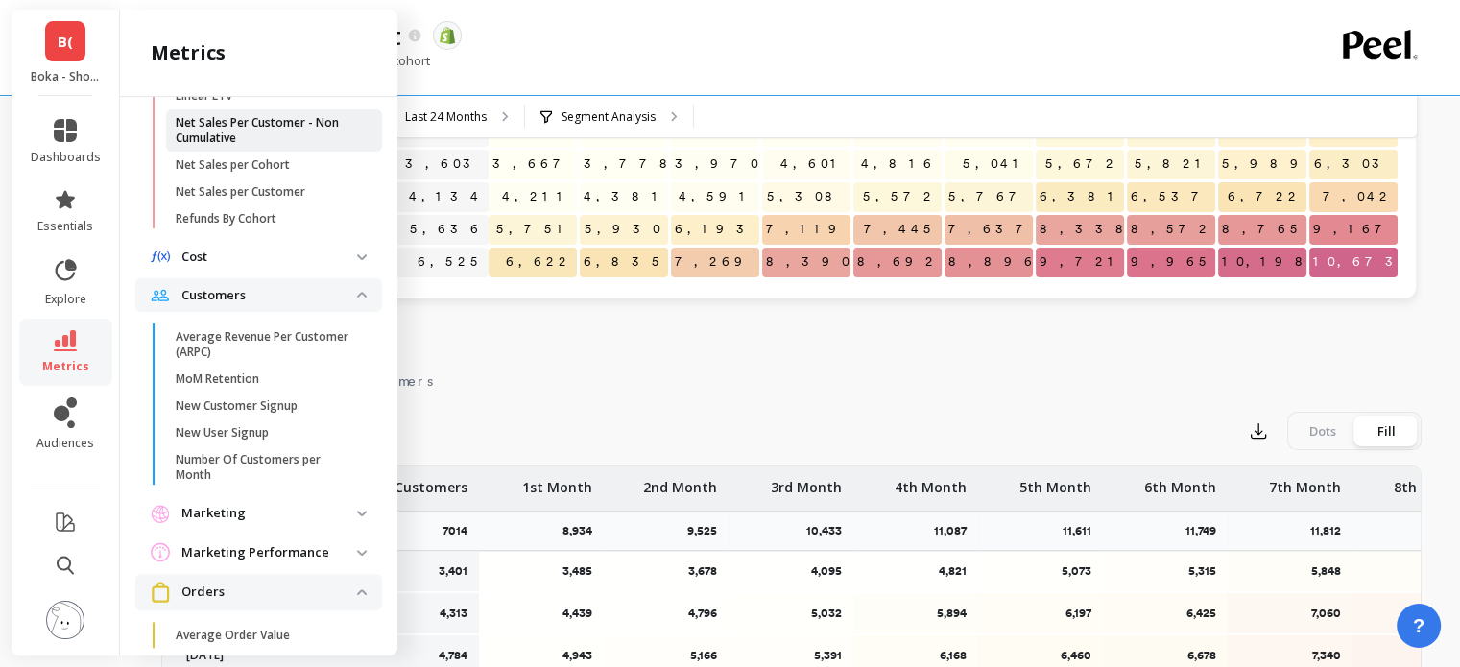
scroll to position [958, 0]
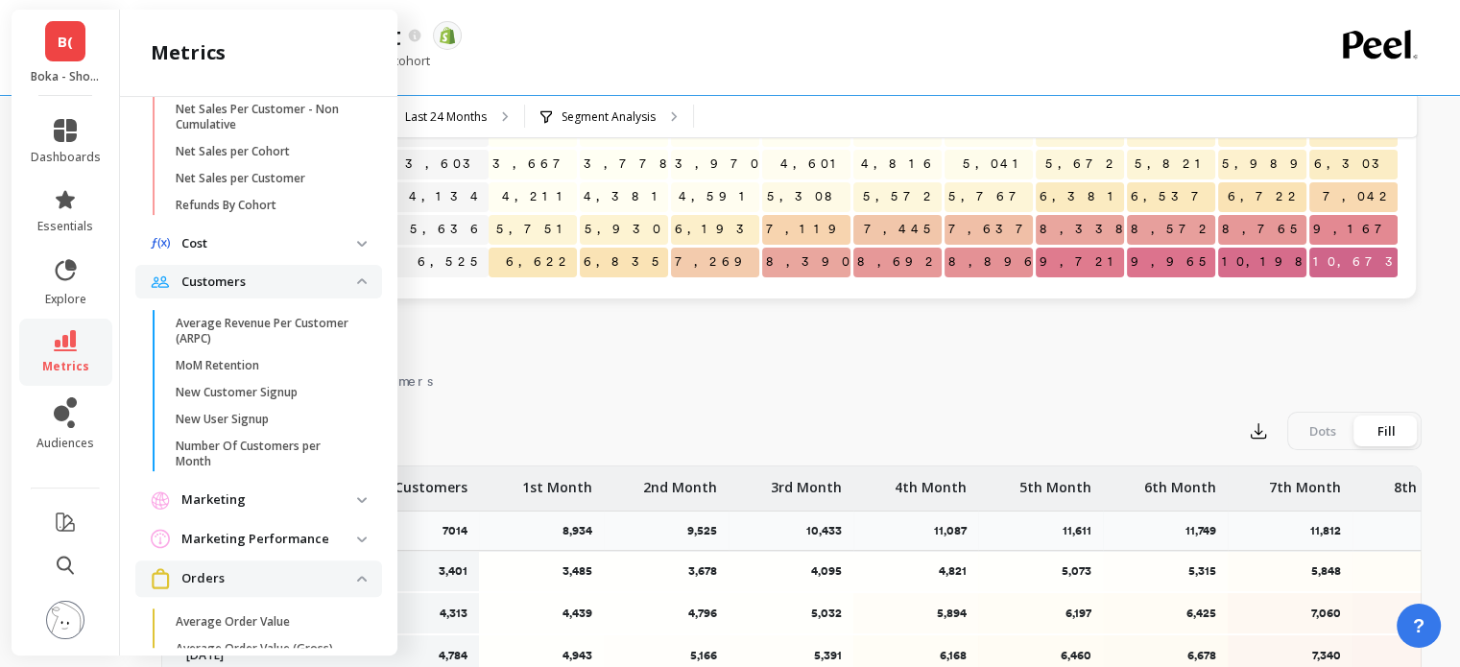
drag, startPoint x: 249, startPoint y: 456, endPoint x: 475, endPoint y: 440, distance: 226.0
click at [249, 456] on p "Number Of Customers per Month" at bounding box center [267, 454] width 183 height 31
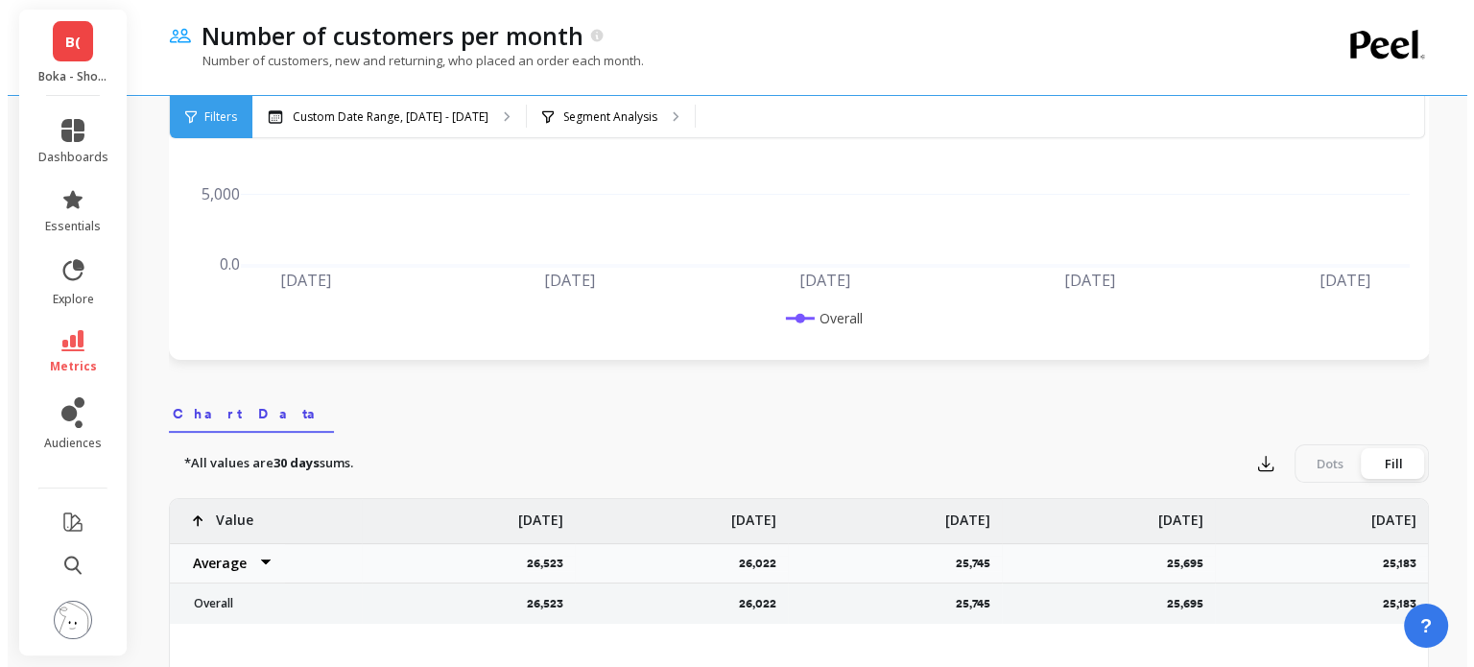
scroll to position [356, 0]
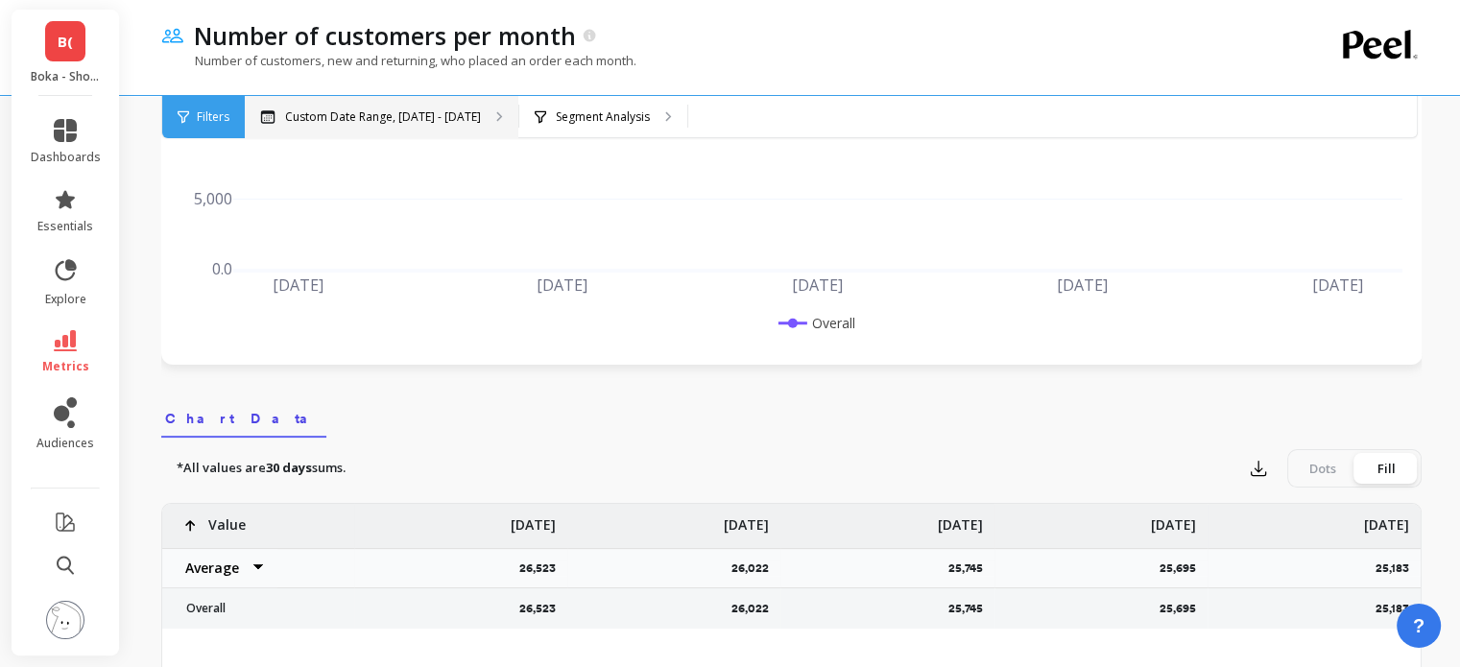
click at [469, 122] on p "Custom Date Range, Mar 1 - Aug 19" at bounding box center [383, 116] width 196 height 15
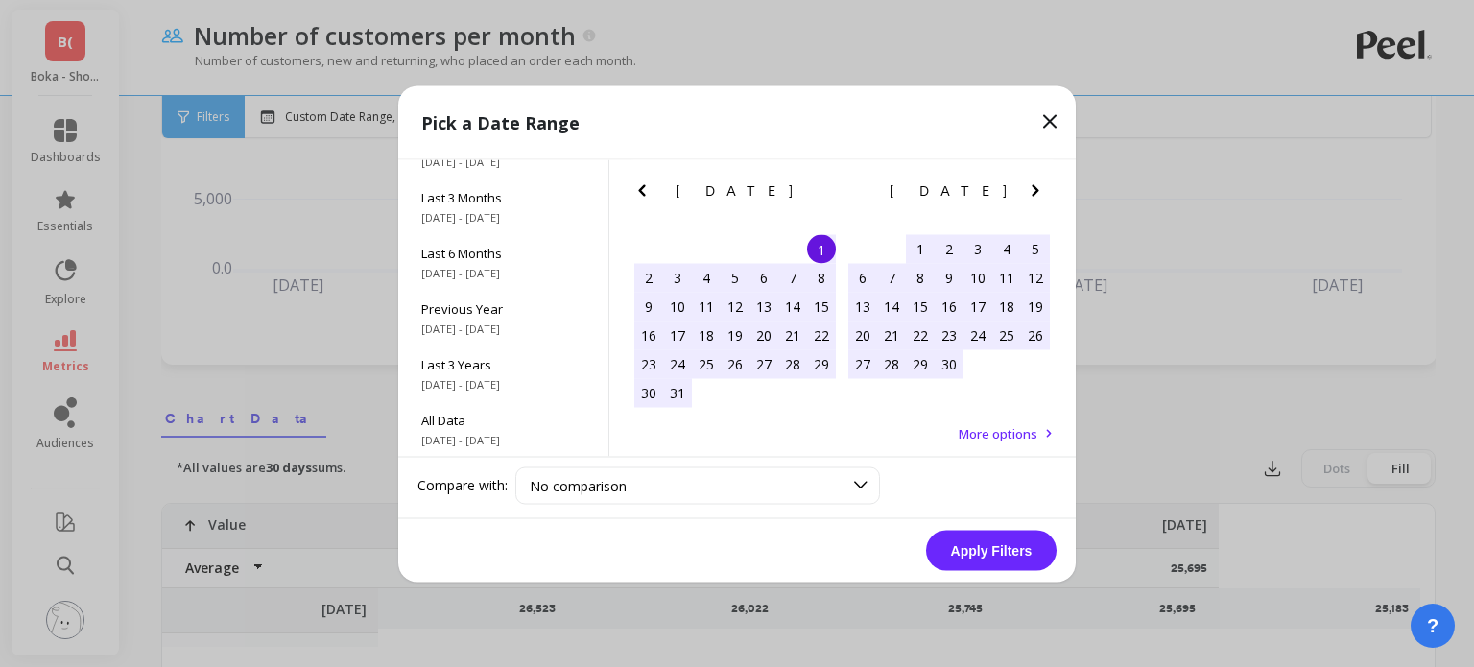
scroll to position [260, 0]
click at [510, 364] on span "Last 3 Years" at bounding box center [503, 362] width 164 height 17
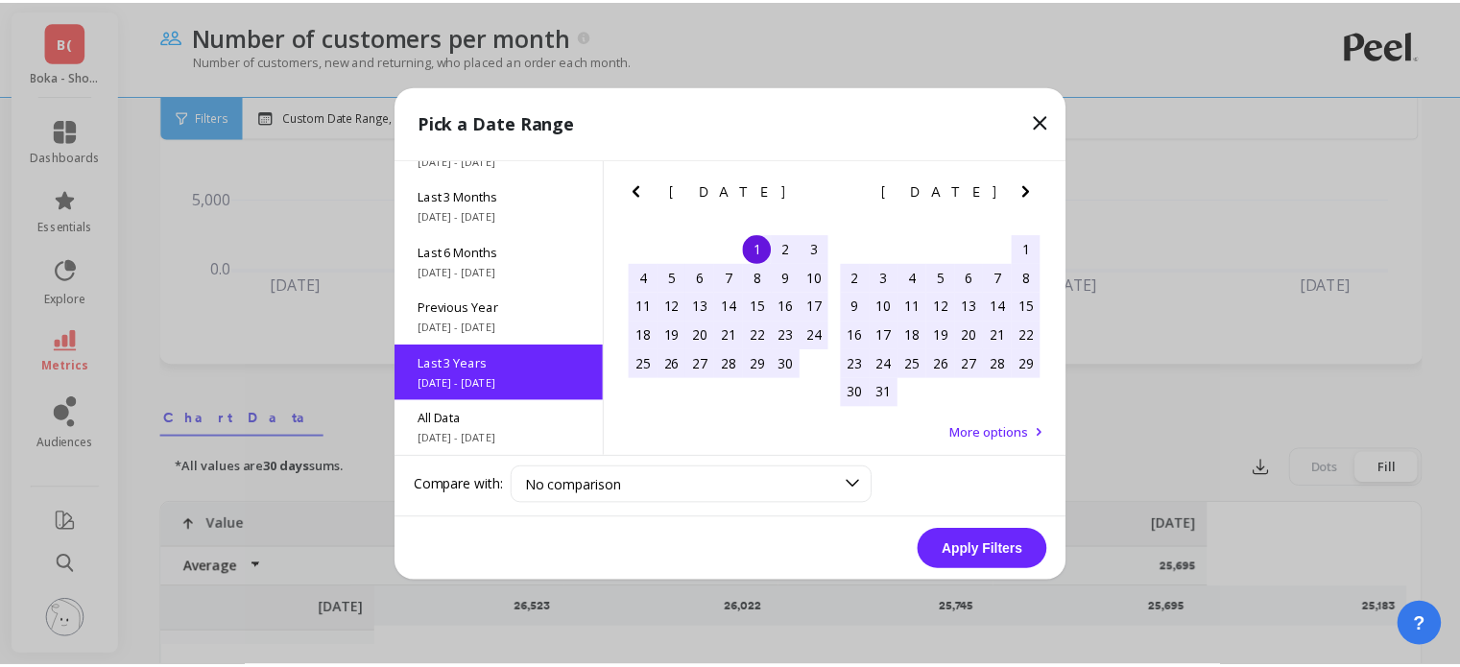
scroll to position [0, 0]
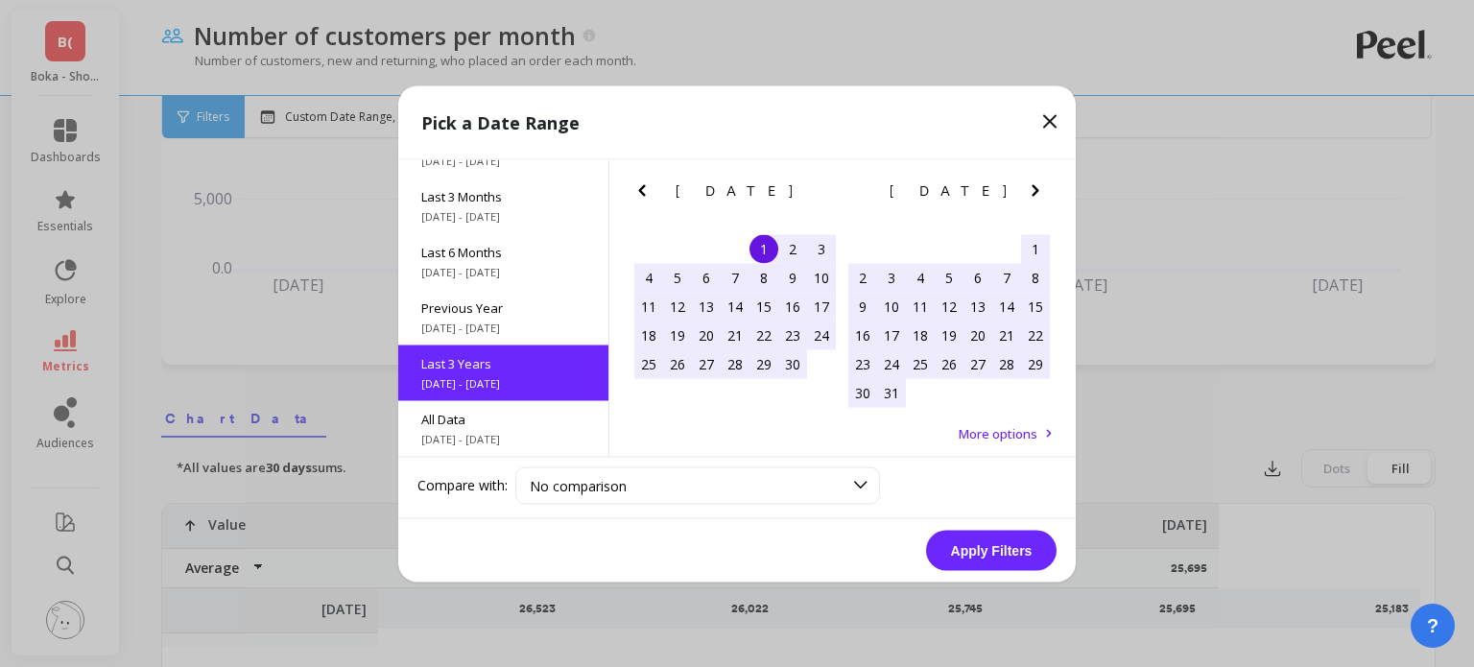
click at [985, 562] on button "Apply Filters" at bounding box center [991, 550] width 131 height 40
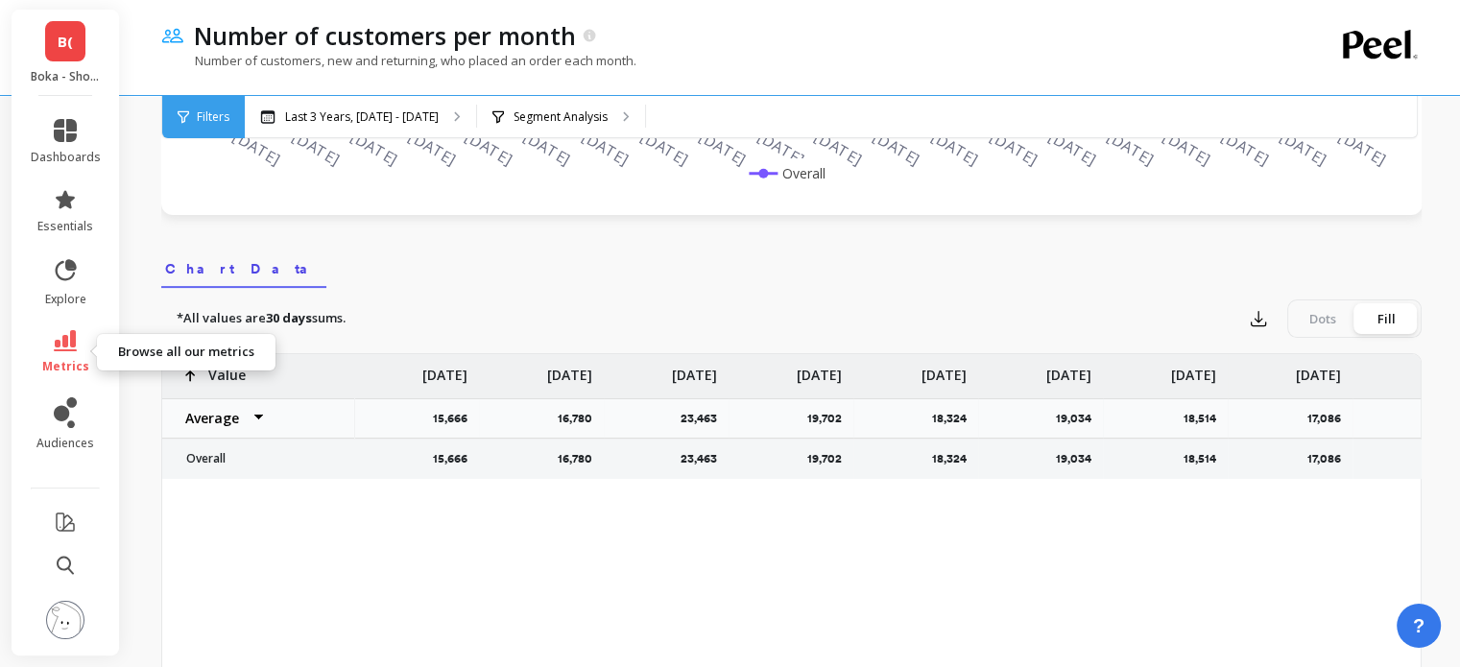
click at [68, 339] on icon at bounding box center [65, 340] width 23 height 21
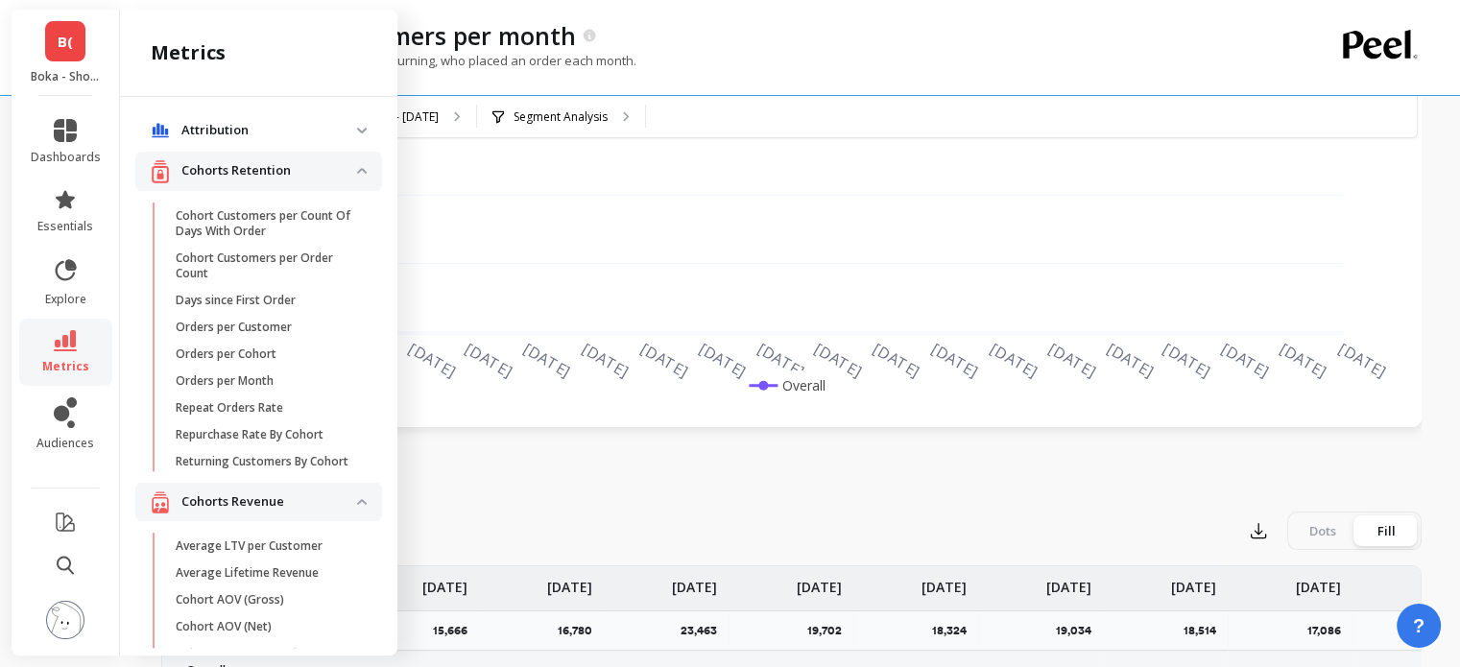
scroll to position [2, 0]
click at [338, 126] on p "Attribution" at bounding box center [269, 131] width 176 height 19
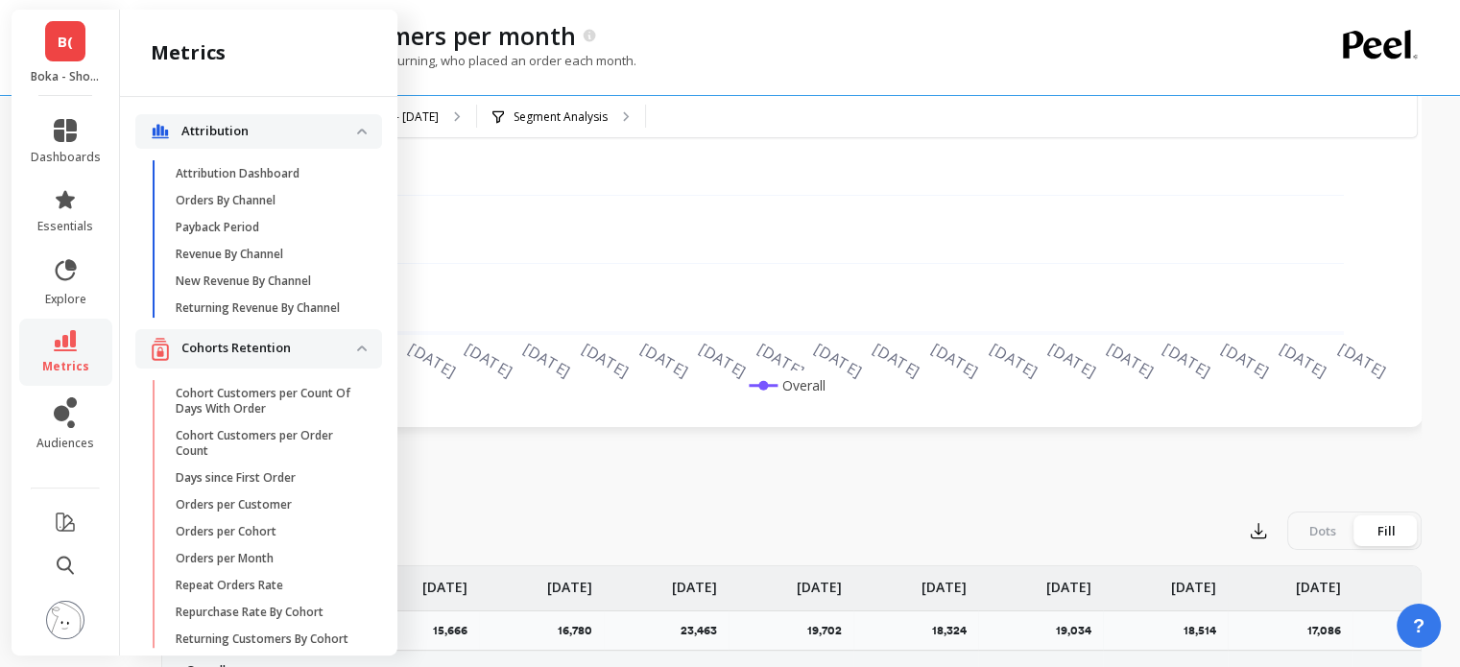
click at [338, 126] on p "Attribution" at bounding box center [269, 131] width 176 height 19
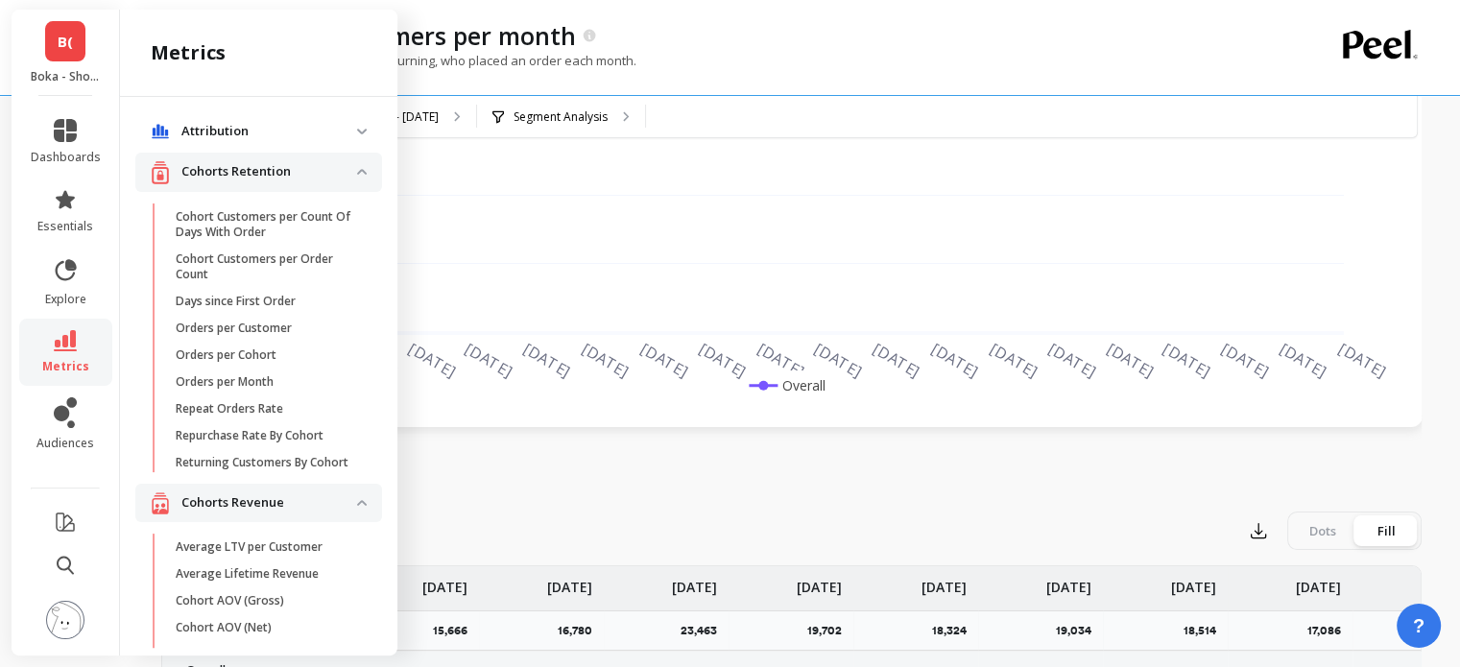
click at [303, 119] on span "Attribution" at bounding box center [258, 131] width 247 height 35
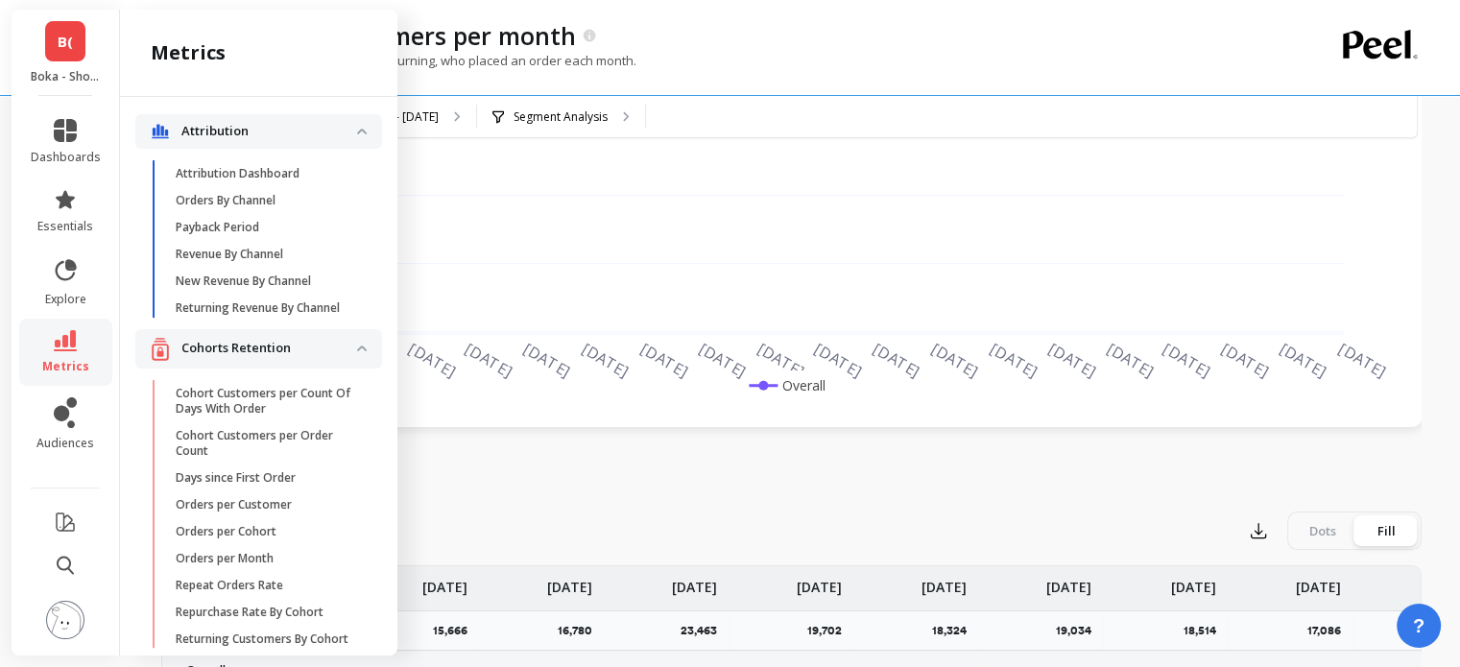
click at [296, 126] on p "Attribution" at bounding box center [269, 131] width 176 height 19
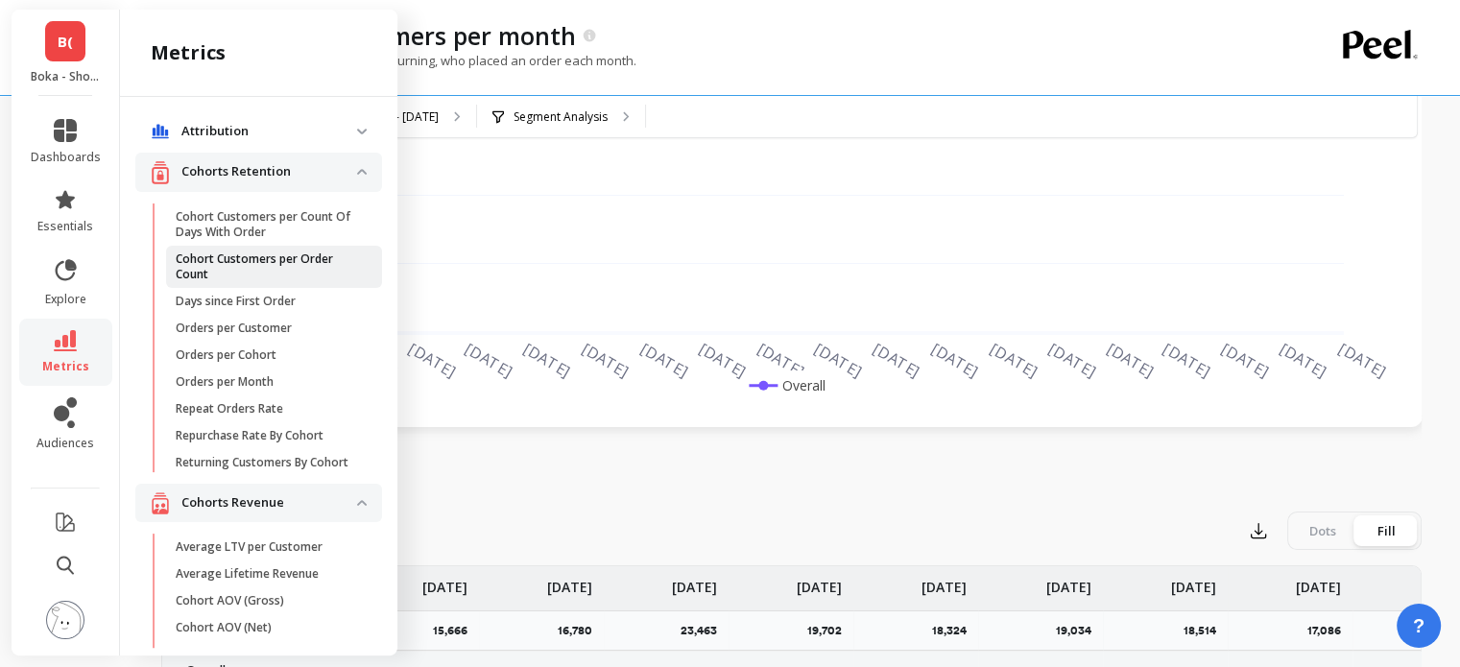
click at [286, 272] on p "Cohort Customers per Order Count" at bounding box center [267, 266] width 183 height 31
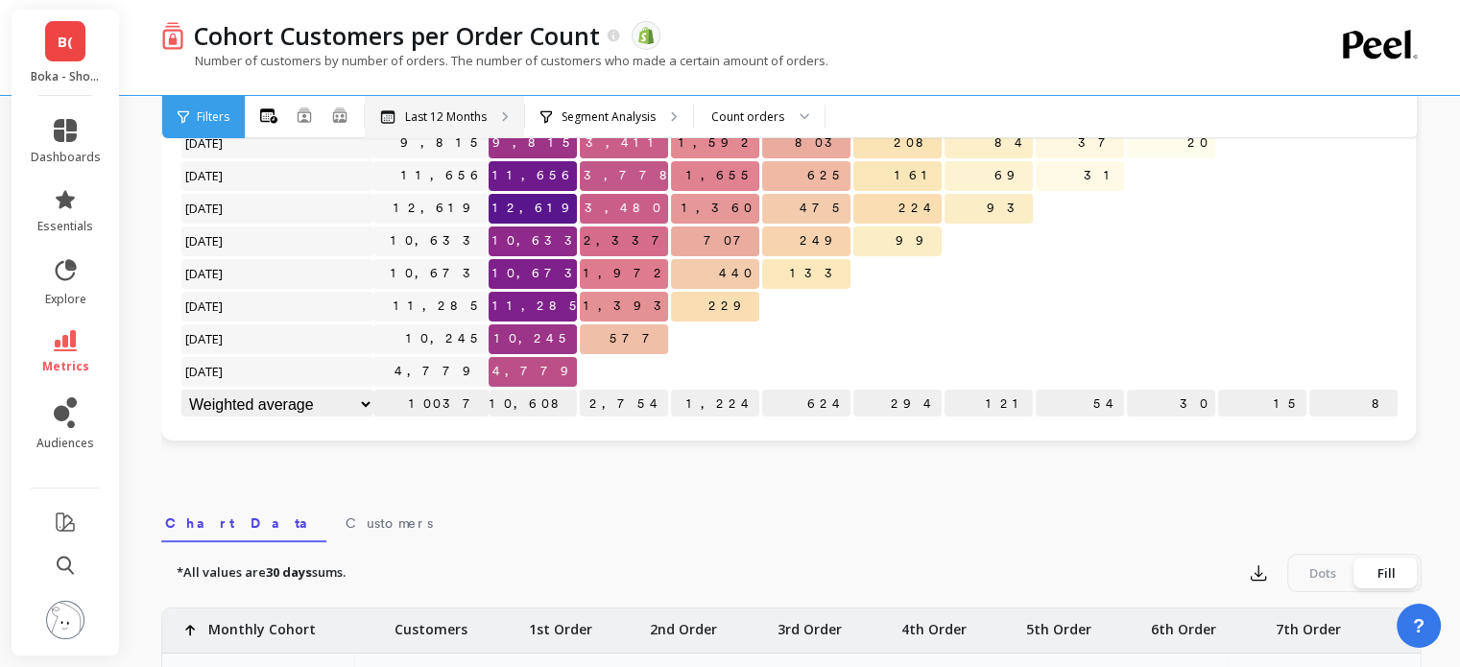
click at [474, 120] on p "Last 12 Months" at bounding box center [446, 116] width 82 height 15
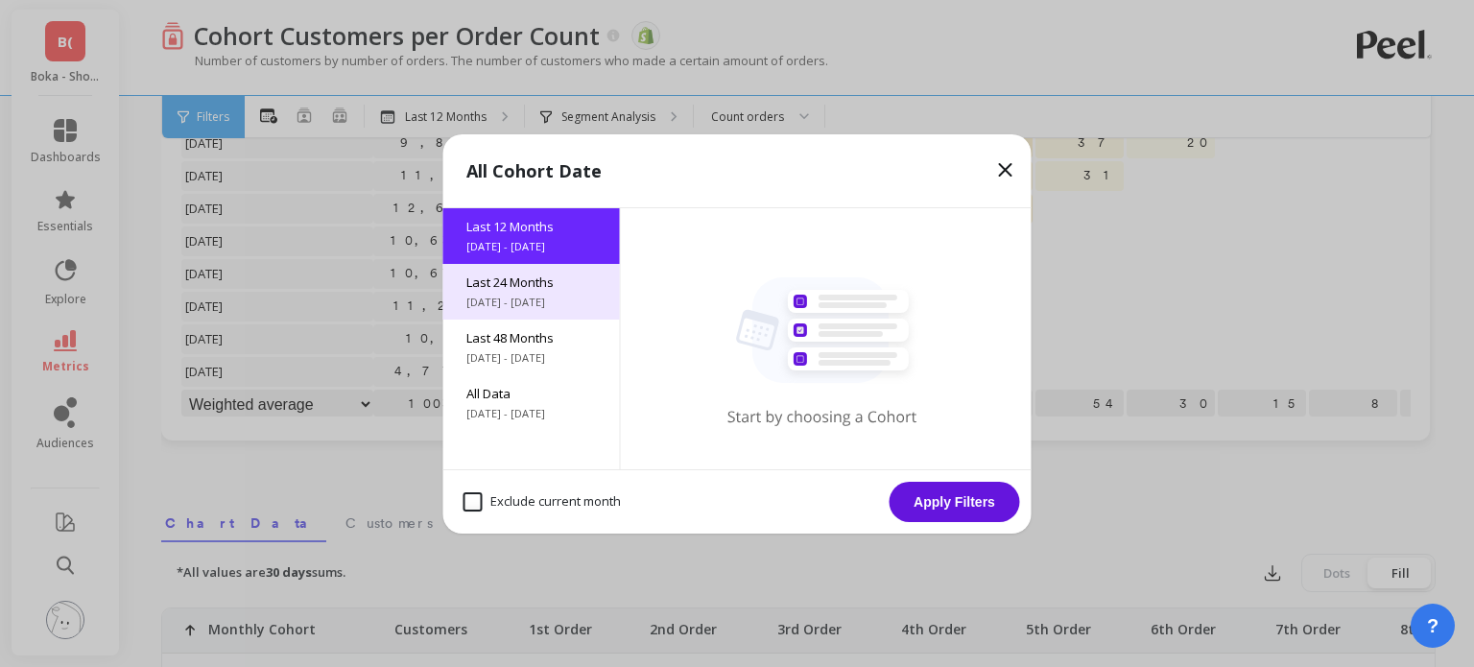
click at [519, 299] on span "[DATE] - [DATE]" at bounding box center [531, 302] width 131 height 15
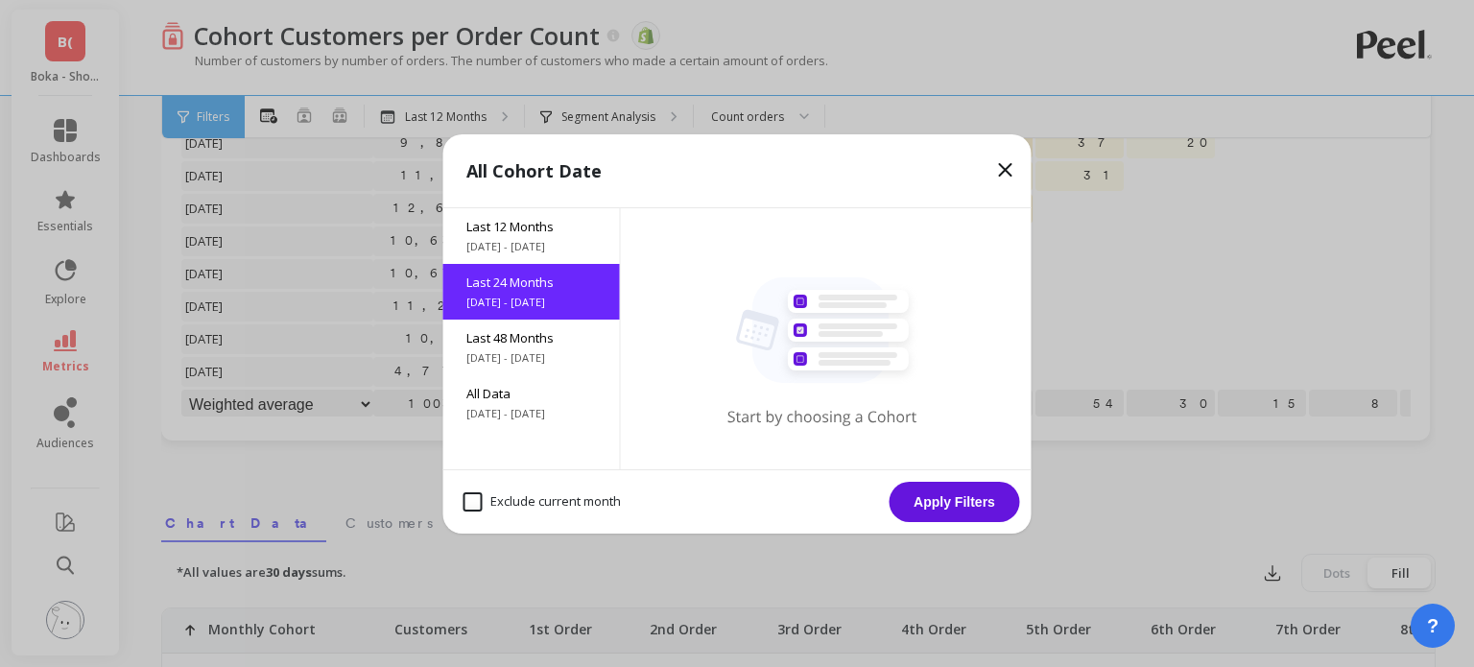
click at [945, 502] on button "Apply Filters" at bounding box center [955, 502] width 131 height 40
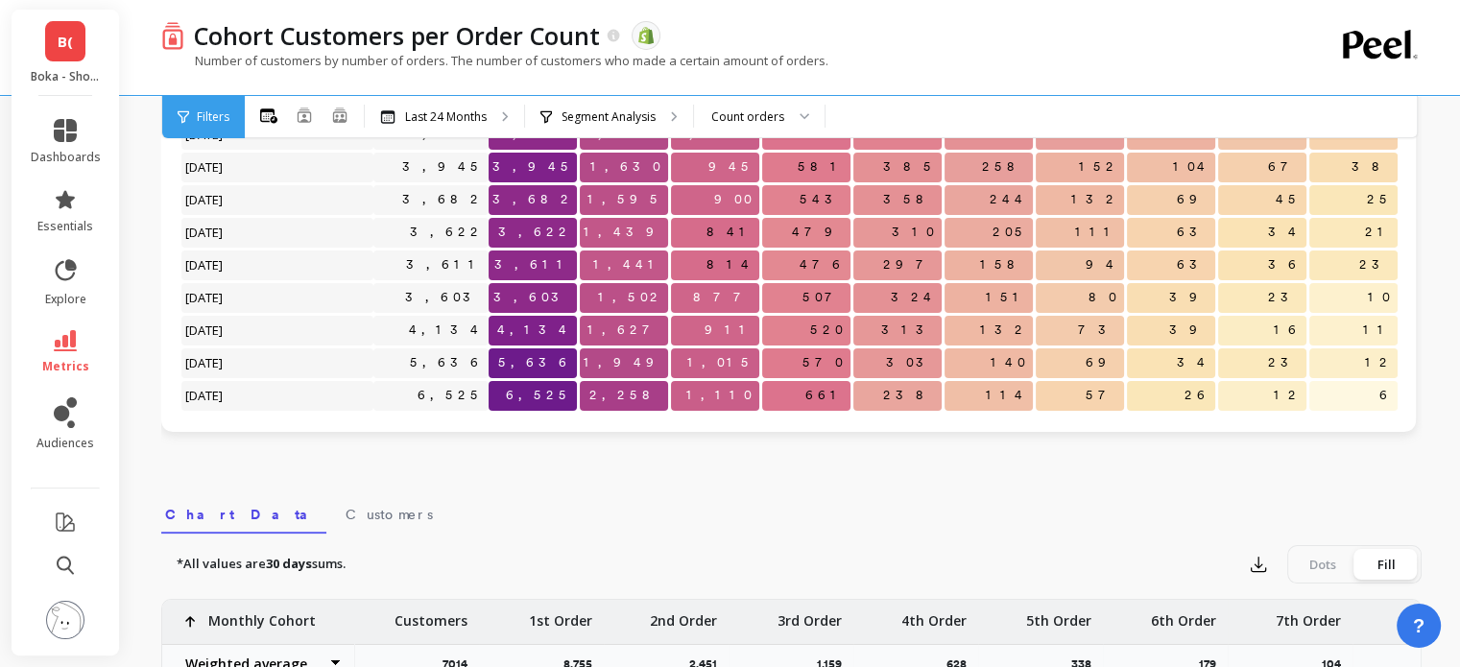
scroll to position [300, 0]
click at [68, 46] on span "B(" at bounding box center [65, 42] width 15 height 22
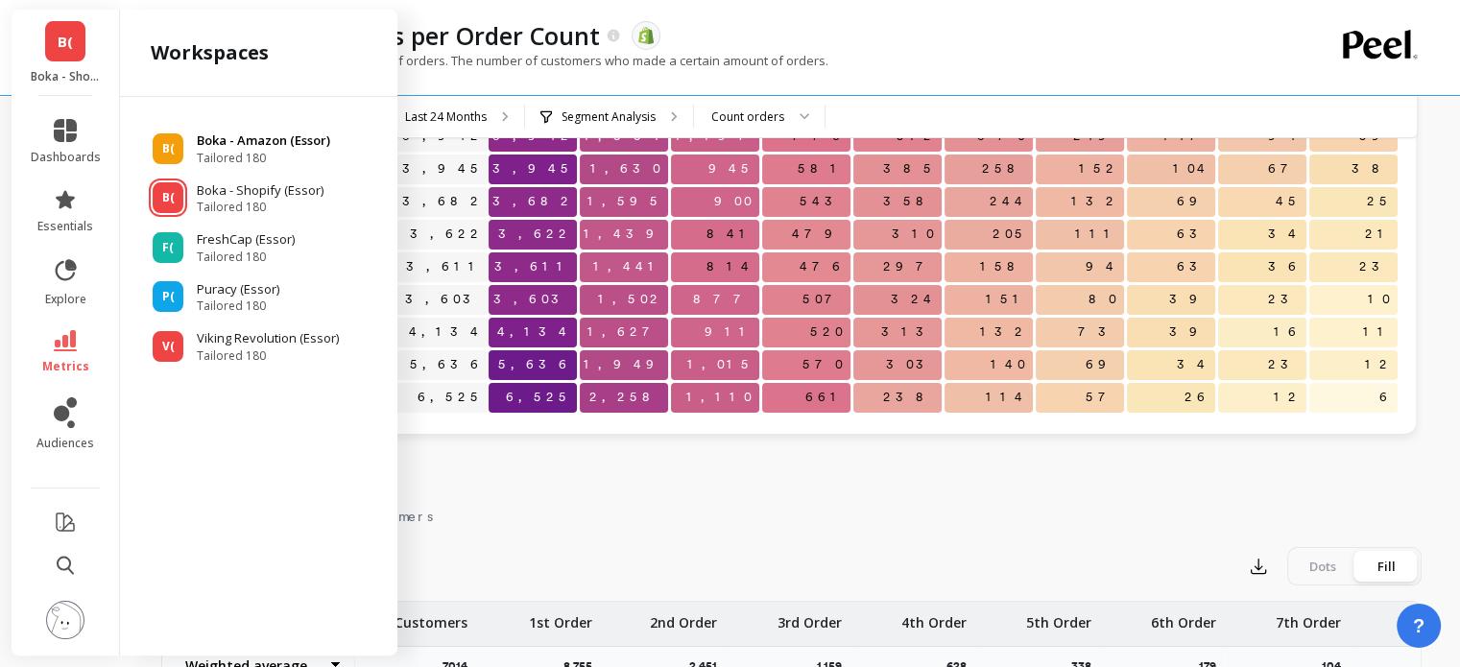
click at [265, 141] on p "Boka - Amazon (Essor)" at bounding box center [263, 140] width 133 height 19
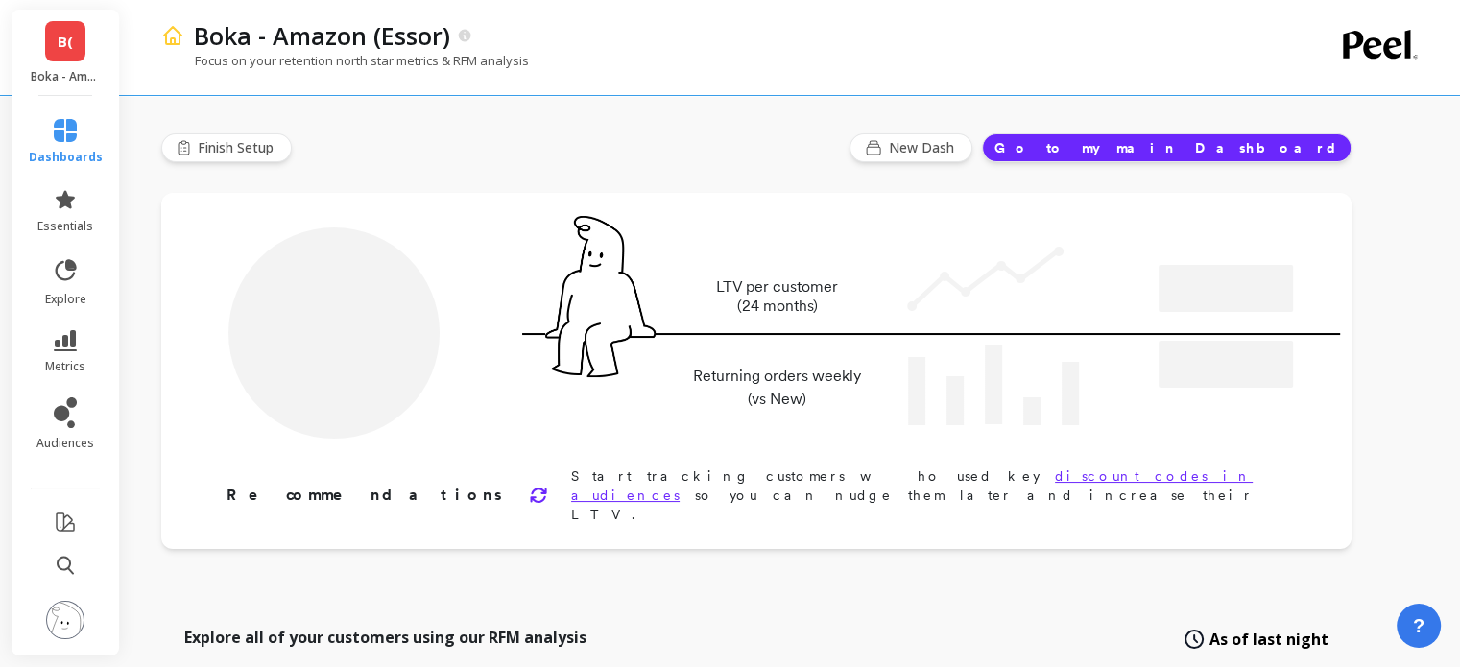
type input "Champions"
type input "240930"
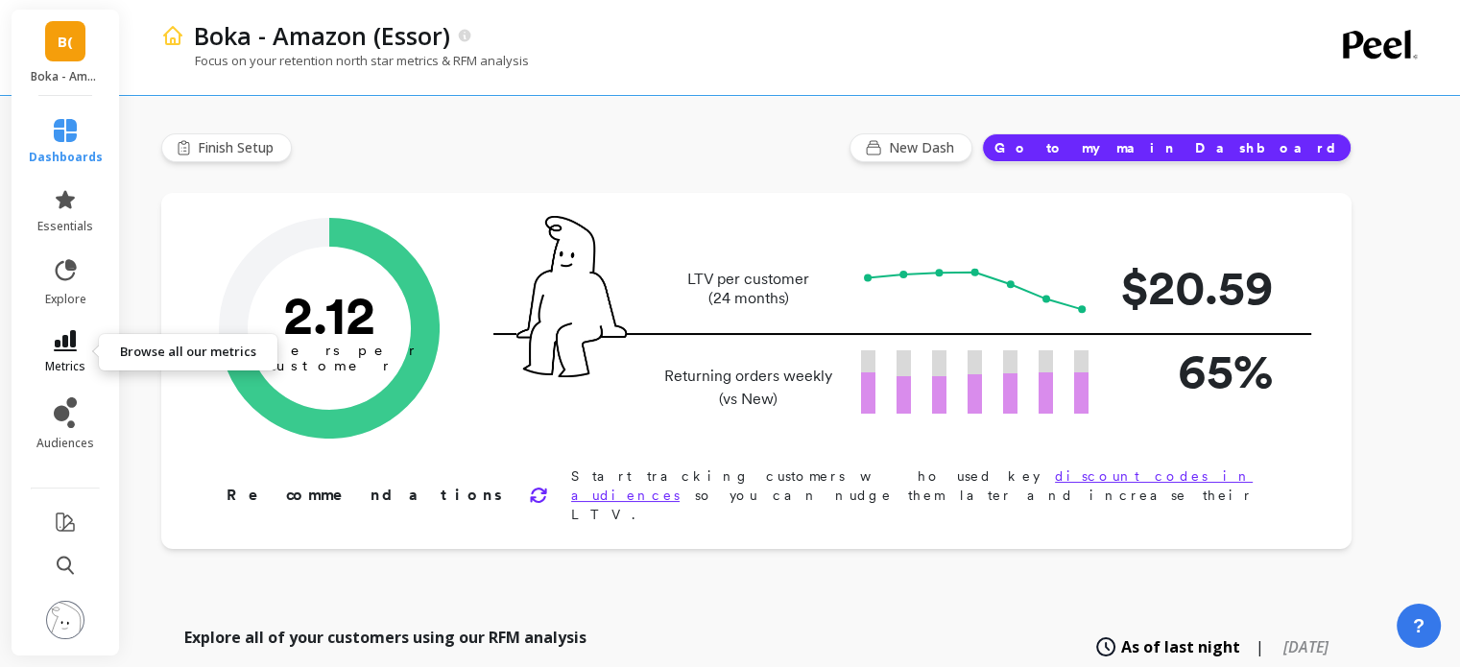
click at [76, 337] on icon at bounding box center [65, 340] width 23 height 21
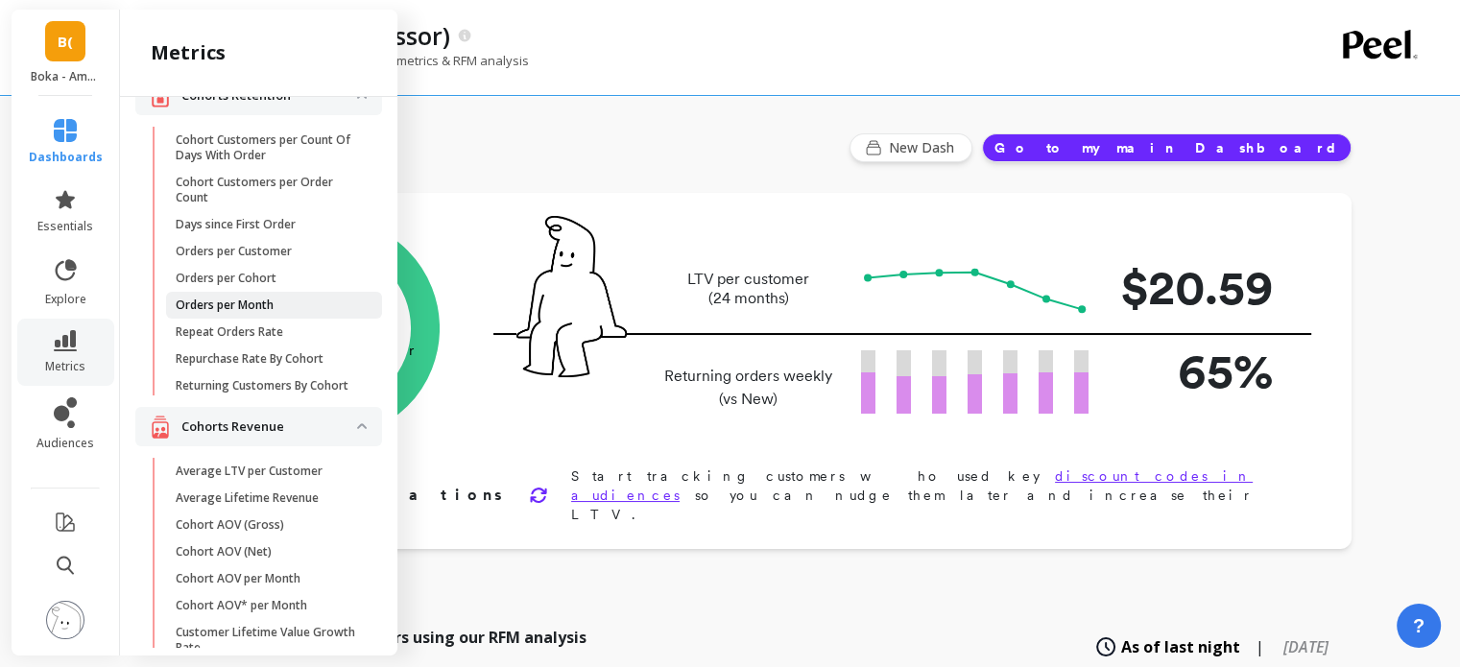
scroll to position [41, 0]
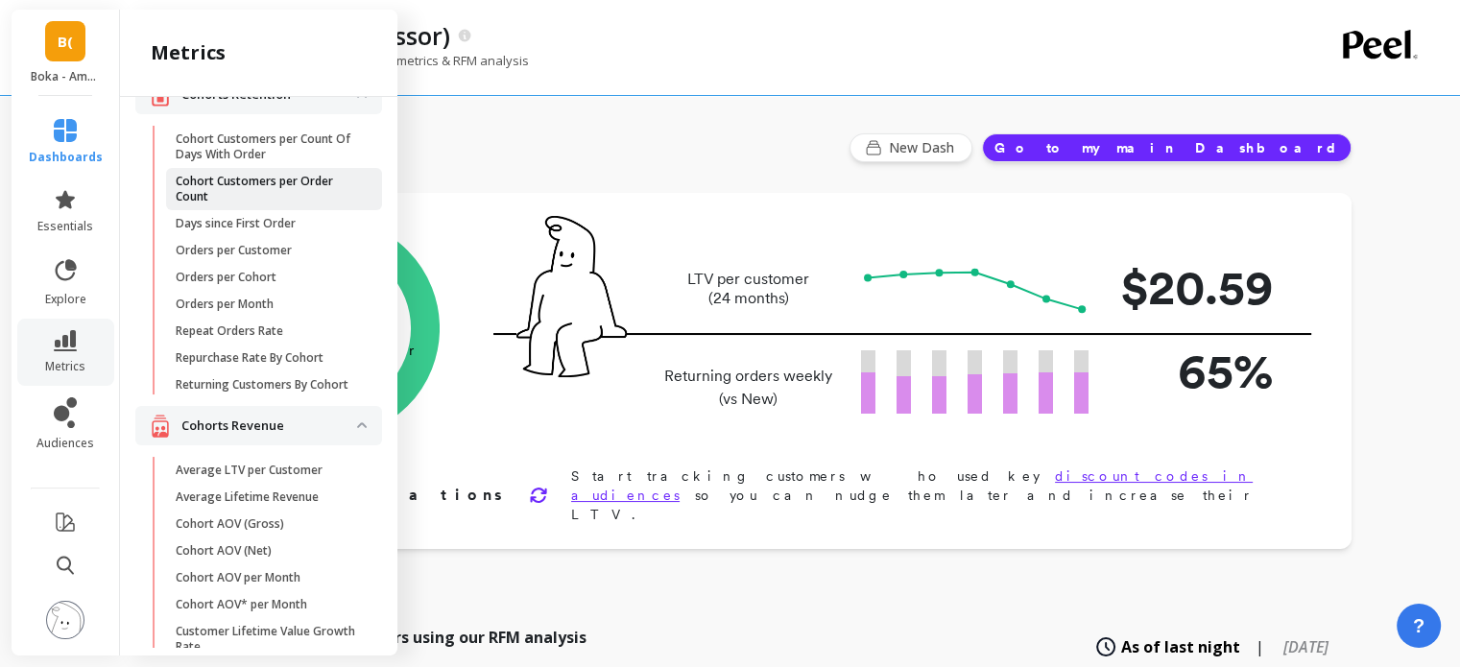
click at [287, 194] on p "Cohort Customers per Order Count" at bounding box center [267, 189] width 183 height 31
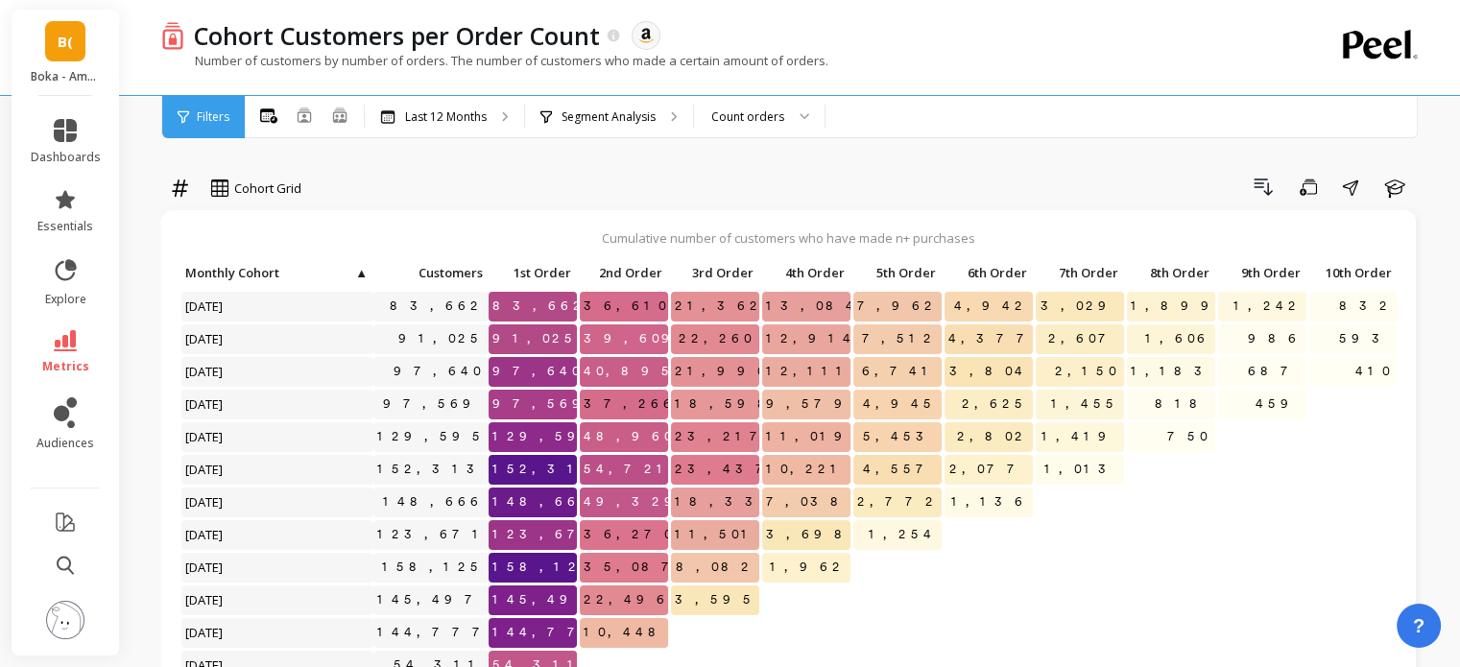
scroll to position [15, 0]
